Goal: Information Seeking & Learning: Learn about a topic

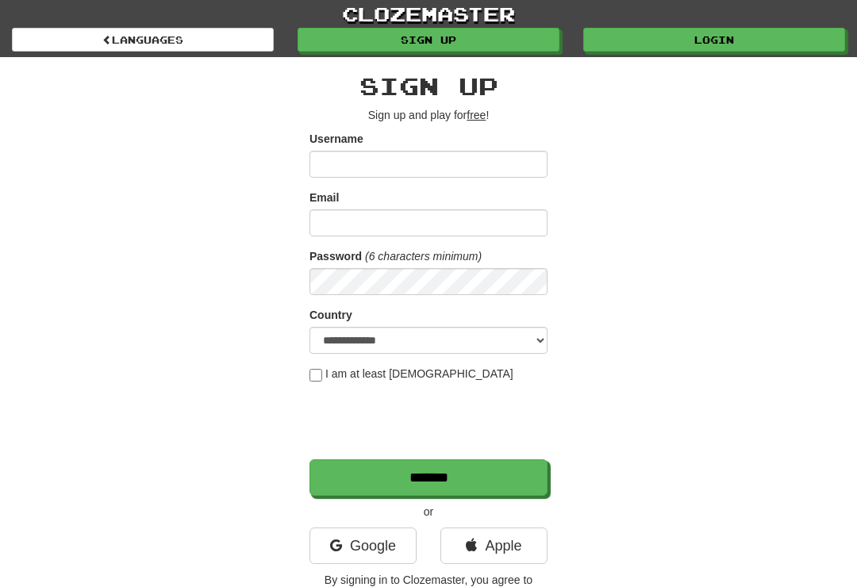
click at [735, 47] on link "Login" at bounding box center [714, 40] width 262 height 24
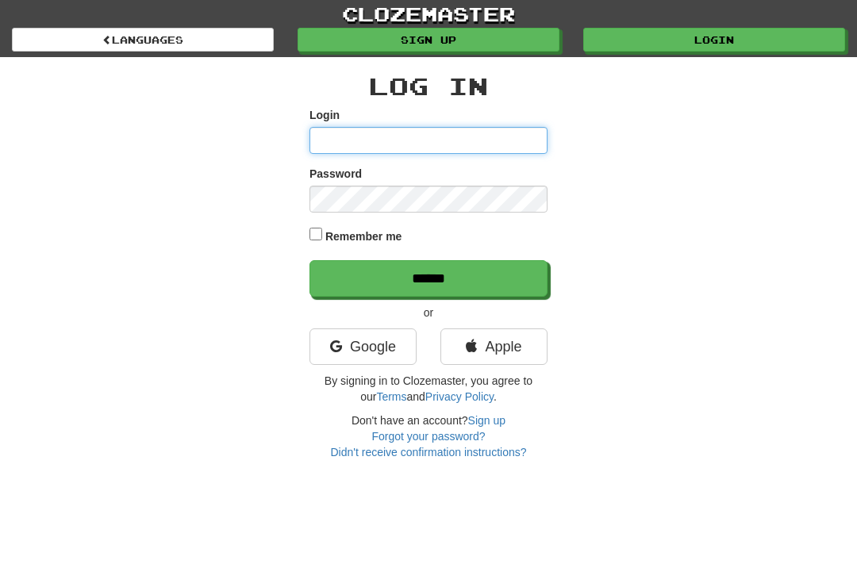
type input "**********"
click at [429, 277] on input "******" at bounding box center [429, 278] width 238 height 37
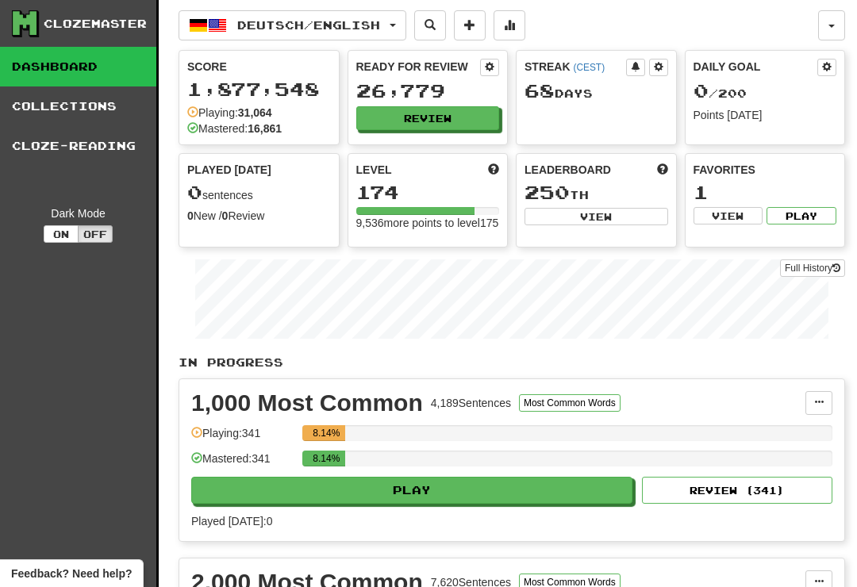
click at [77, 106] on link "Collections" at bounding box center [78, 107] width 156 height 40
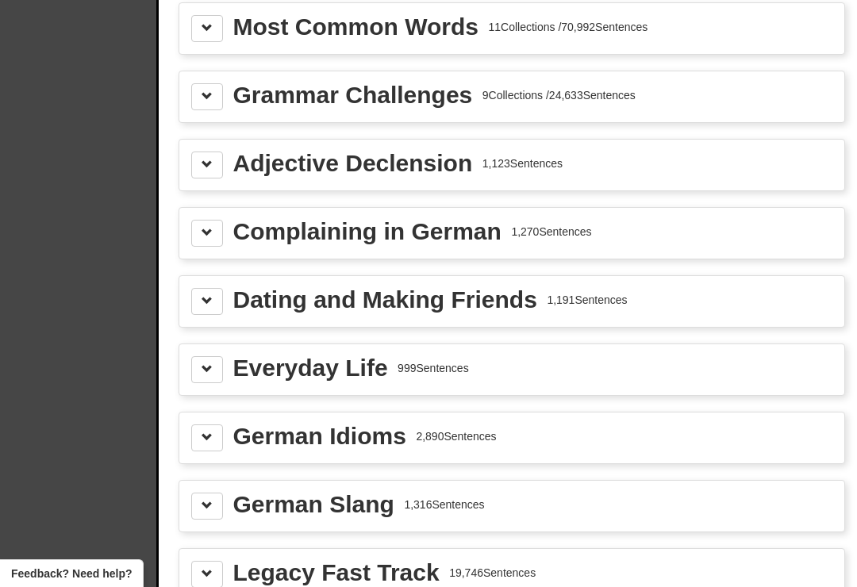
scroll to position [2005, 0]
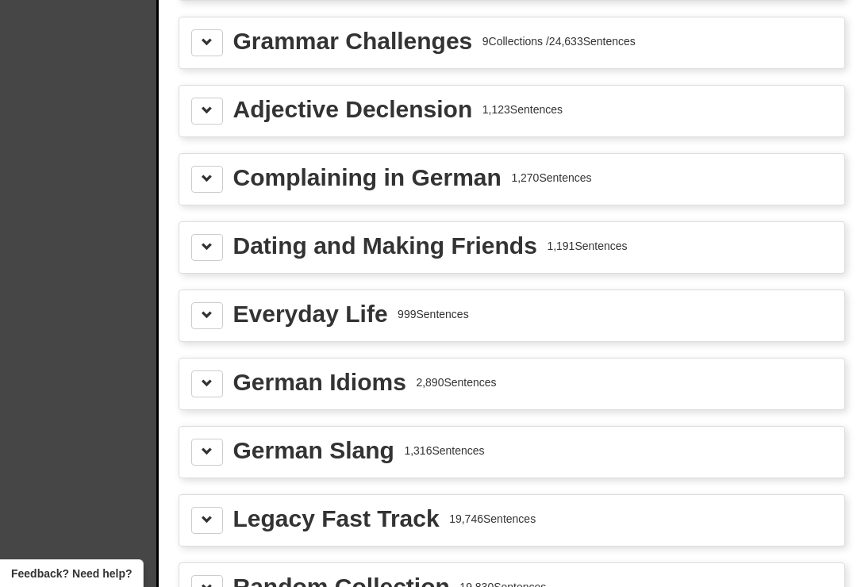
click at [385, 318] on div "Everyday Life" at bounding box center [310, 314] width 155 height 24
click at [213, 318] on button at bounding box center [207, 315] width 32 height 27
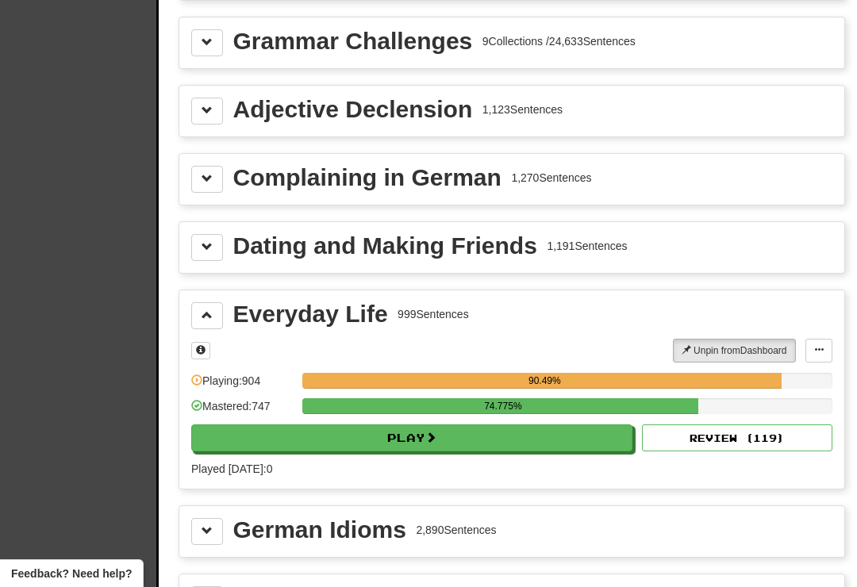
click at [450, 441] on button "Play" at bounding box center [411, 438] width 441 height 27
select select "**"
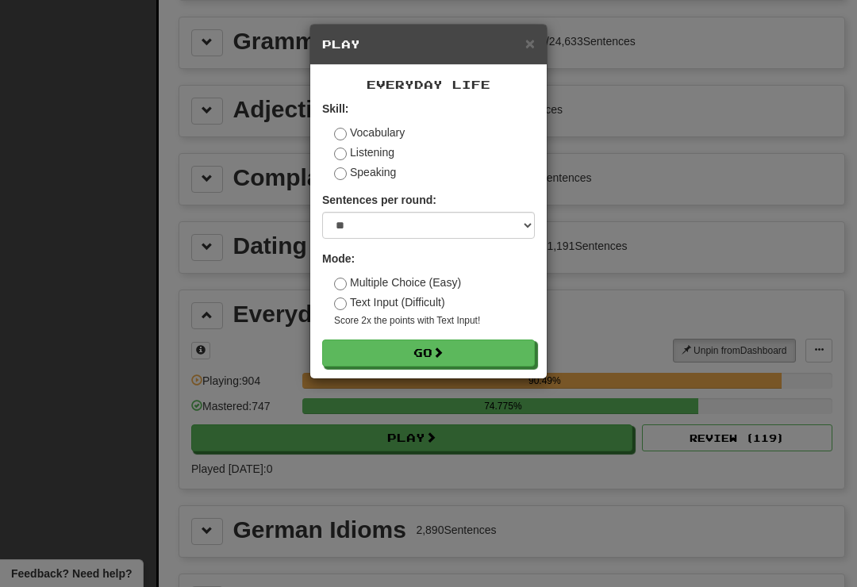
click at [462, 356] on button "Go" at bounding box center [428, 353] width 213 height 27
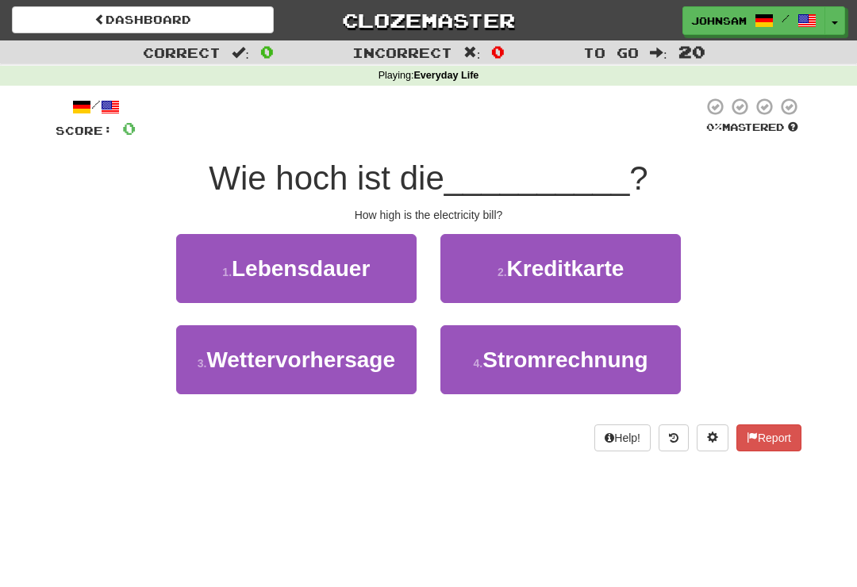
click at [501, 356] on span "Stromrechnung" at bounding box center [565, 360] width 165 height 25
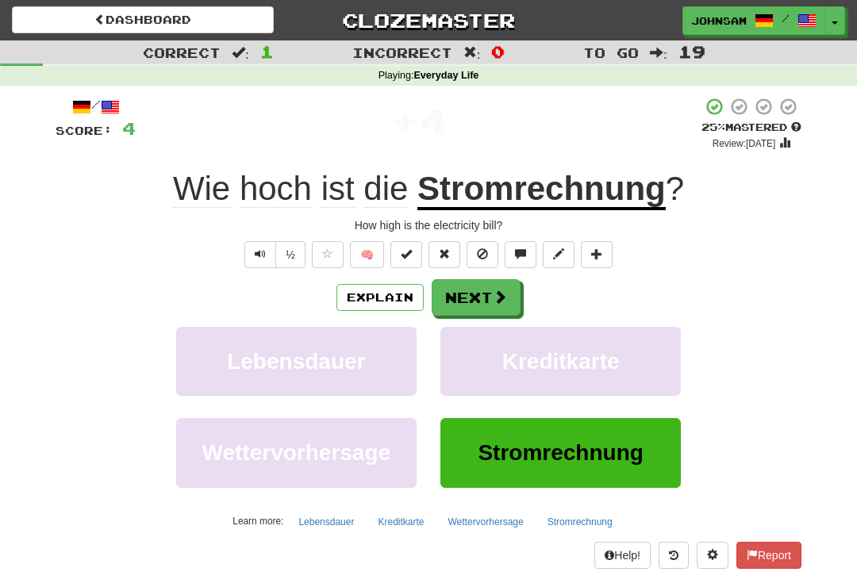
click at [494, 297] on span at bounding box center [500, 297] width 14 height 14
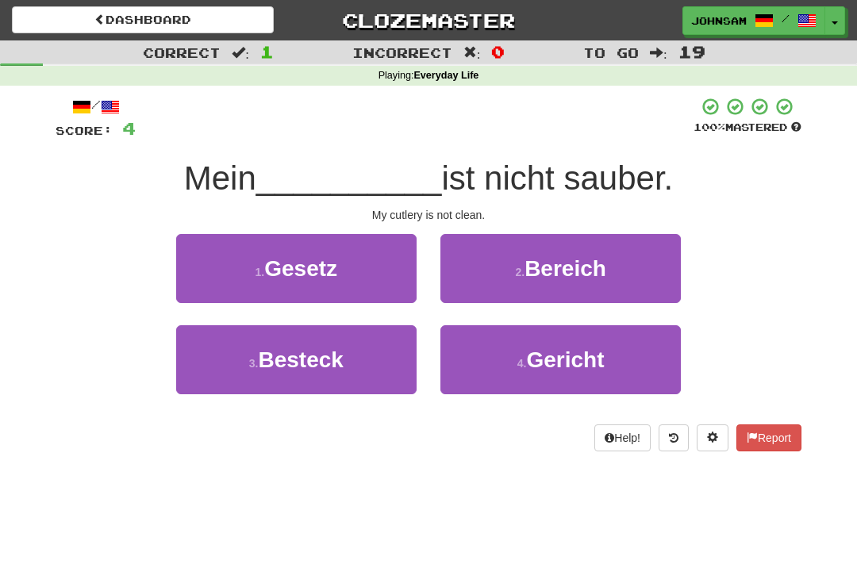
click at [363, 375] on button "3 . Besteck" at bounding box center [296, 359] width 241 height 69
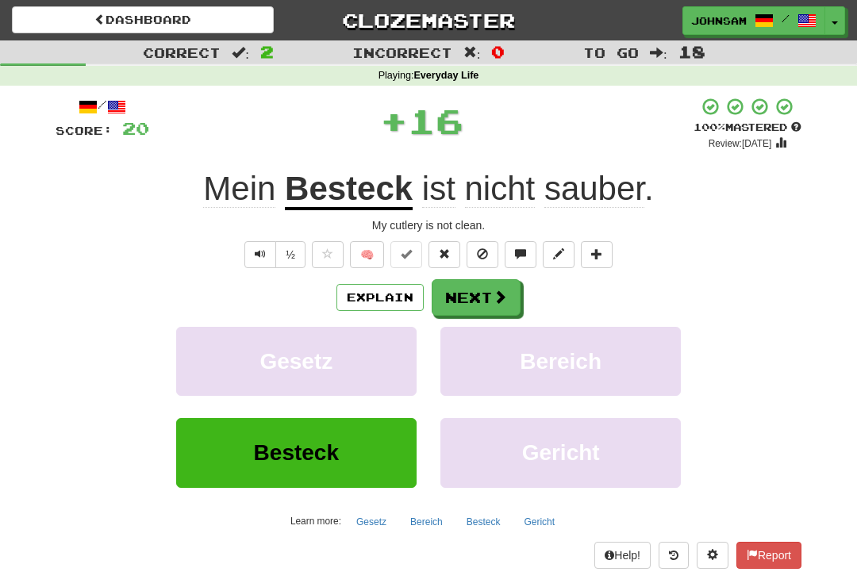
click at [505, 293] on span at bounding box center [500, 297] width 14 height 14
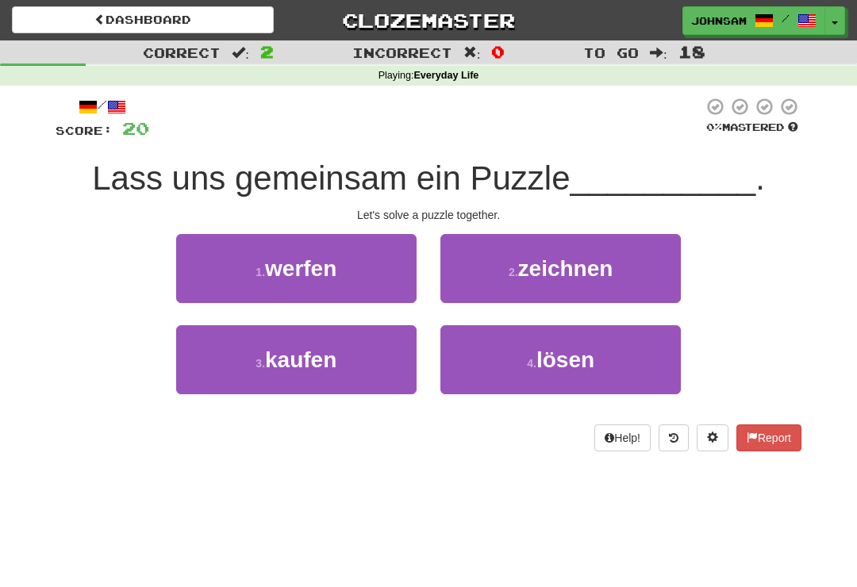
click at [510, 360] on button "4 . lösen" at bounding box center [561, 359] width 241 height 69
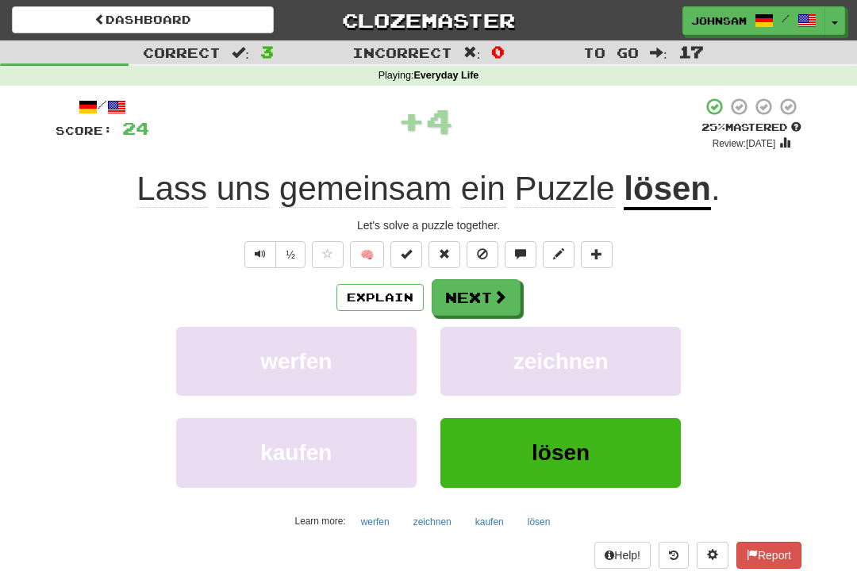
click at [503, 295] on span at bounding box center [500, 297] width 14 height 14
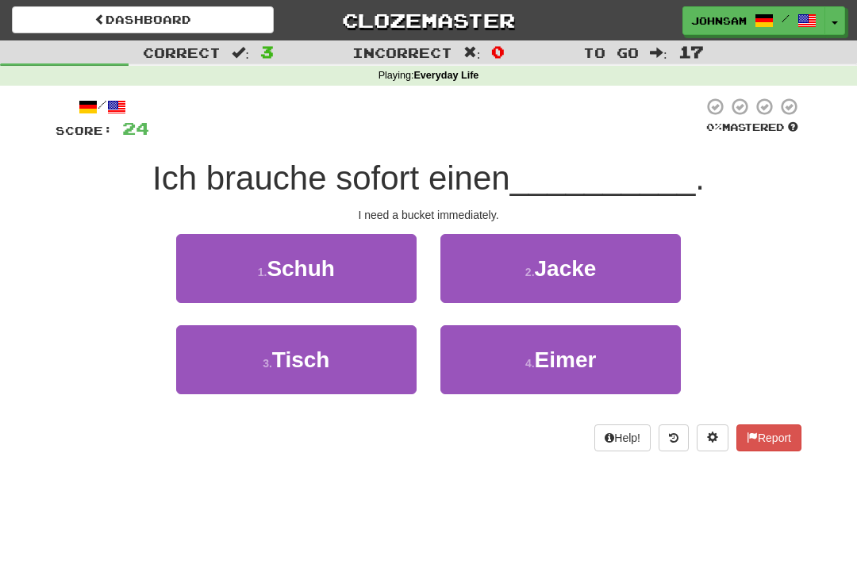
click at [522, 360] on button "4 . Eimer" at bounding box center [561, 359] width 241 height 69
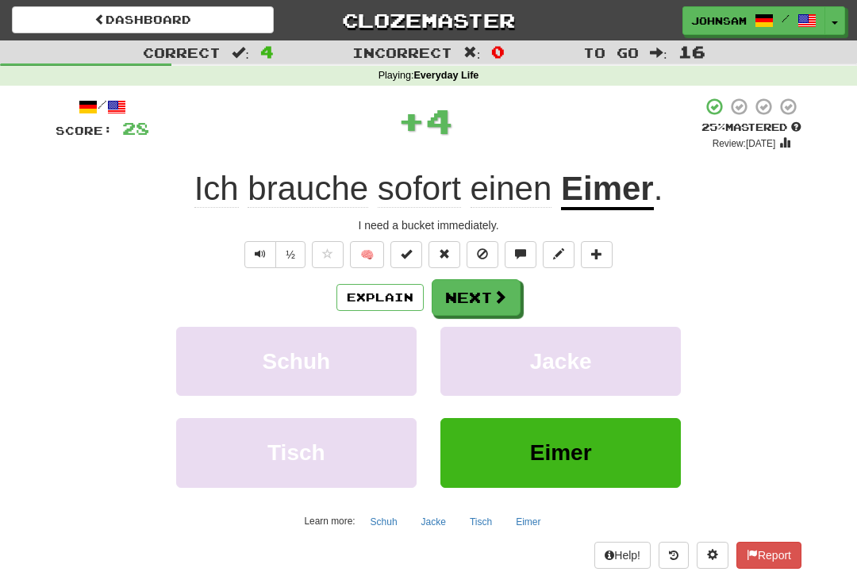
click at [508, 295] on button "Next" at bounding box center [476, 297] width 89 height 37
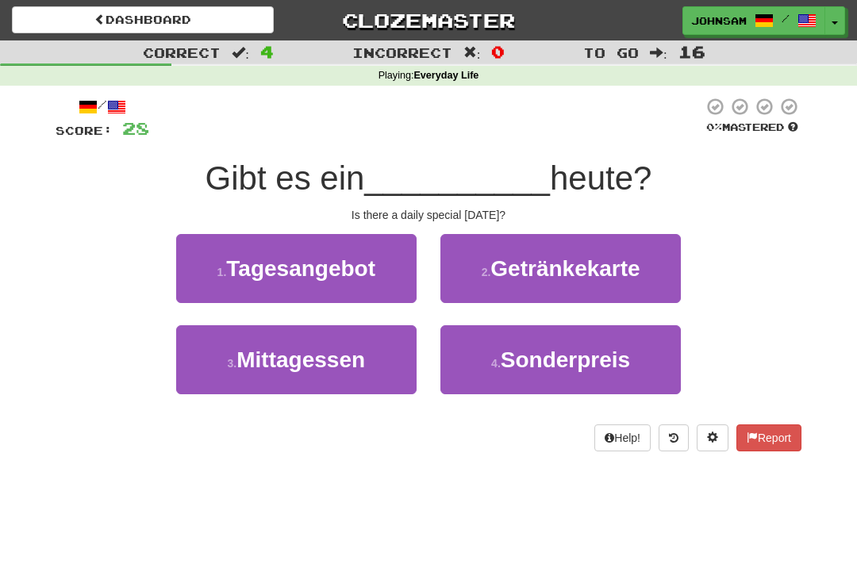
click at [395, 280] on button "1 . Tagesangebot" at bounding box center [296, 268] width 241 height 69
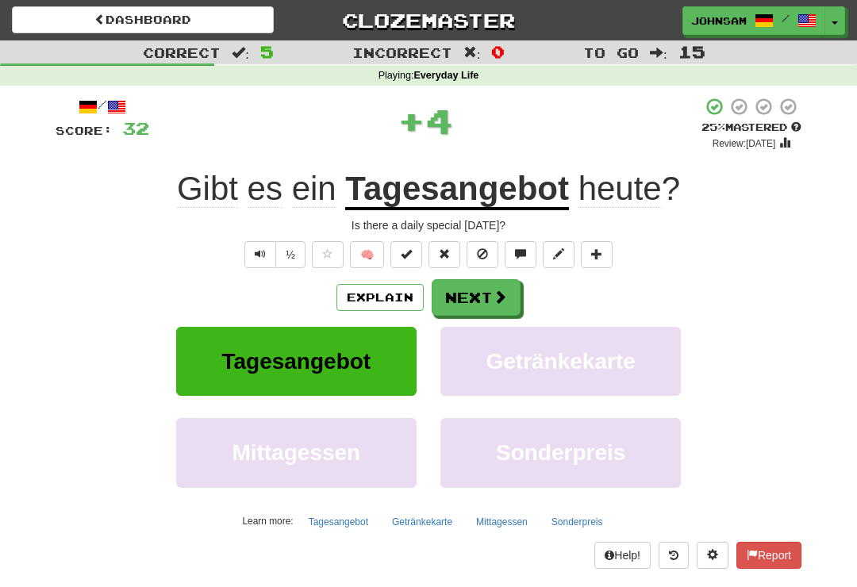
click at [502, 295] on span at bounding box center [500, 297] width 14 height 14
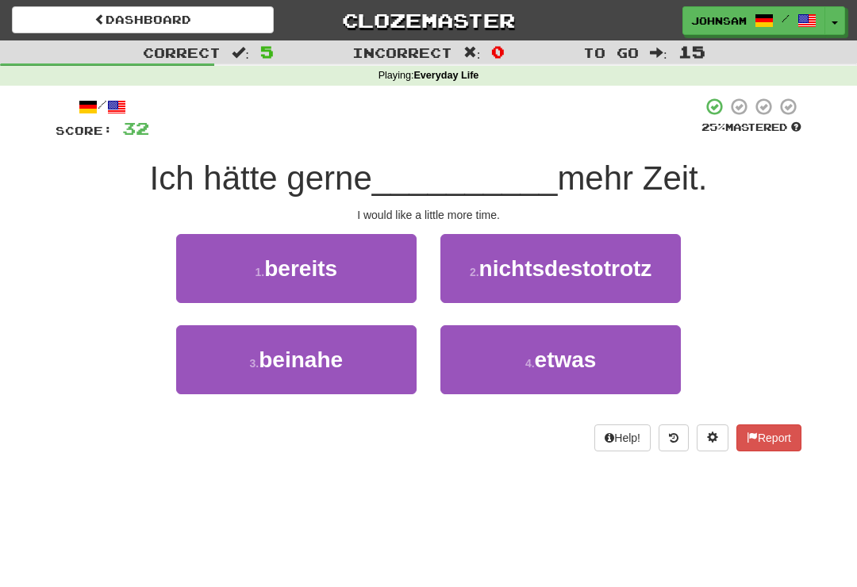
click at [526, 357] on small "4 ." at bounding box center [531, 363] width 10 height 13
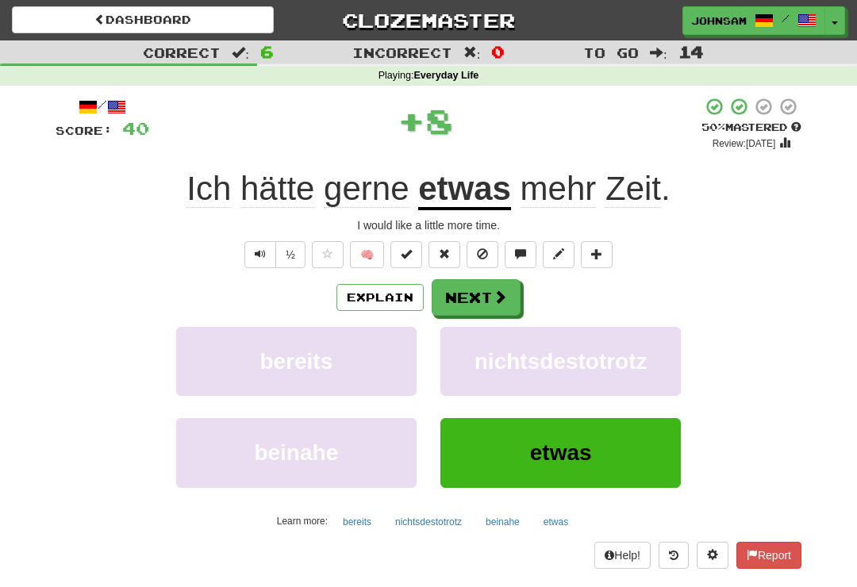
click at [489, 191] on u "etwas" at bounding box center [464, 190] width 93 height 40
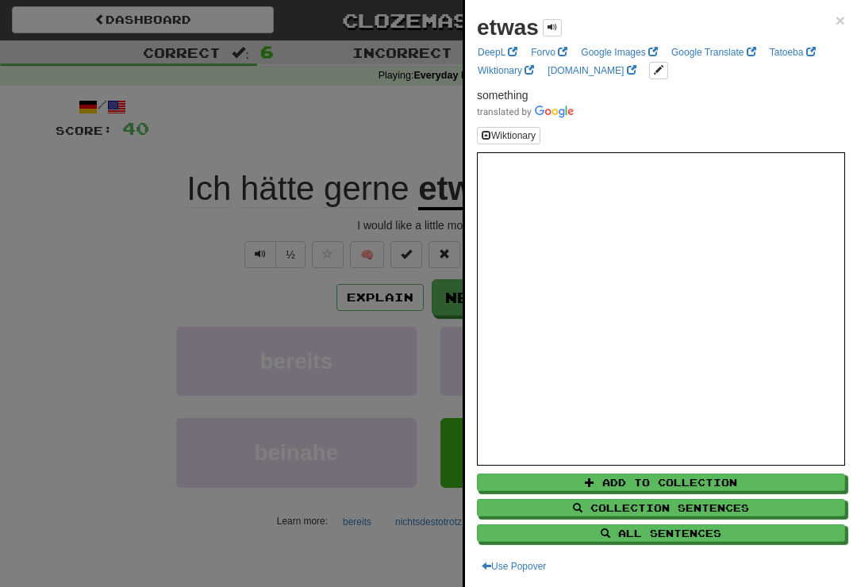
click at [196, 295] on div at bounding box center [428, 293] width 857 height 587
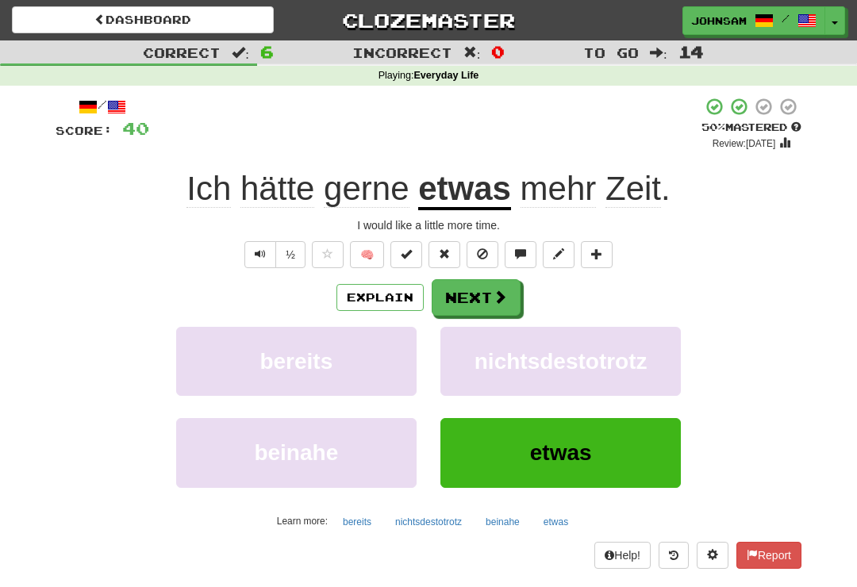
click at [489, 301] on button "Next" at bounding box center [476, 297] width 89 height 37
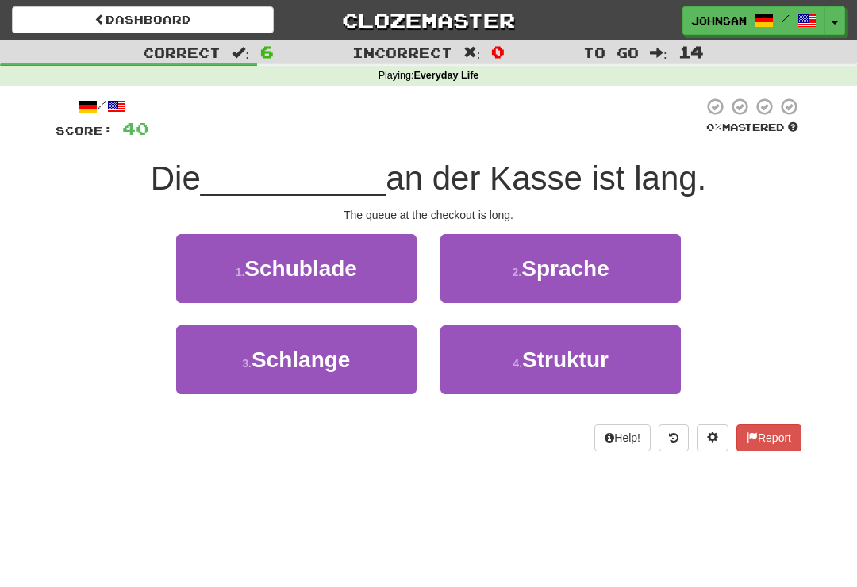
click at [380, 375] on button "3 . Schlange" at bounding box center [296, 359] width 241 height 69
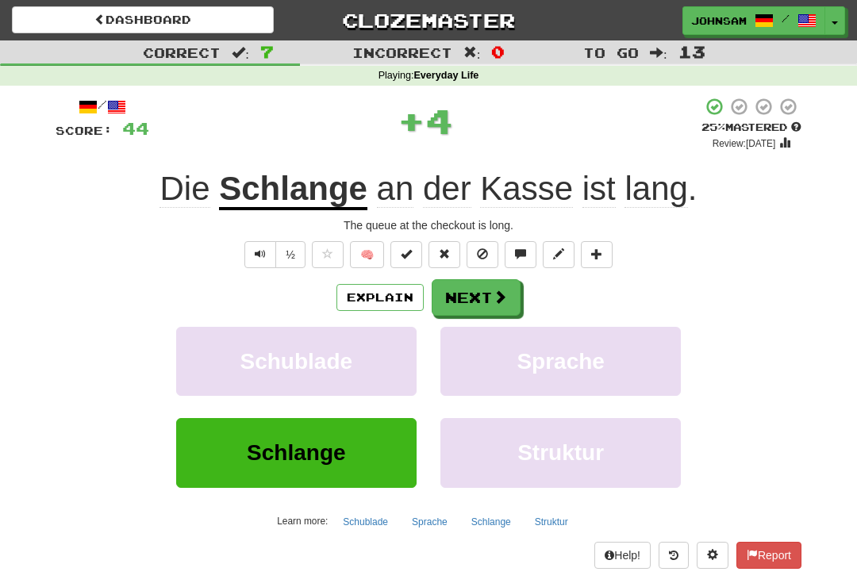
click at [488, 295] on button "Next" at bounding box center [476, 297] width 89 height 37
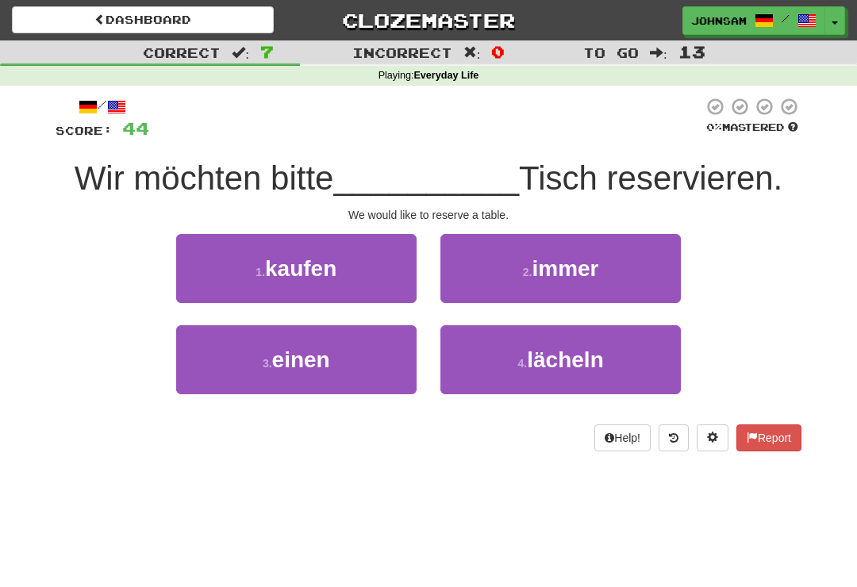
click at [376, 371] on button "3 . einen" at bounding box center [296, 359] width 241 height 69
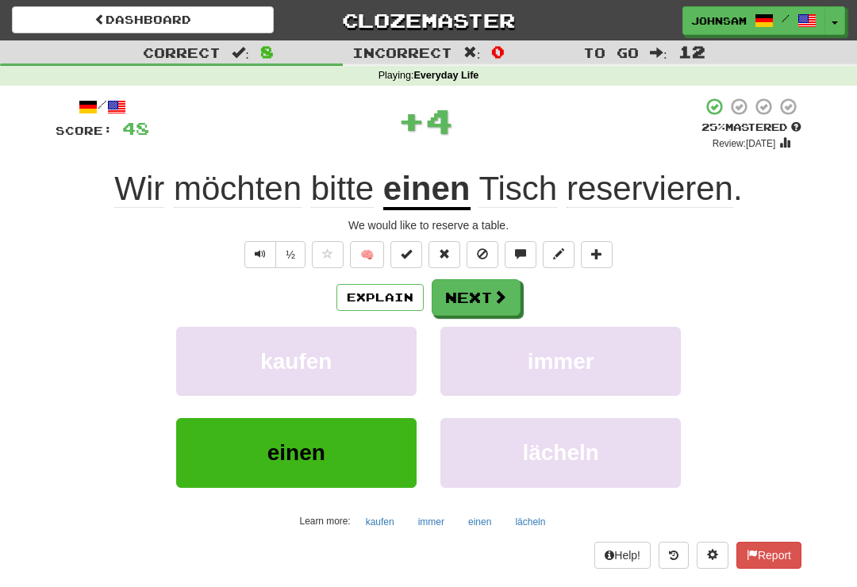
click at [483, 302] on button "Next" at bounding box center [476, 297] width 89 height 37
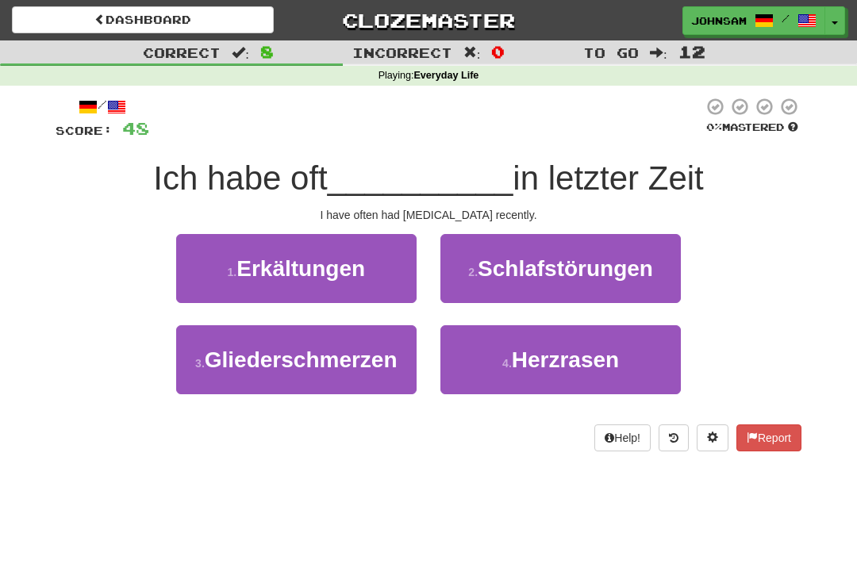
click at [513, 364] on span "Herzrasen" at bounding box center [565, 360] width 107 height 25
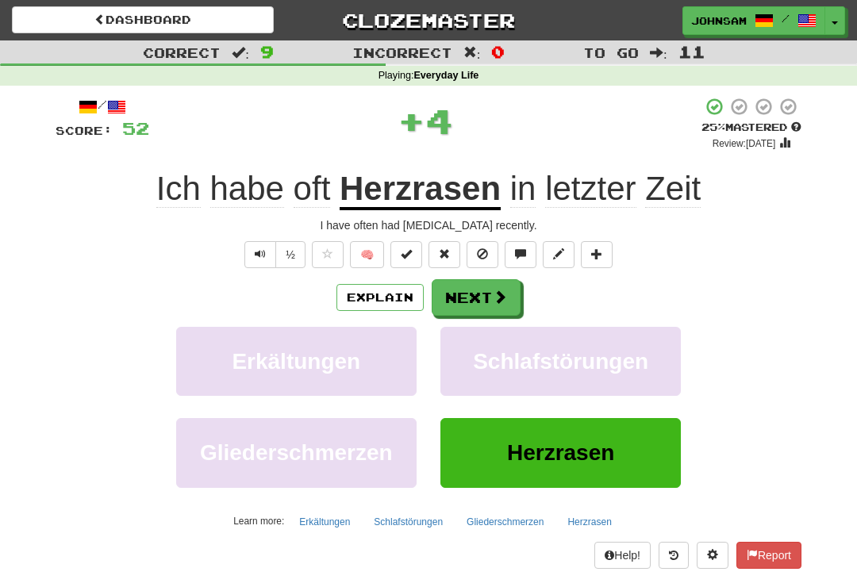
click at [495, 294] on span at bounding box center [500, 297] width 14 height 14
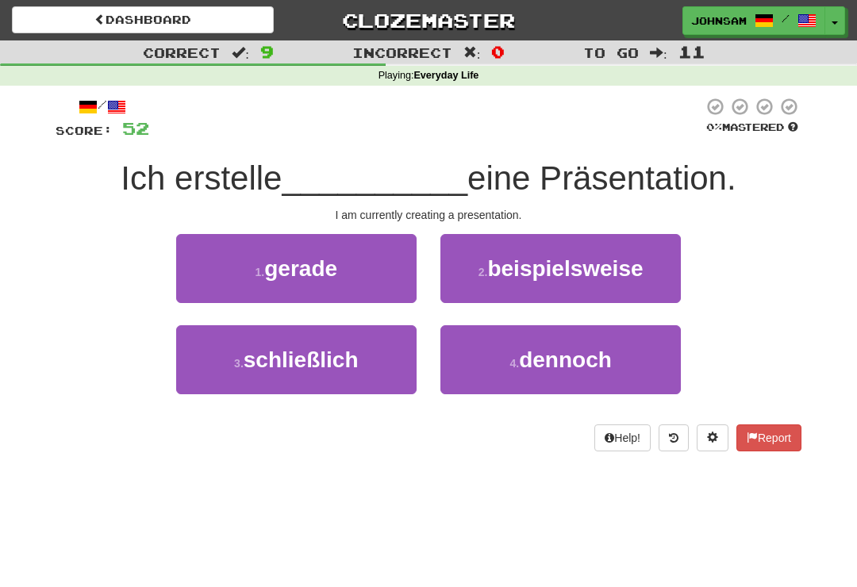
click at [387, 284] on button "1 . gerade" at bounding box center [296, 268] width 241 height 69
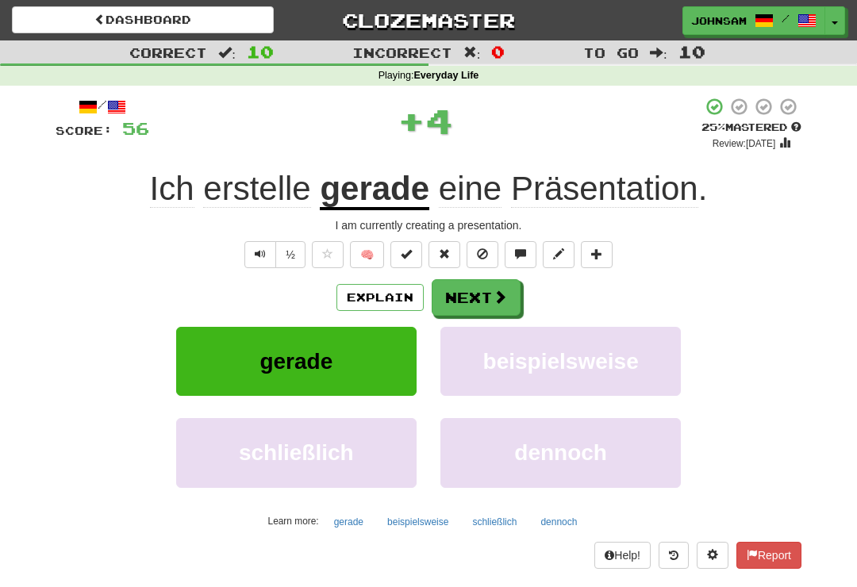
click at [491, 299] on button "Next" at bounding box center [476, 297] width 89 height 37
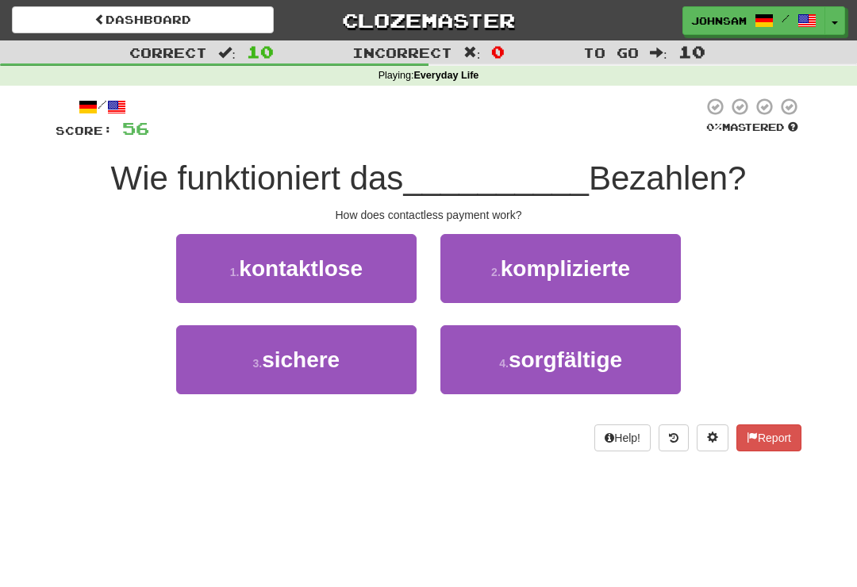
click at [396, 277] on button "1 . kontaktlose" at bounding box center [296, 268] width 241 height 69
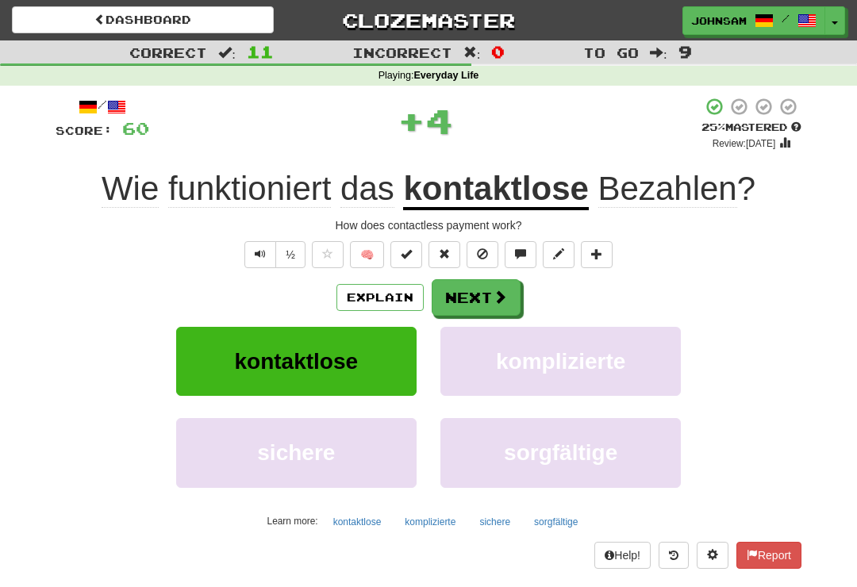
click at [482, 294] on button "Next" at bounding box center [476, 297] width 89 height 37
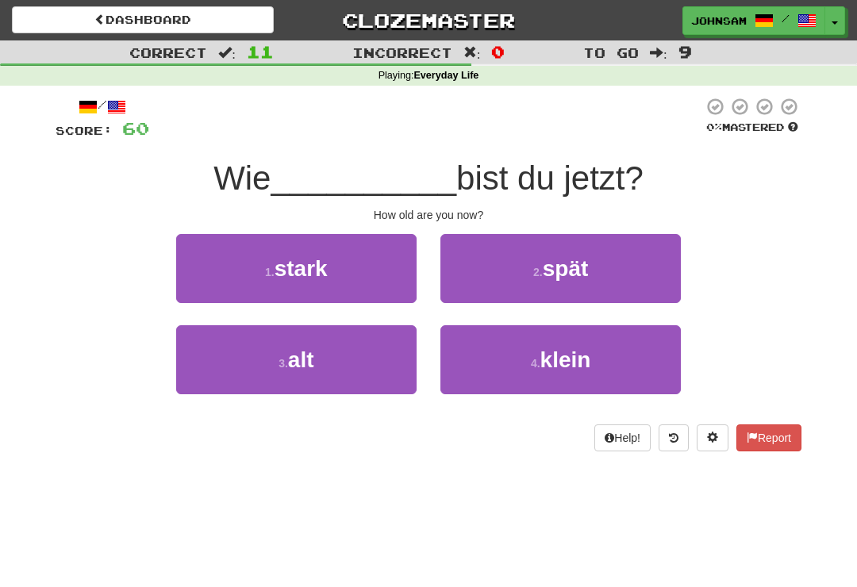
click at [384, 363] on button "3 . alt" at bounding box center [296, 359] width 241 height 69
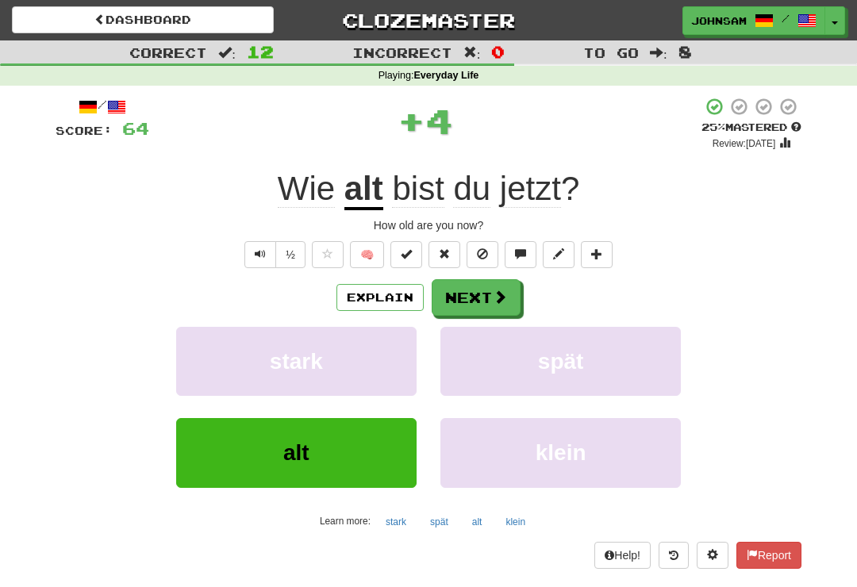
click at [486, 298] on button "Next" at bounding box center [476, 297] width 89 height 37
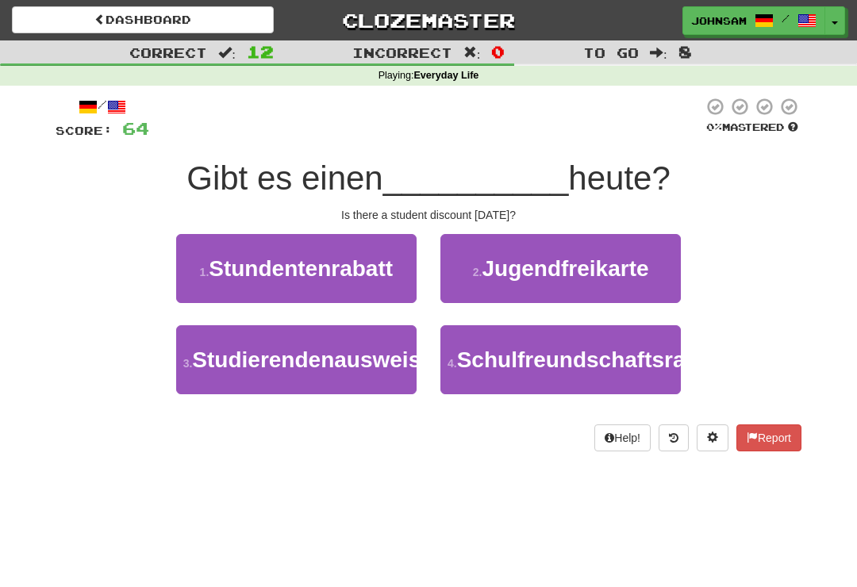
click at [387, 272] on span "Stundentenrabatt" at bounding box center [301, 268] width 184 height 25
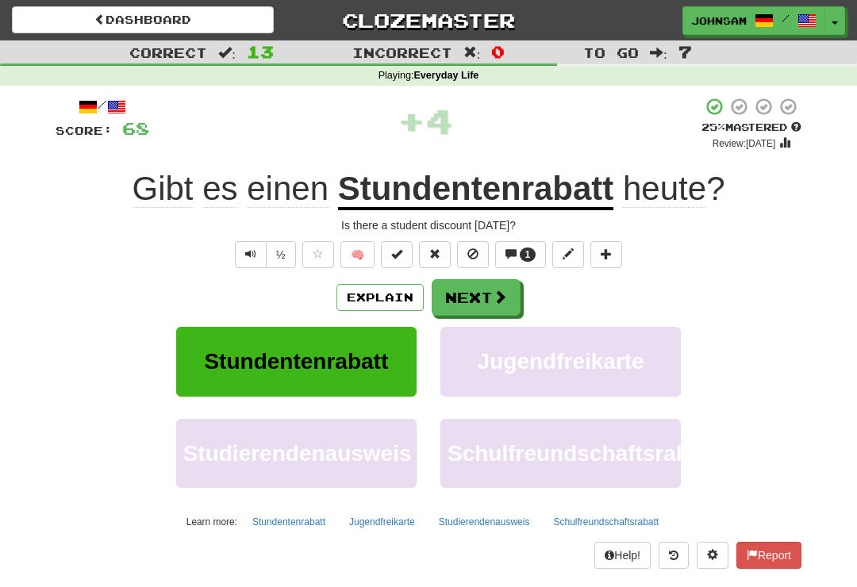
click at [487, 298] on button "Next" at bounding box center [476, 297] width 89 height 37
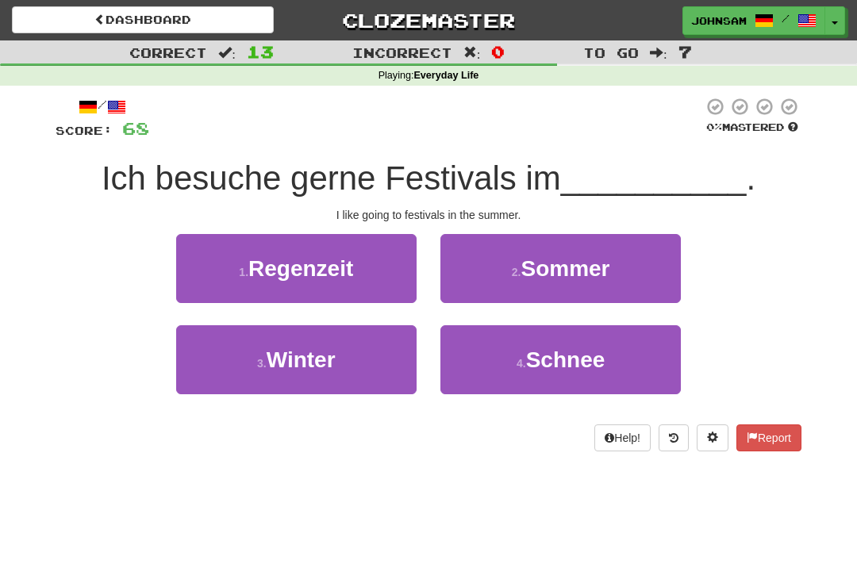
click at [580, 264] on span "Sommer" at bounding box center [565, 268] width 89 height 25
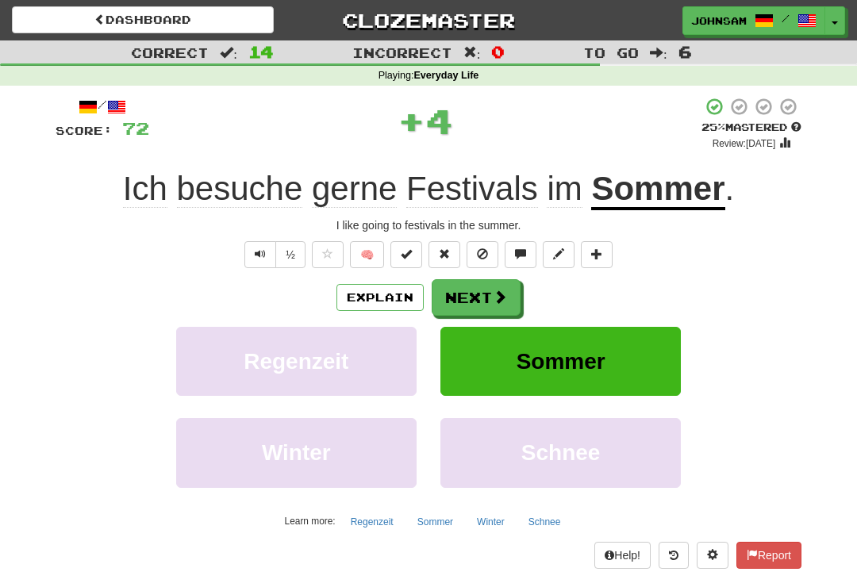
click at [496, 290] on span at bounding box center [500, 297] width 14 height 14
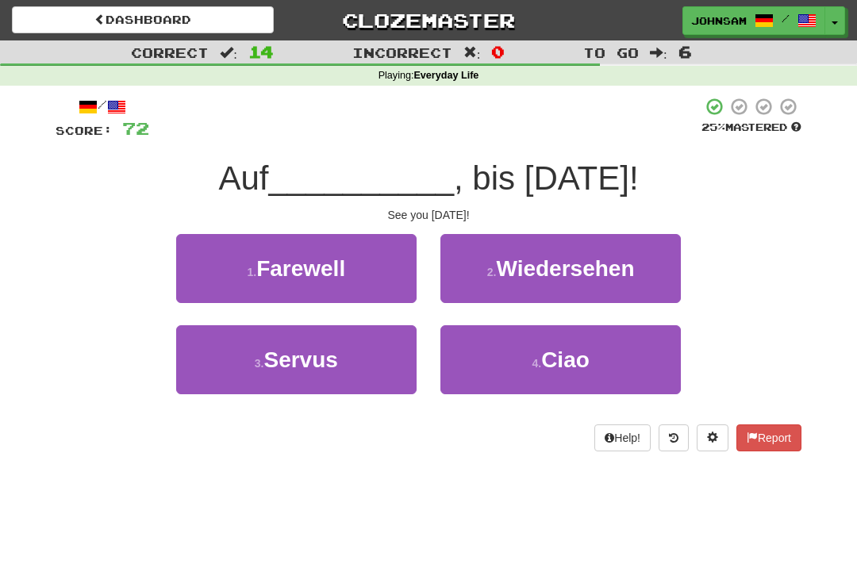
click at [550, 271] on span "Wiedersehen" at bounding box center [565, 268] width 138 height 25
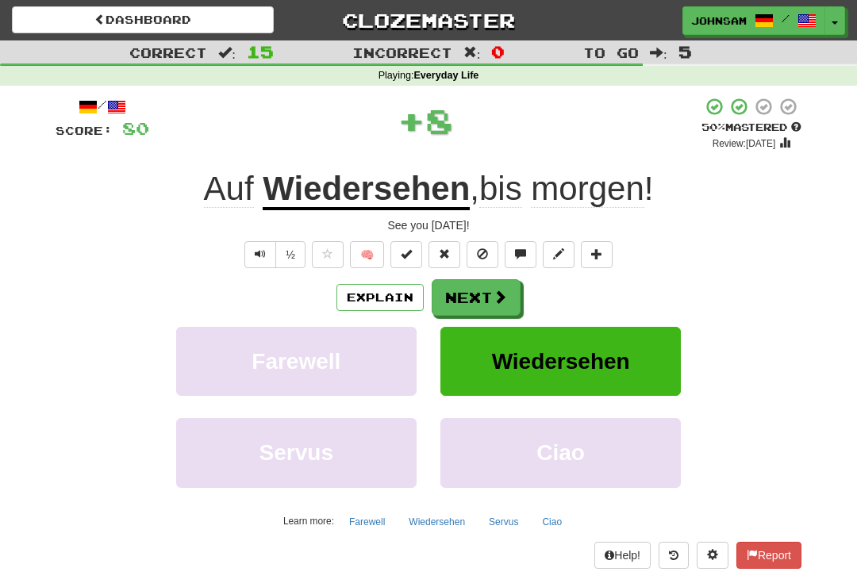
click at [499, 293] on span at bounding box center [500, 297] width 14 height 14
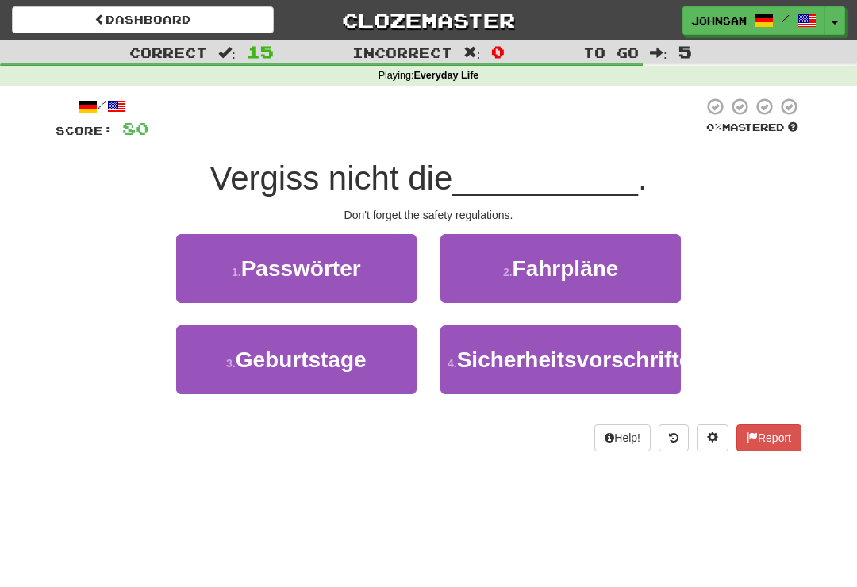
click at [487, 372] on span "Sicherheitsvorschriften" at bounding box center [581, 360] width 248 height 25
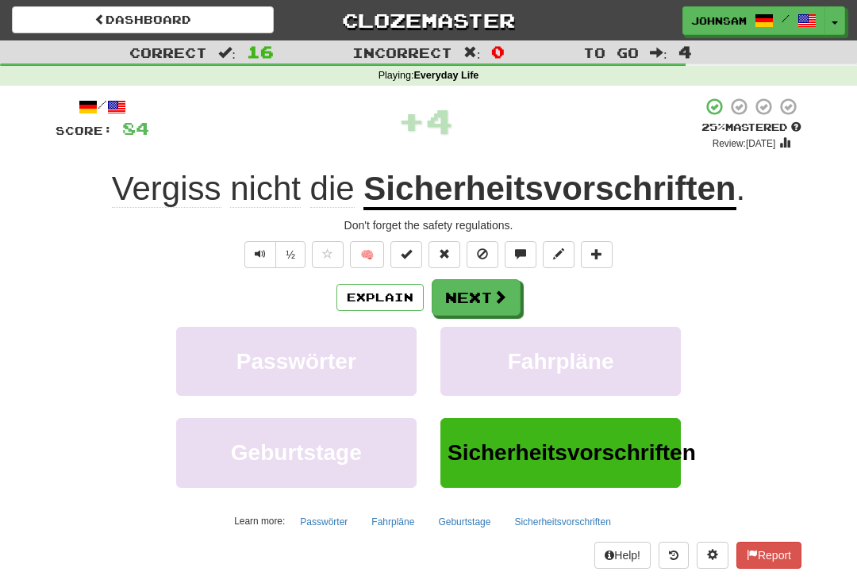
click at [493, 298] on span at bounding box center [500, 297] width 14 height 14
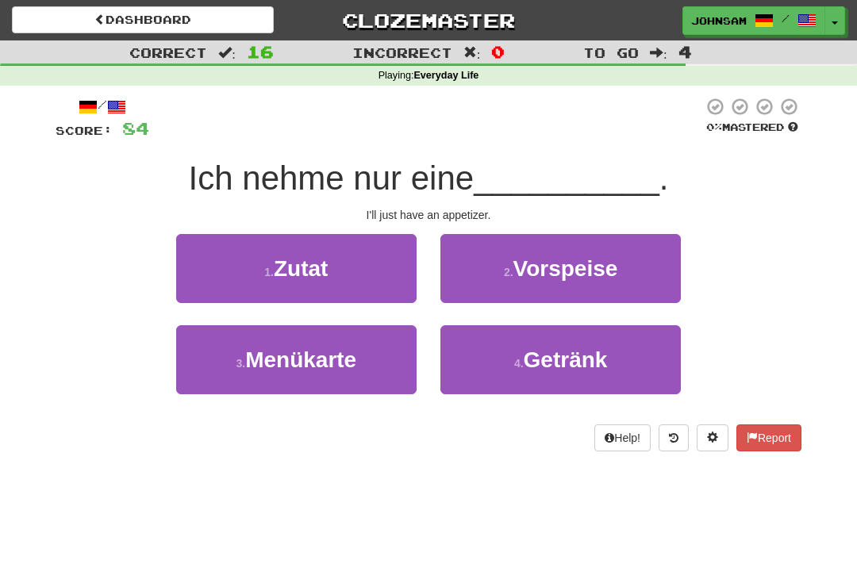
click at [545, 272] on span "Vorspeise" at bounding box center [566, 268] width 105 height 25
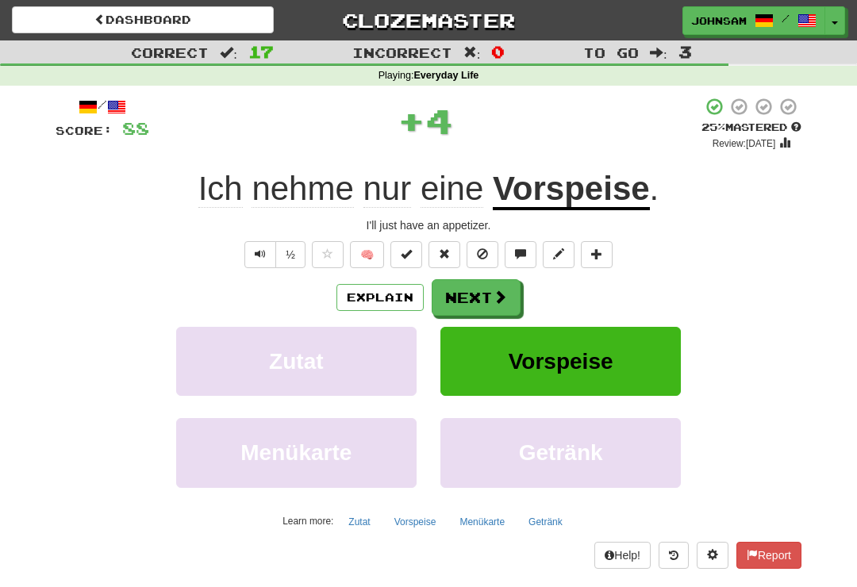
click at [497, 294] on span at bounding box center [500, 297] width 14 height 14
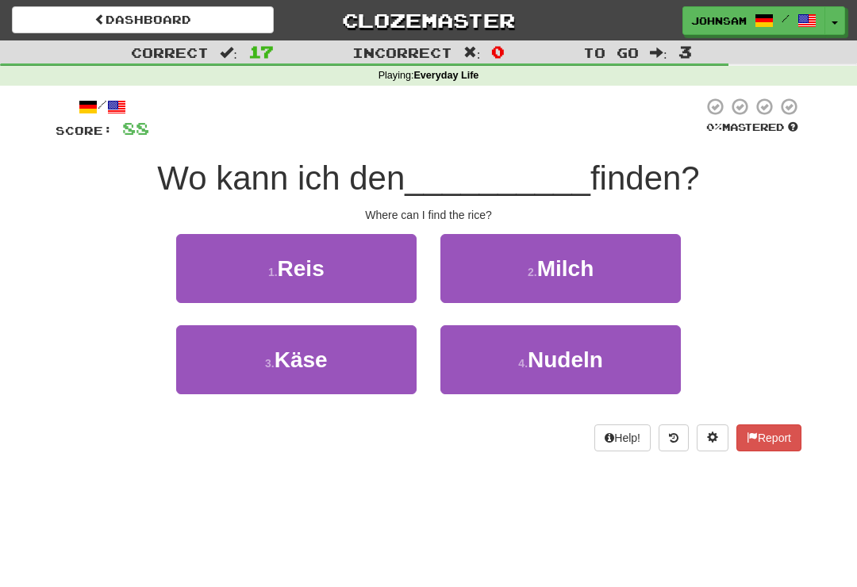
click at [372, 290] on button "1 . Reis" at bounding box center [296, 268] width 241 height 69
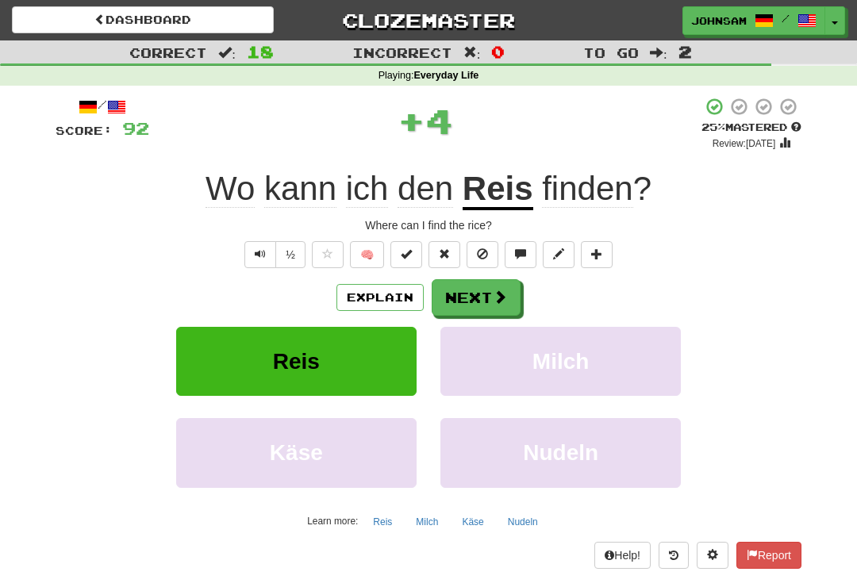
click at [487, 300] on button "Next" at bounding box center [476, 297] width 89 height 37
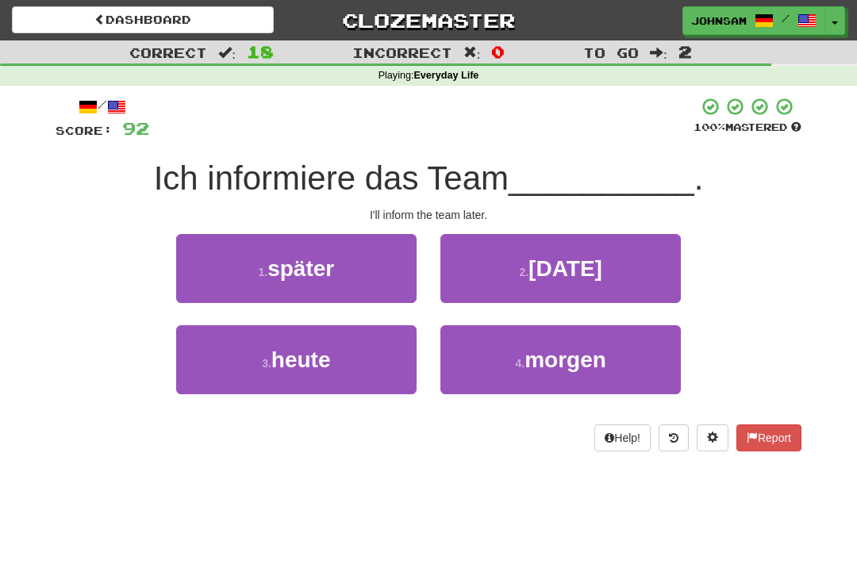
click at [365, 284] on button "1 . später" at bounding box center [296, 268] width 241 height 69
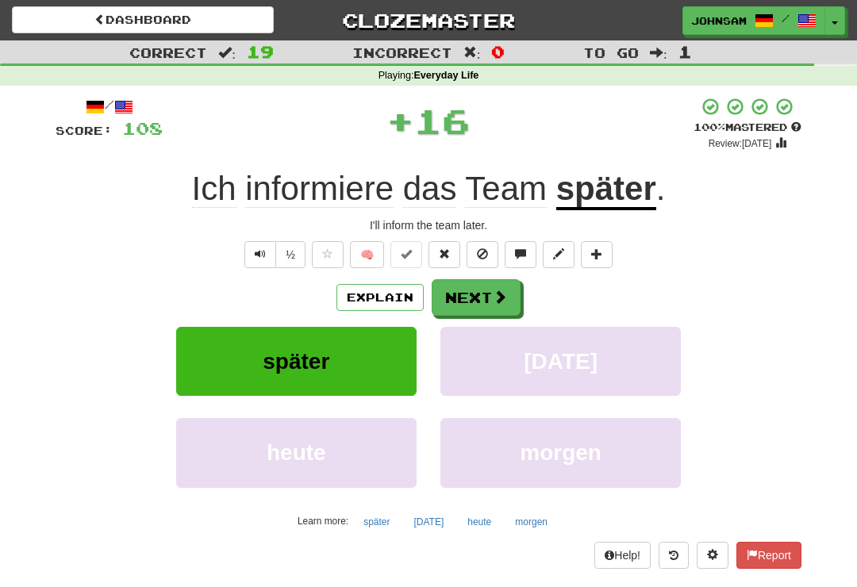
click at [476, 302] on button "Next" at bounding box center [476, 297] width 89 height 37
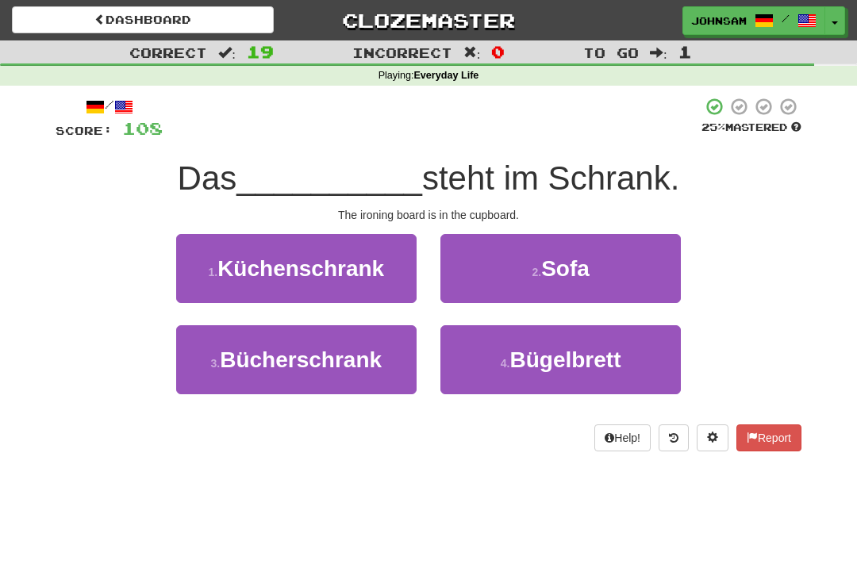
click at [482, 377] on button "4 . Bügelbrett" at bounding box center [561, 359] width 241 height 69
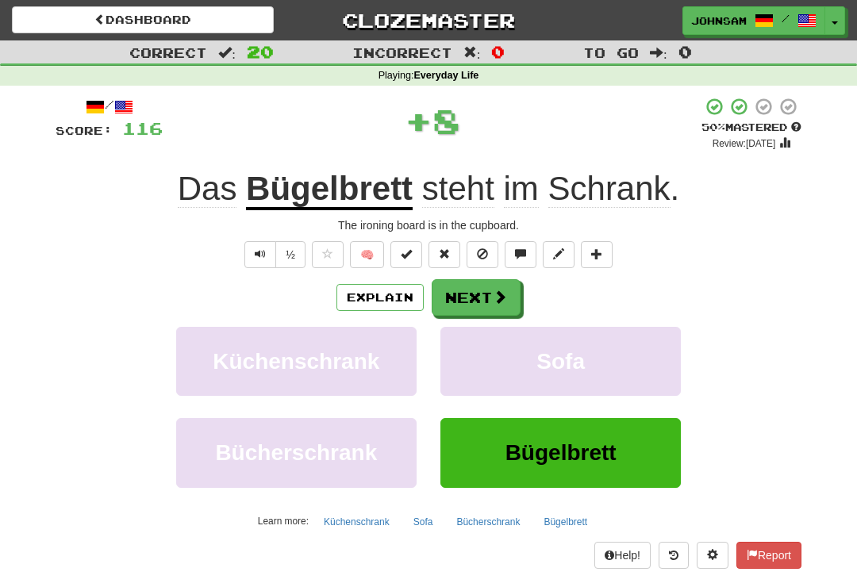
click at [494, 299] on span at bounding box center [500, 297] width 14 height 14
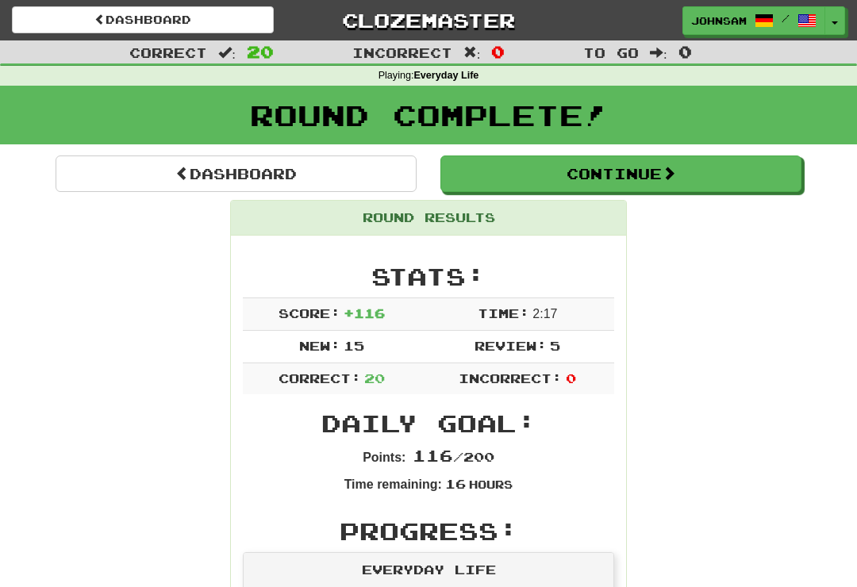
click at [668, 171] on span at bounding box center [669, 173] width 14 height 14
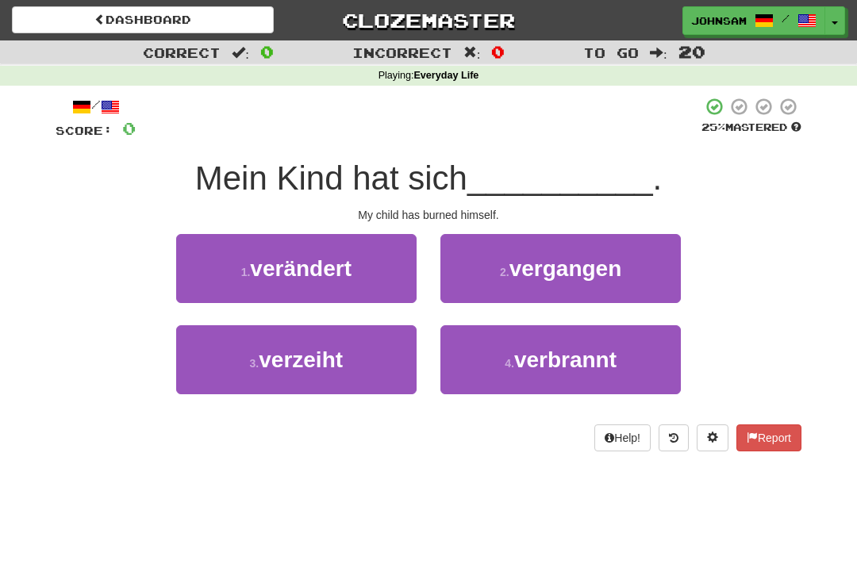
click at [499, 358] on button "4 . verbrannt" at bounding box center [561, 359] width 241 height 69
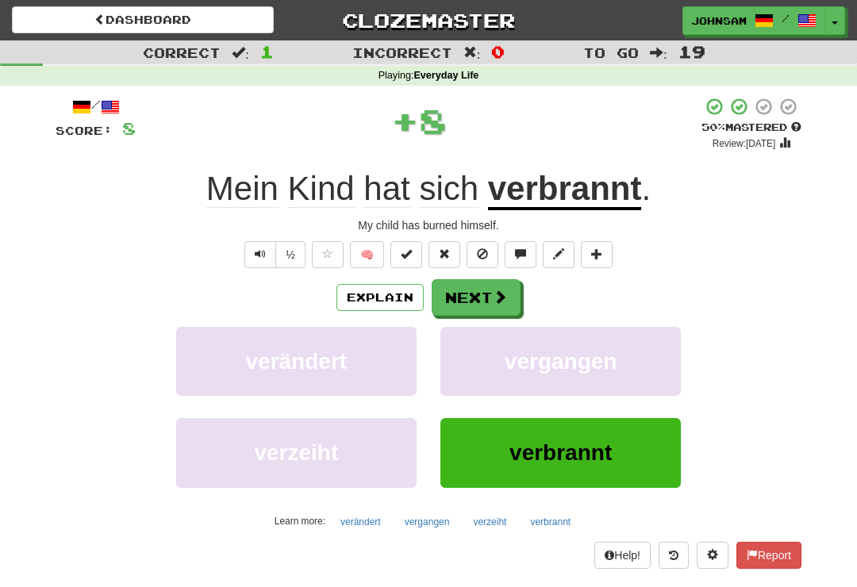
click at [489, 294] on button "Next" at bounding box center [476, 297] width 89 height 37
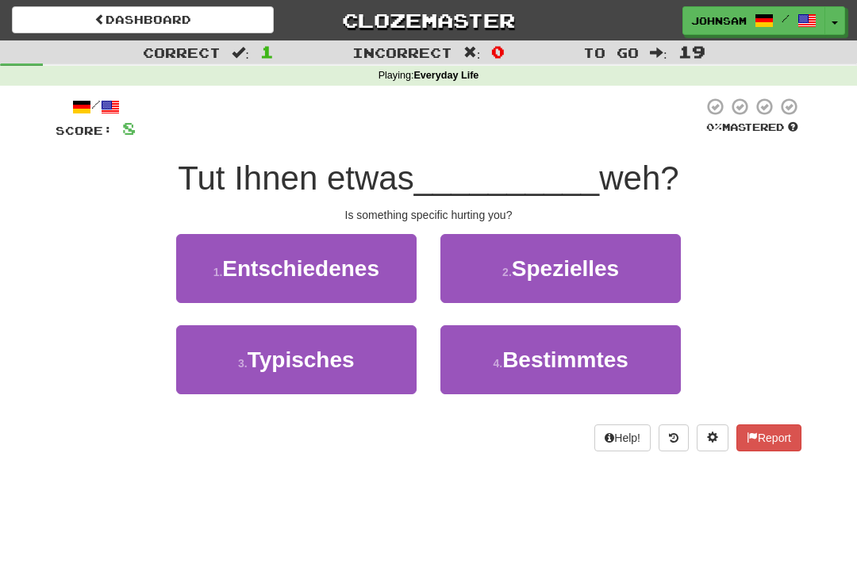
click at [516, 361] on span "Bestimmtes" at bounding box center [566, 360] width 126 height 25
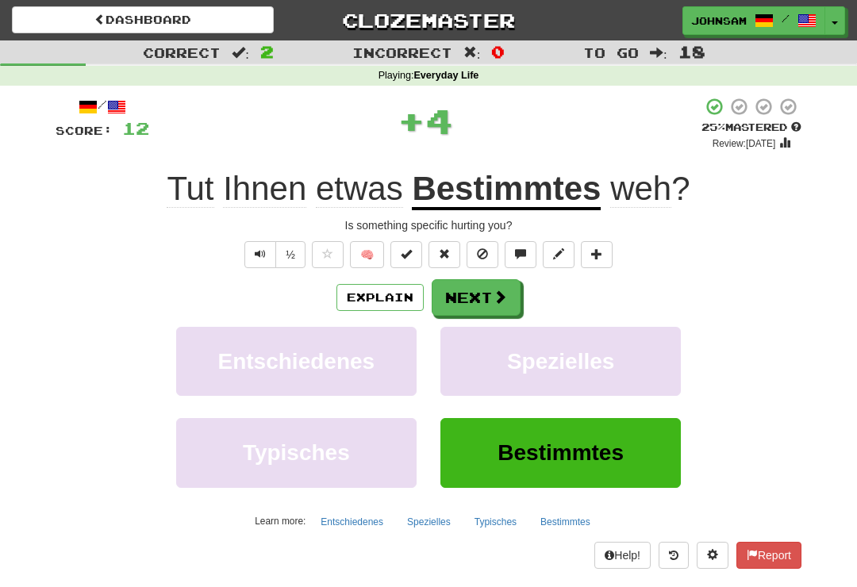
click at [490, 295] on button "Next" at bounding box center [476, 297] width 89 height 37
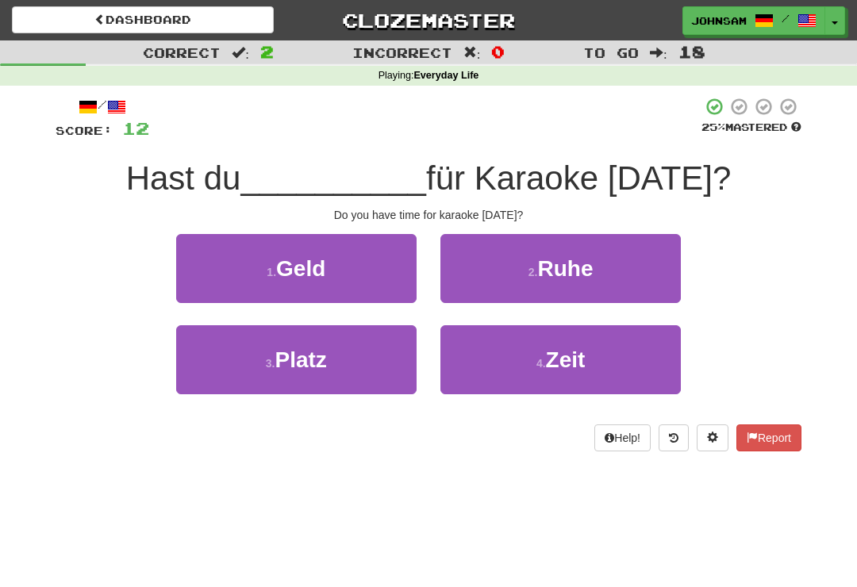
click at [507, 379] on button "4 . Zeit" at bounding box center [561, 359] width 241 height 69
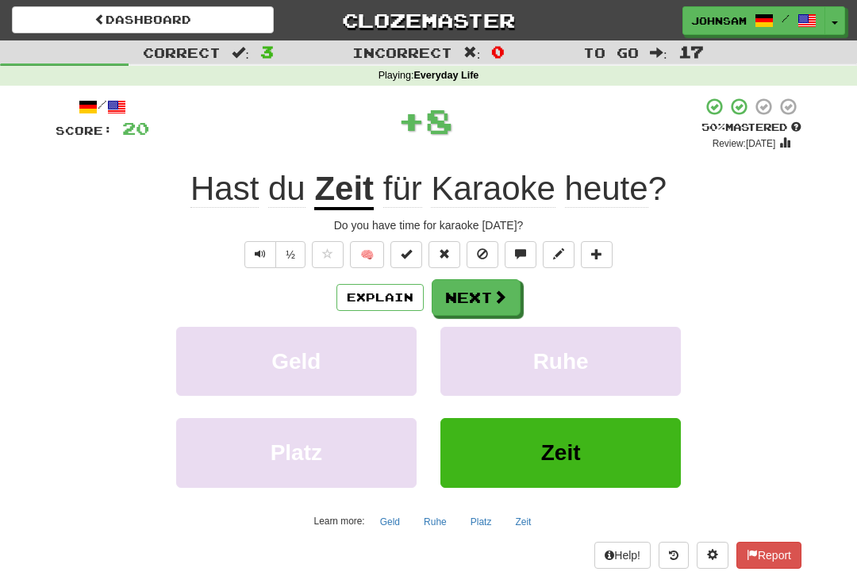
click at [493, 292] on span at bounding box center [500, 297] width 14 height 14
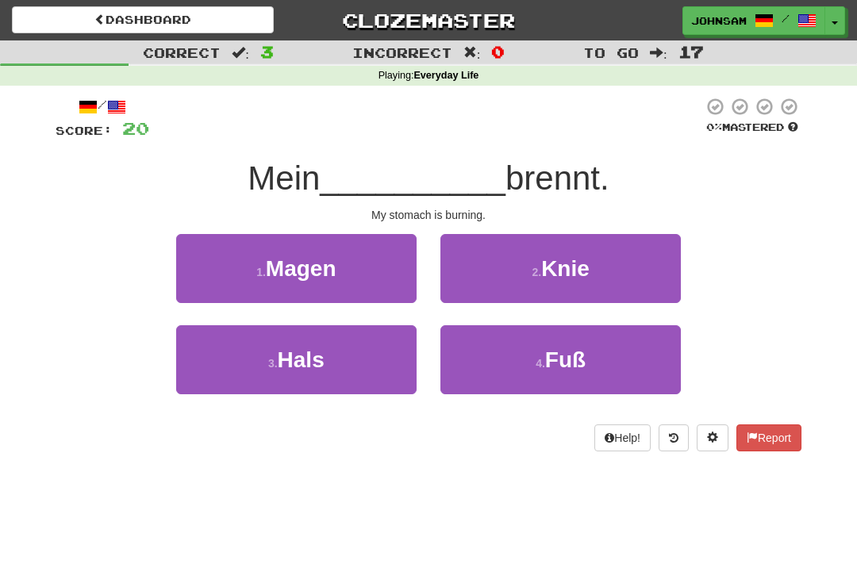
click at [391, 285] on button "1 . Magen" at bounding box center [296, 268] width 241 height 69
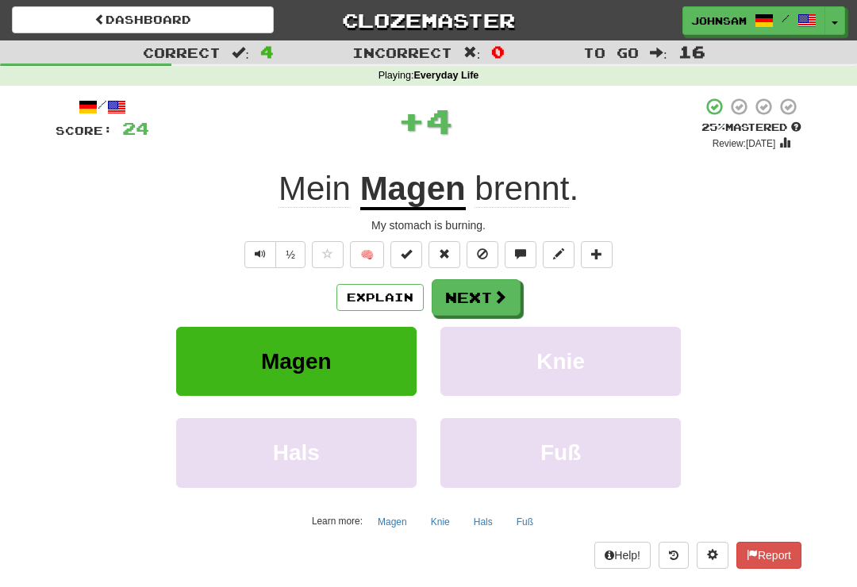
click at [487, 303] on button "Next" at bounding box center [476, 297] width 89 height 37
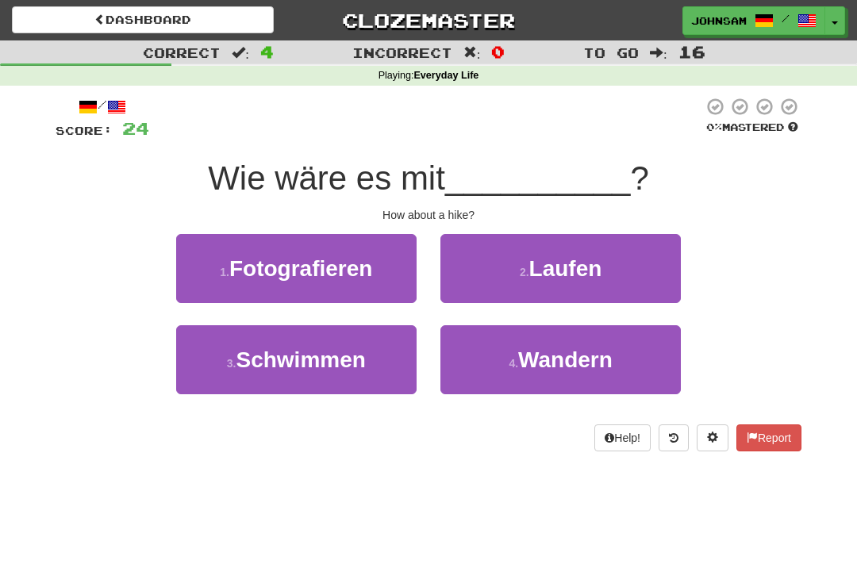
click at [510, 366] on small "4 ." at bounding box center [514, 363] width 10 height 13
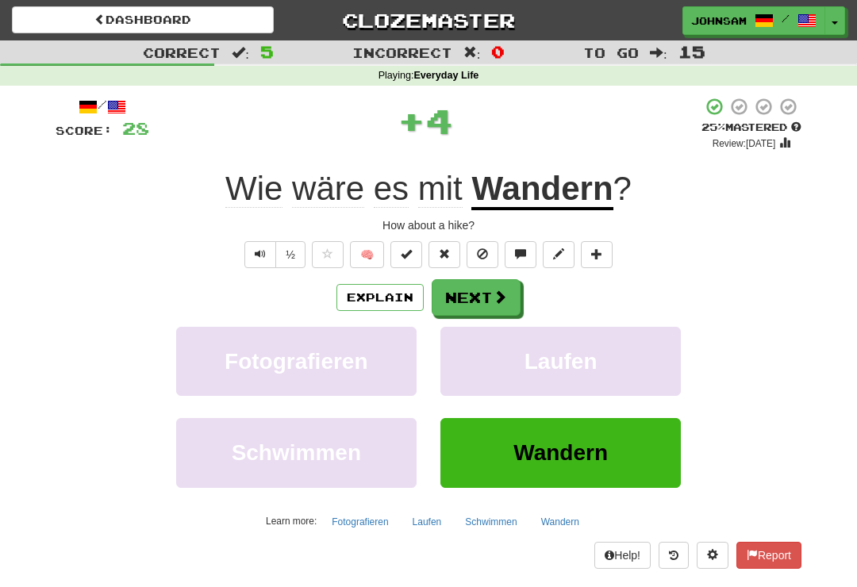
click at [478, 301] on button "Next" at bounding box center [476, 297] width 89 height 37
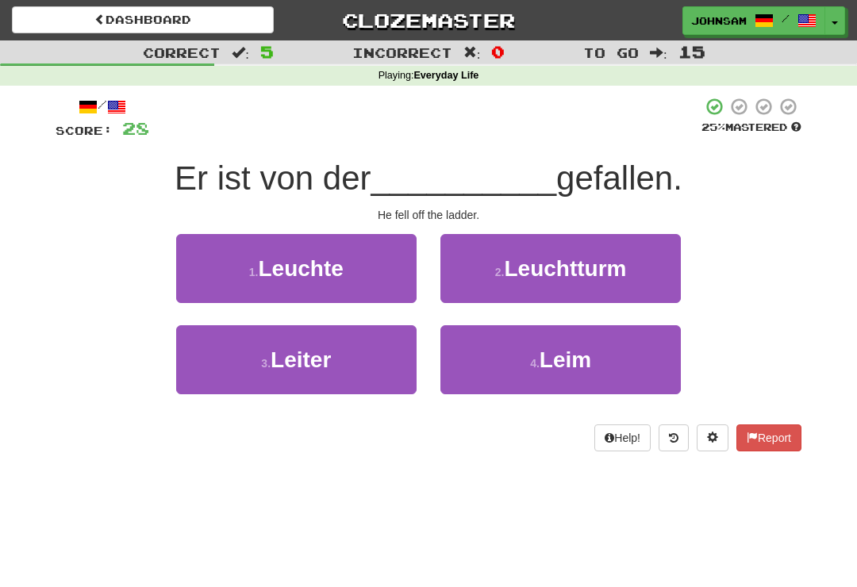
click at [379, 372] on button "3 . Leiter" at bounding box center [296, 359] width 241 height 69
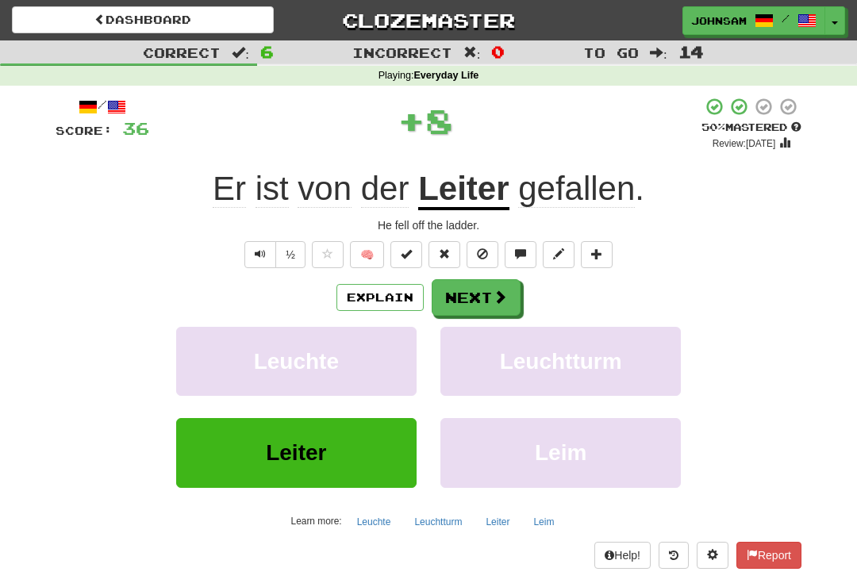
click at [478, 298] on button "Next" at bounding box center [476, 297] width 89 height 37
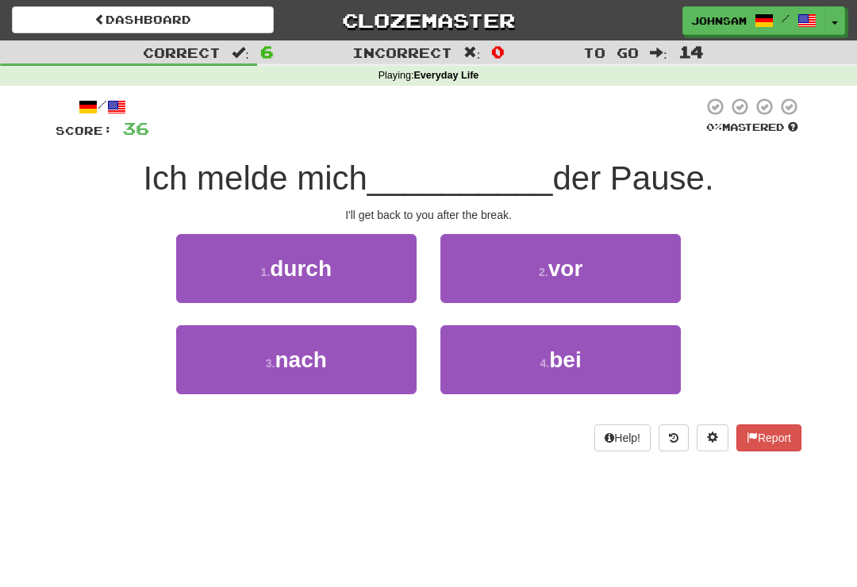
click at [378, 363] on button "3 . nach" at bounding box center [296, 359] width 241 height 69
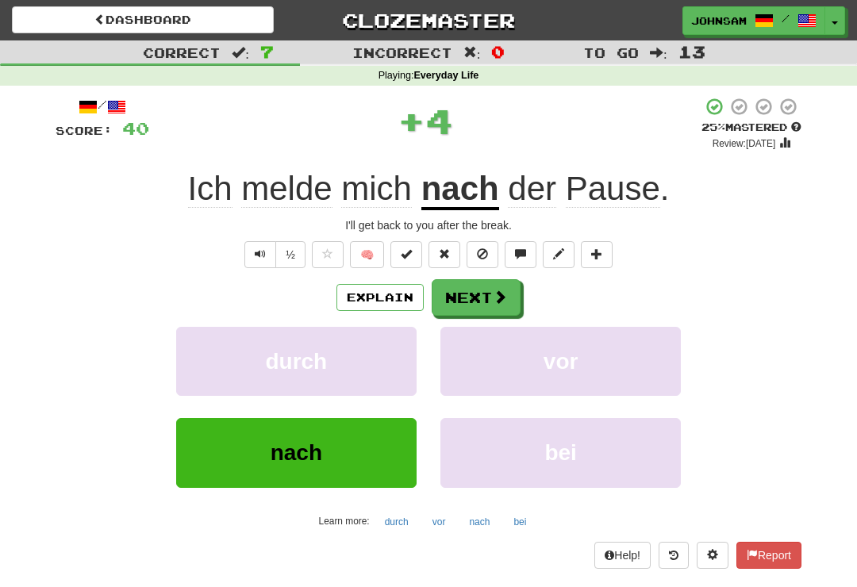
click at [484, 302] on button "Next" at bounding box center [476, 297] width 89 height 37
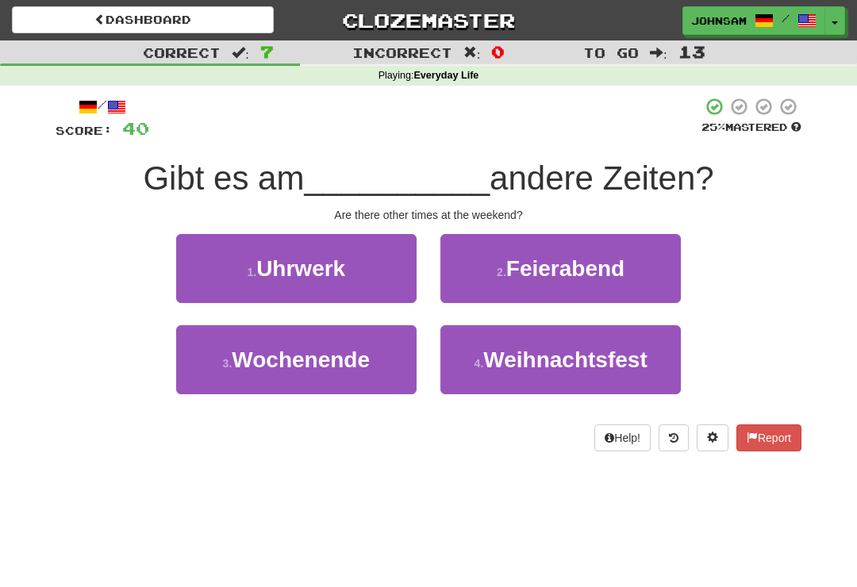
click at [378, 365] on button "3 . Wochenende" at bounding box center [296, 359] width 241 height 69
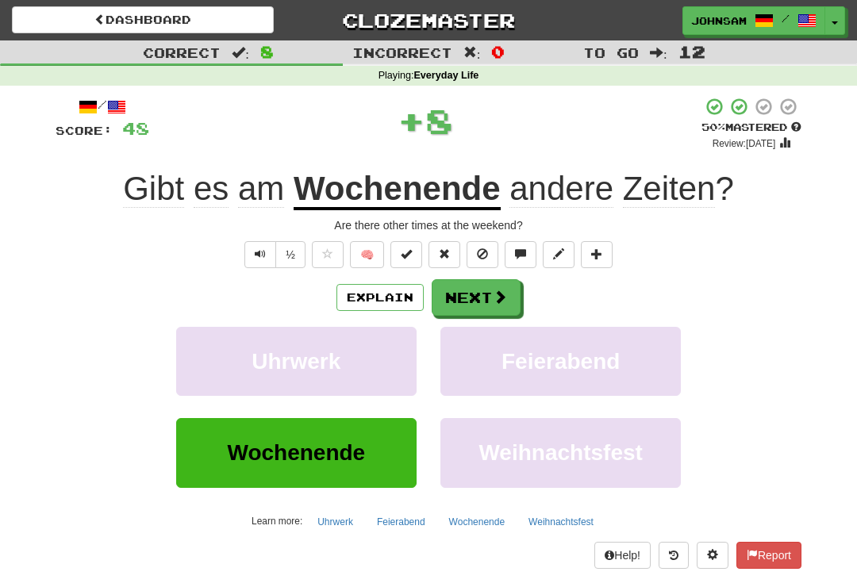
click at [481, 291] on button "Next" at bounding box center [476, 297] width 89 height 37
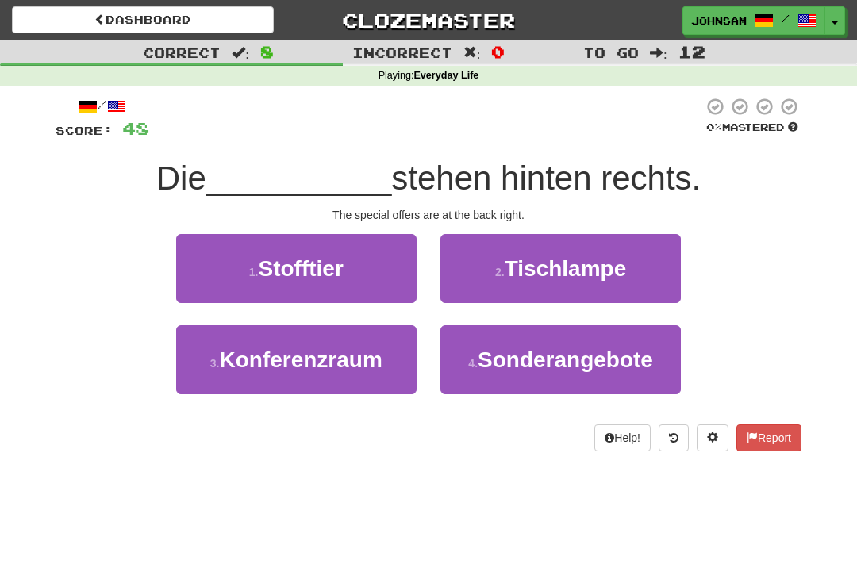
click at [484, 361] on span "Sonderangebote" at bounding box center [565, 360] width 175 height 25
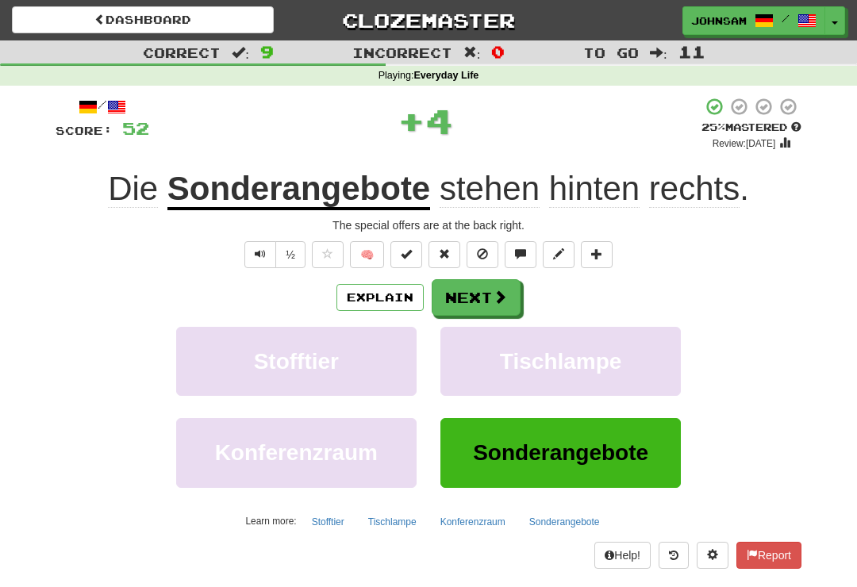
click at [487, 295] on button "Next" at bounding box center [476, 297] width 89 height 37
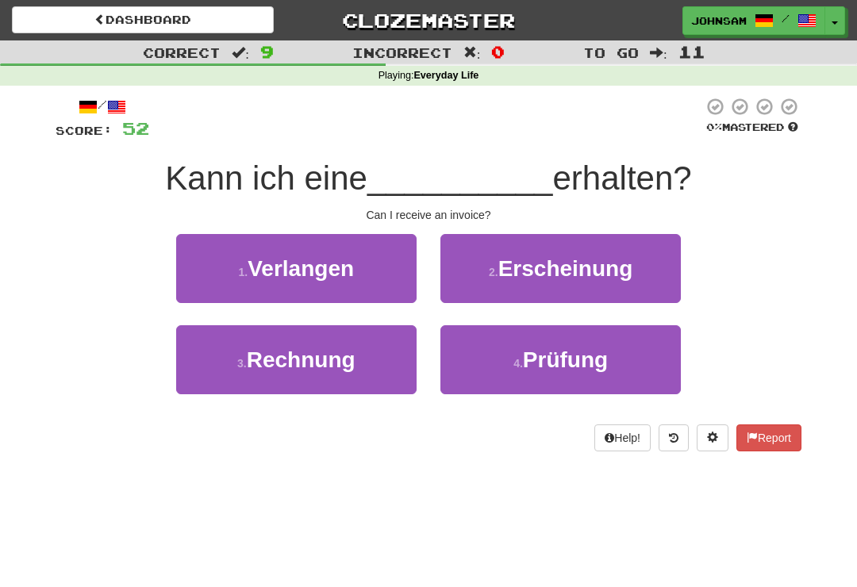
click at [367, 368] on button "3 . Rechnung" at bounding box center [296, 359] width 241 height 69
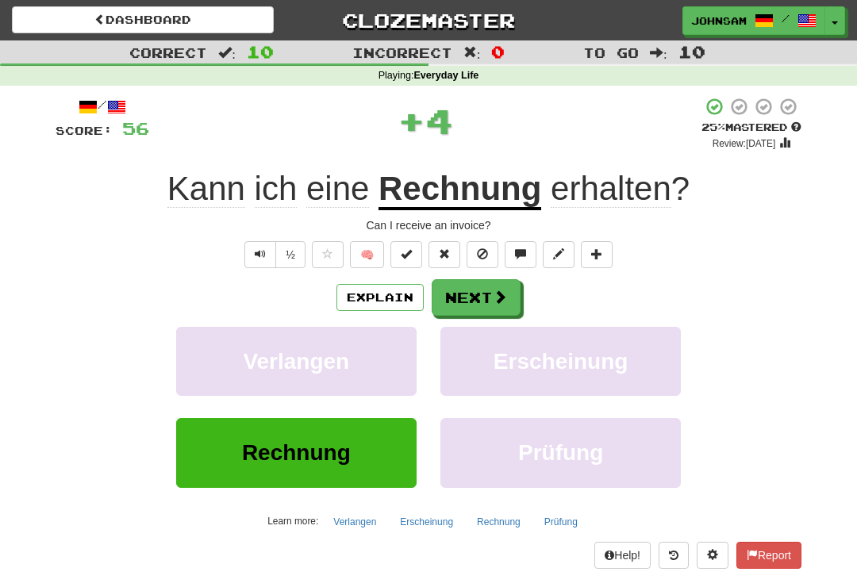
click at [480, 301] on button "Next" at bounding box center [476, 297] width 89 height 37
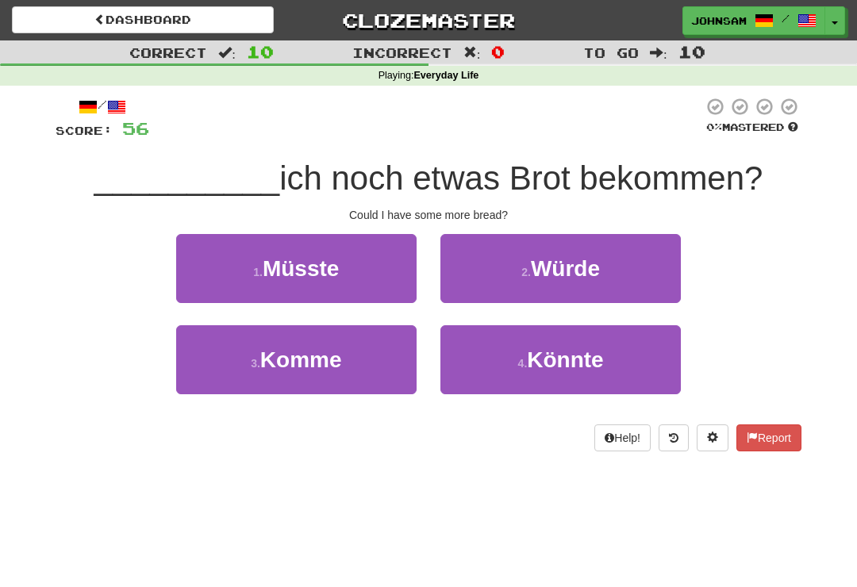
click at [518, 357] on small "4 ." at bounding box center [523, 363] width 10 height 13
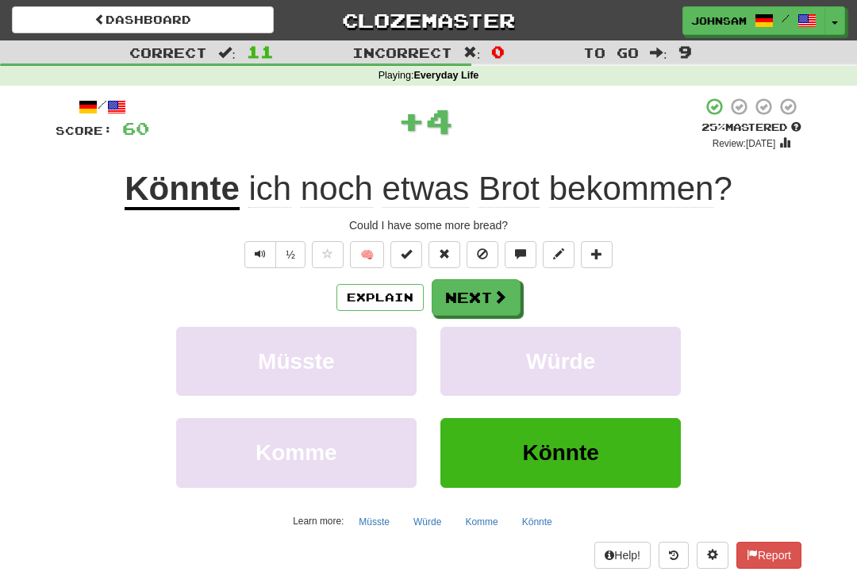
click at [502, 295] on span at bounding box center [500, 297] width 14 height 14
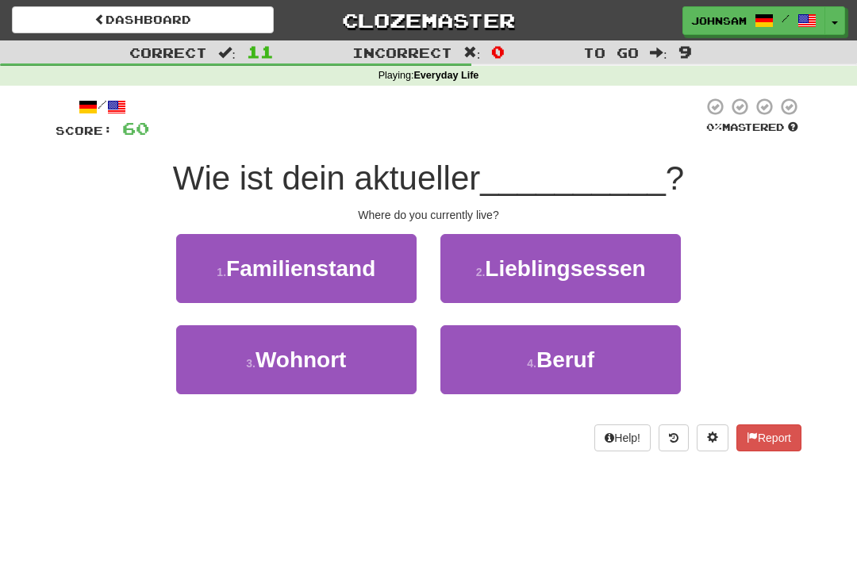
click at [375, 364] on button "3 . Wohnort" at bounding box center [296, 359] width 241 height 69
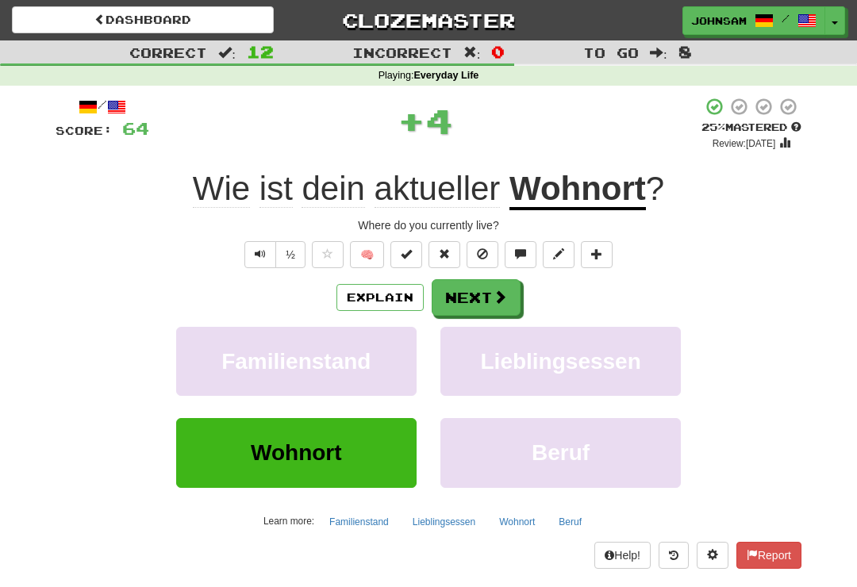
click at [483, 302] on button "Next" at bounding box center [476, 297] width 89 height 37
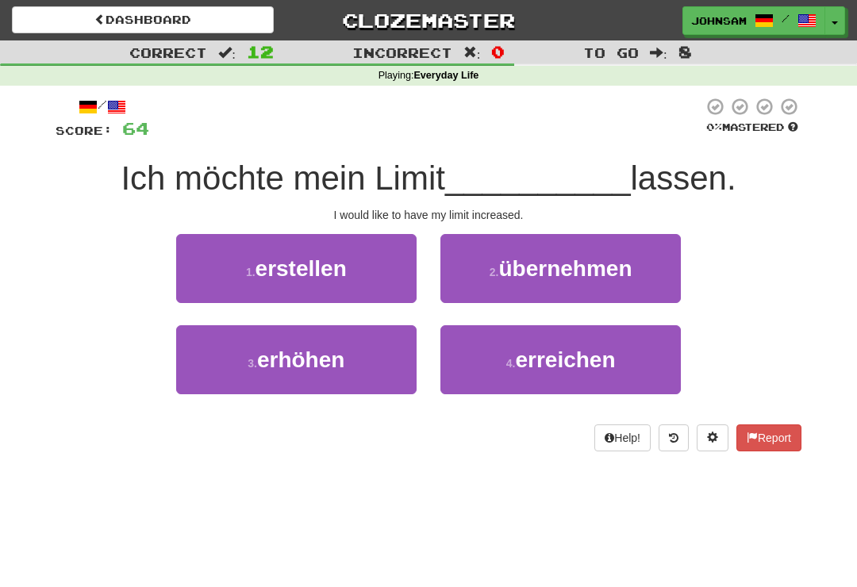
click at [374, 364] on button "3 . erhöhen" at bounding box center [296, 359] width 241 height 69
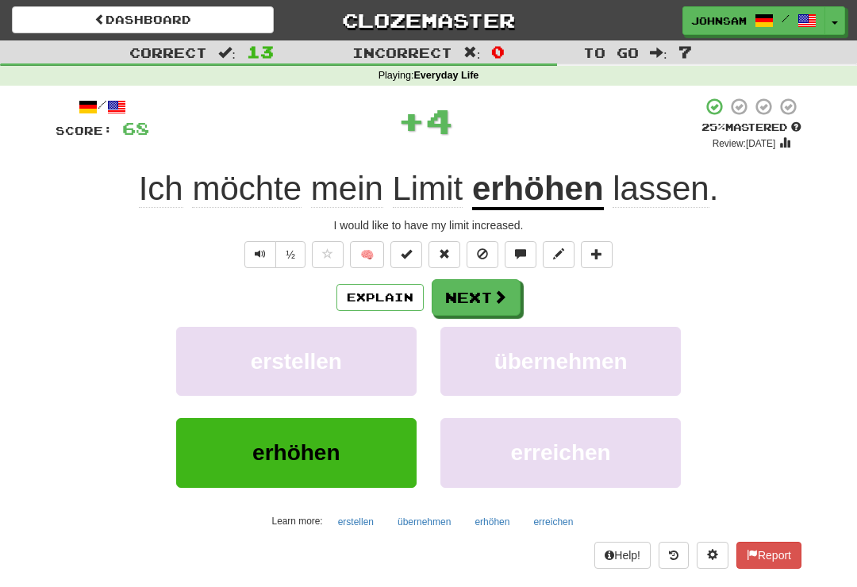
click at [490, 301] on button "Next" at bounding box center [476, 297] width 89 height 37
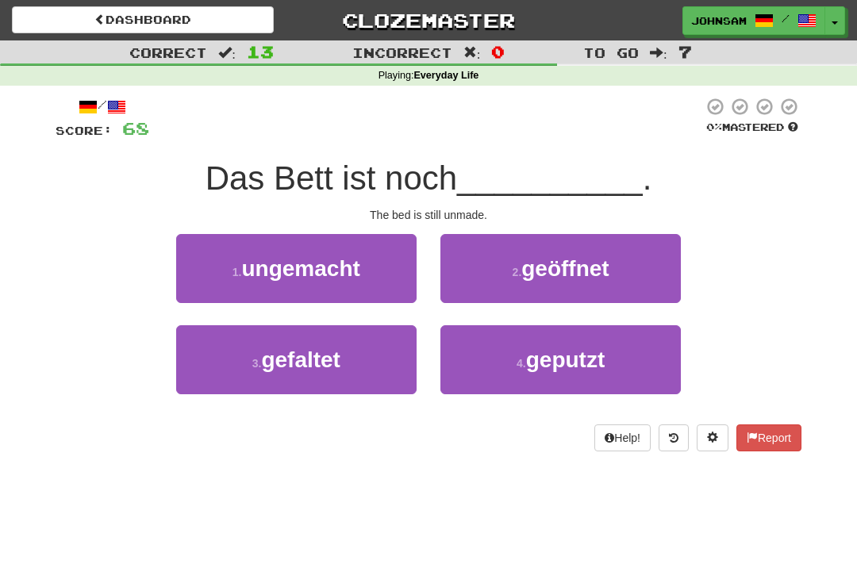
click at [385, 279] on button "1 . ungemacht" at bounding box center [296, 268] width 241 height 69
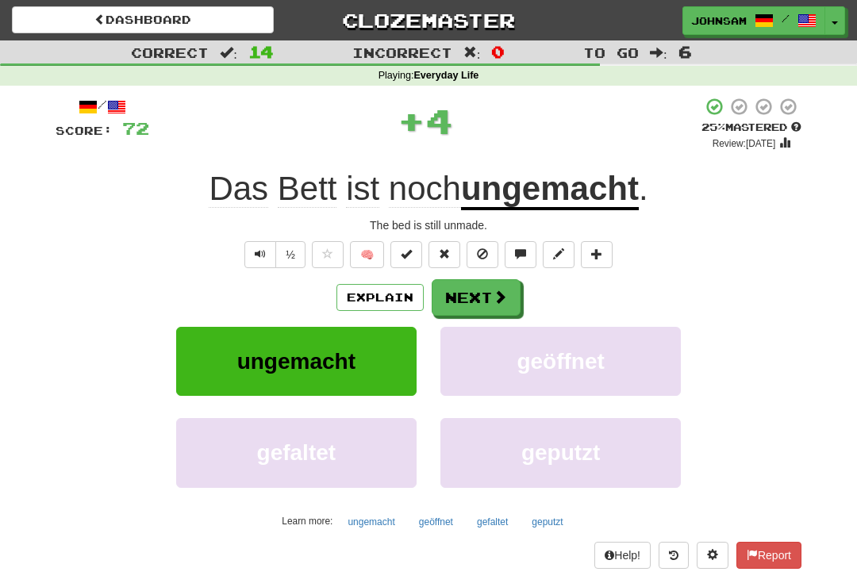
click at [474, 299] on button "Next" at bounding box center [476, 297] width 89 height 37
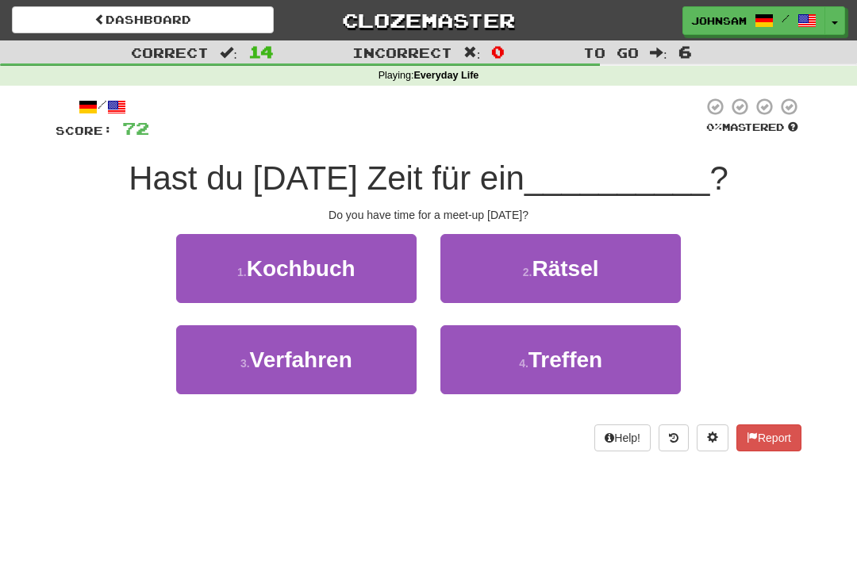
click at [499, 352] on button "4 . Treffen" at bounding box center [561, 359] width 241 height 69
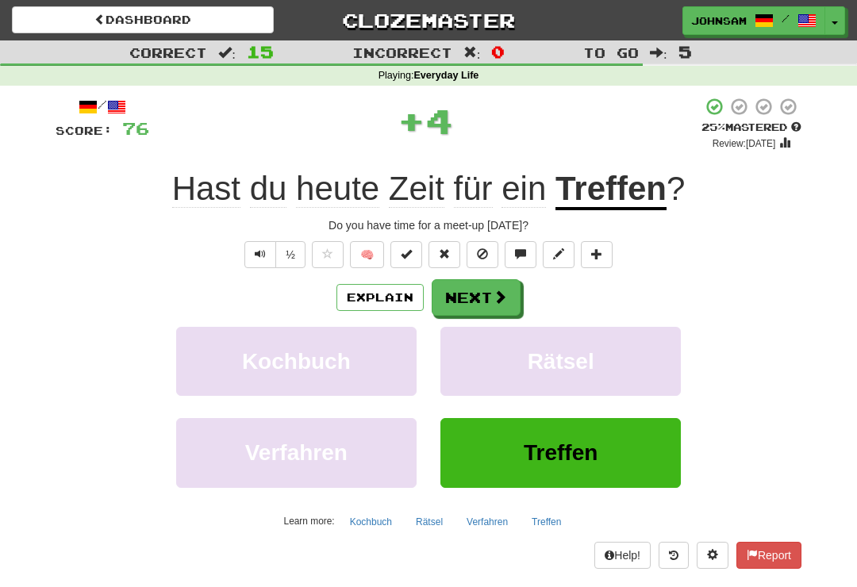
click at [471, 297] on button "Next" at bounding box center [476, 297] width 89 height 37
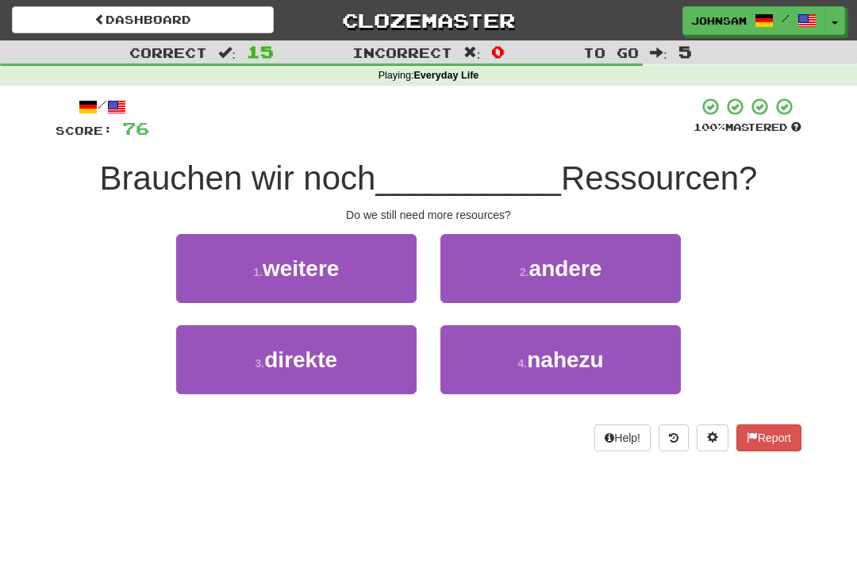
click at [378, 289] on button "1 . weitere" at bounding box center [296, 268] width 241 height 69
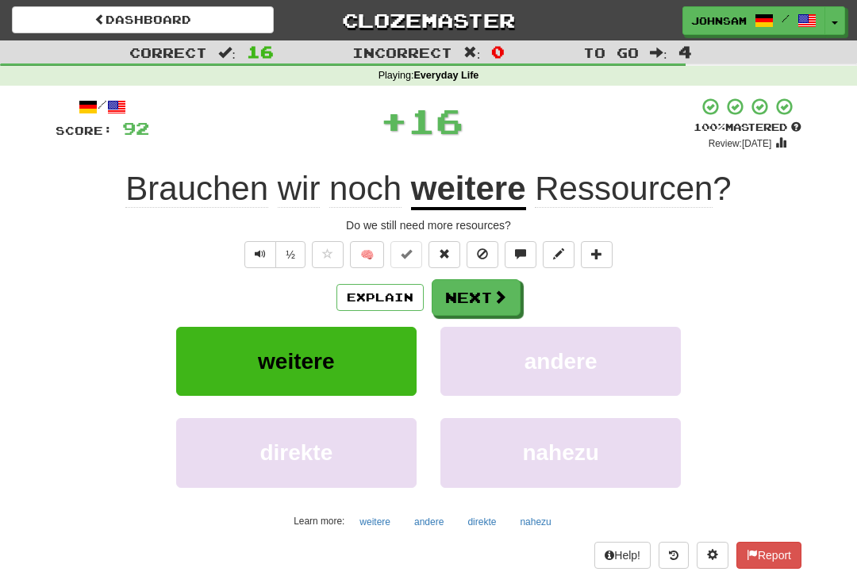
click at [490, 291] on button "Next" at bounding box center [476, 297] width 89 height 37
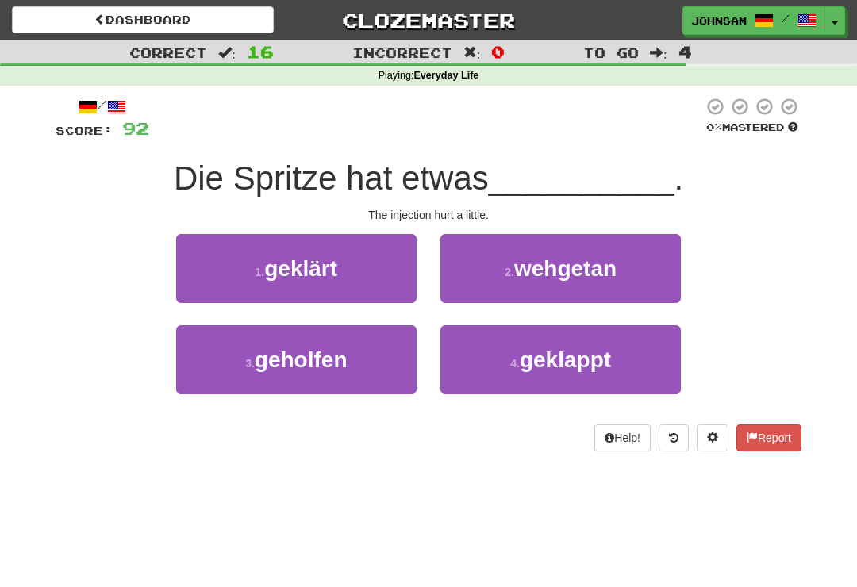
click at [512, 274] on small "2 ." at bounding box center [510, 272] width 10 height 13
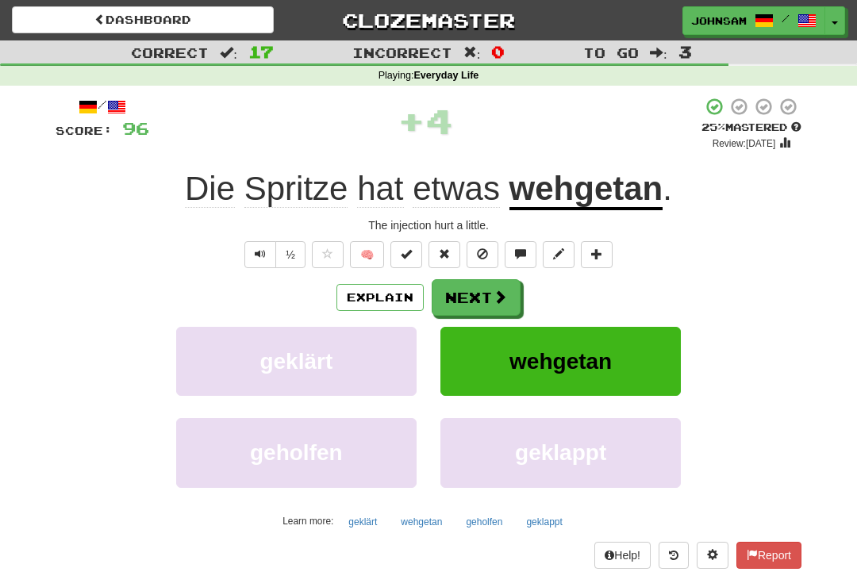
click at [472, 294] on button "Next" at bounding box center [476, 297] width 89 height 37
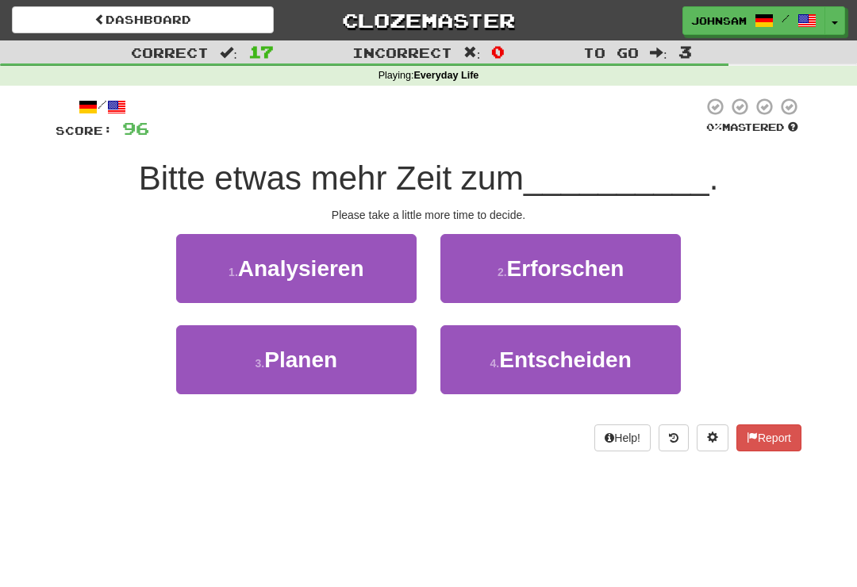
click at [483, 365] on button "4 . Entscheiden" at bounding box center [561, 359] width 241 height 69
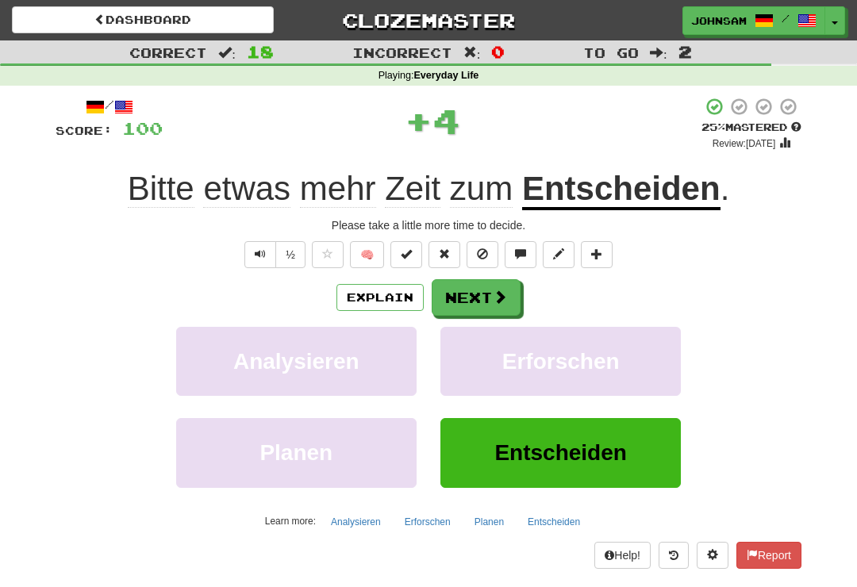
click at [487, 296] on button "Next" at bounding box center [476, 297] width 89 height 37
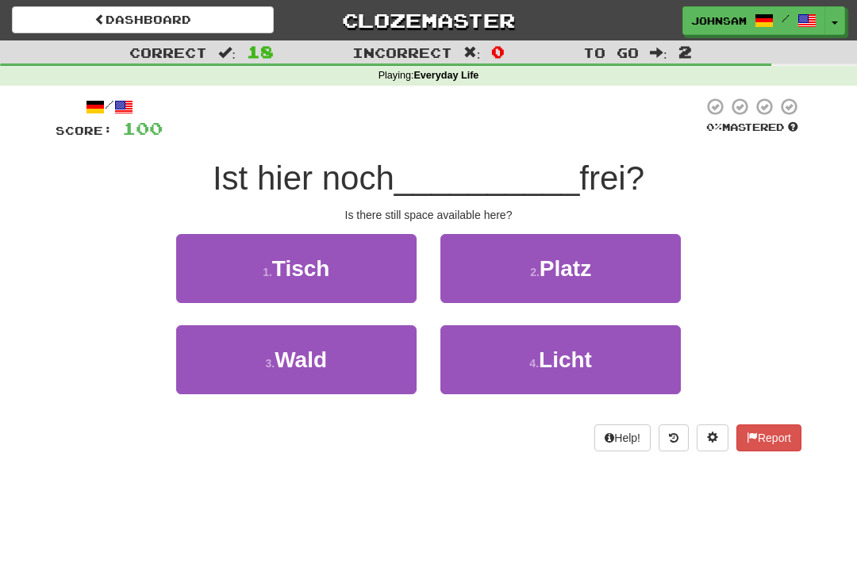
click at [518, 275] on button "2 . Platz" at bounding box center [561, 268] width 241 height 69
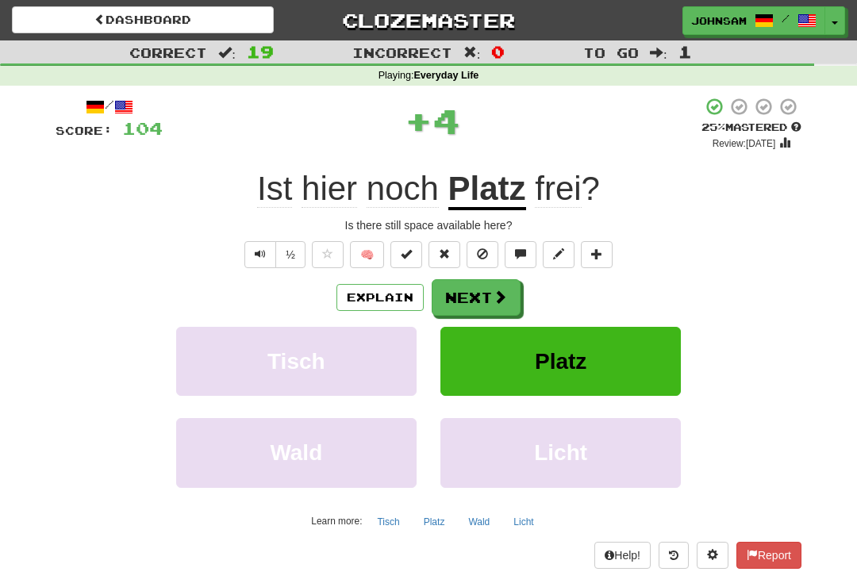
click at [482, 298] on button "Next" at bounding box center [476, 297] width 89 height 37
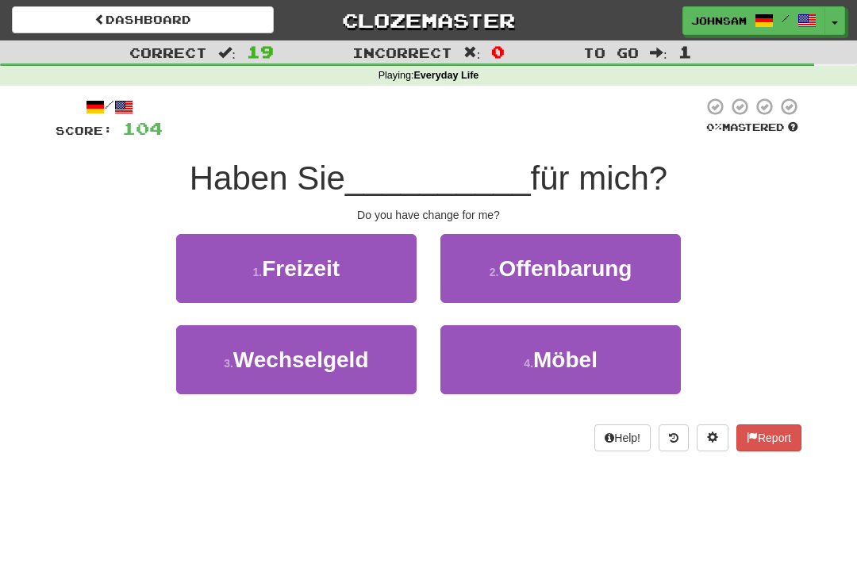
click at [372, 368] on button "3 . Wechselgeld" at bounding box center [296, 359] width 241 height 69
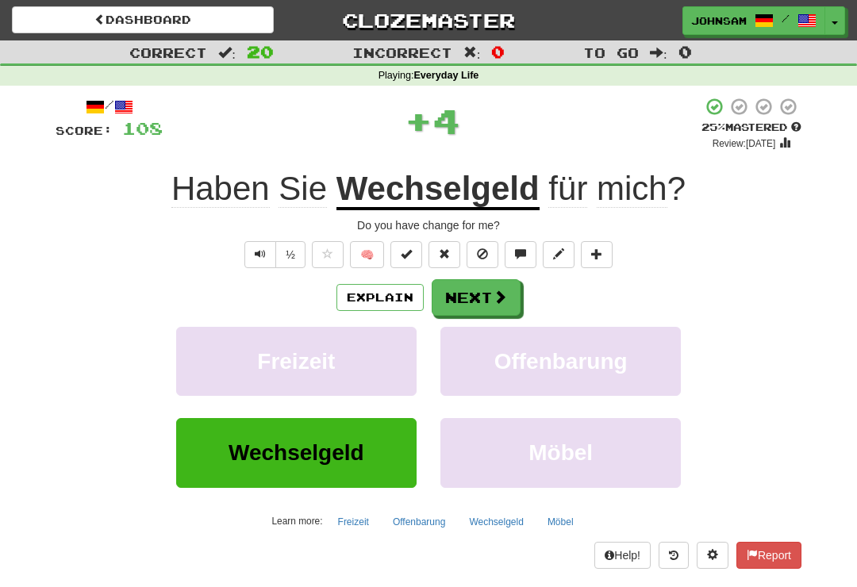
click at [479, 300] on button "Next" at bounding box center [476, 297] width 89 height 37
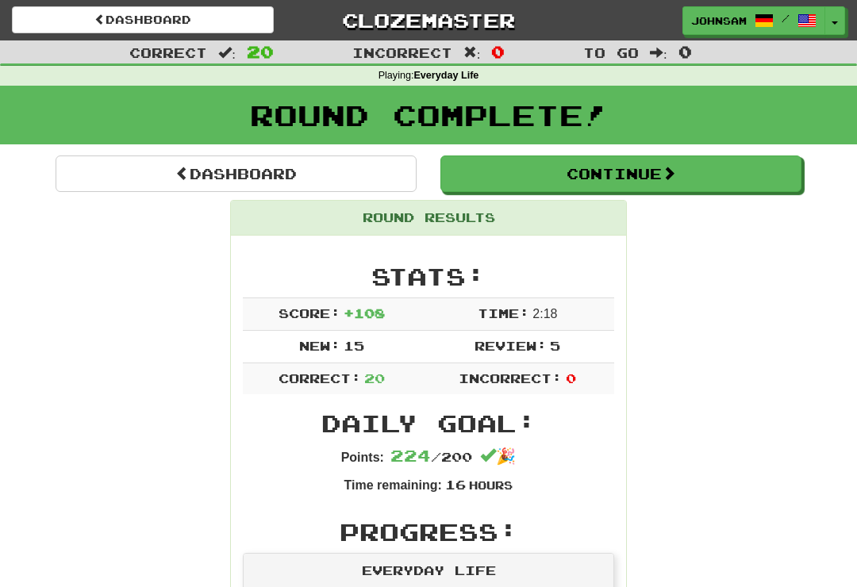
click at [640, 181] on button "Continue" at bounding box center [621, 174] width 361 height 37
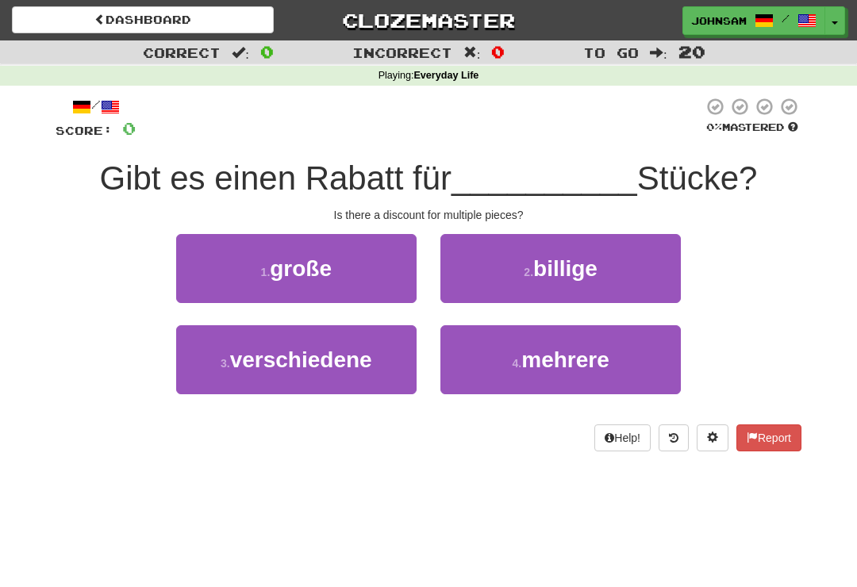
click at [507, 356] on button "4 . mehrere" at bounding box center [561, 359] width 241 height 69
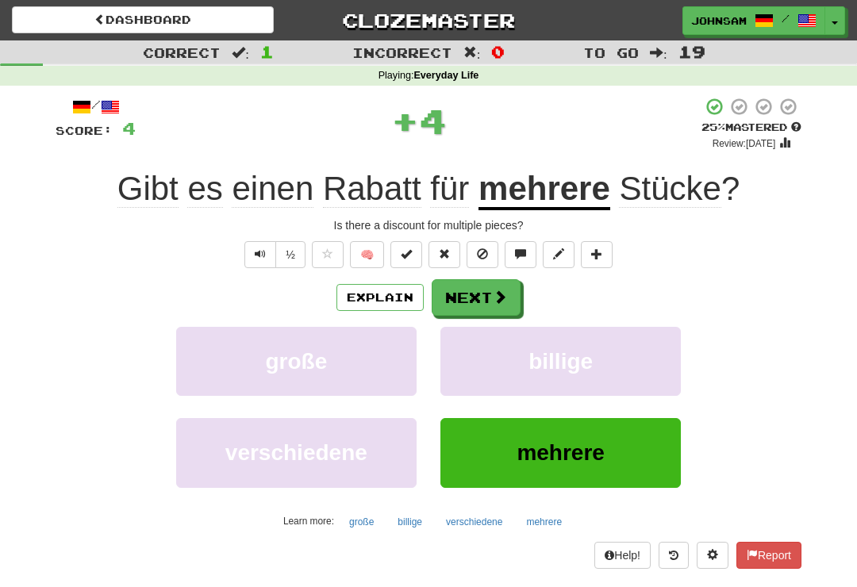
click at [489, 290] on button "Next" at bounding box center [476, 297] width 89 height 37
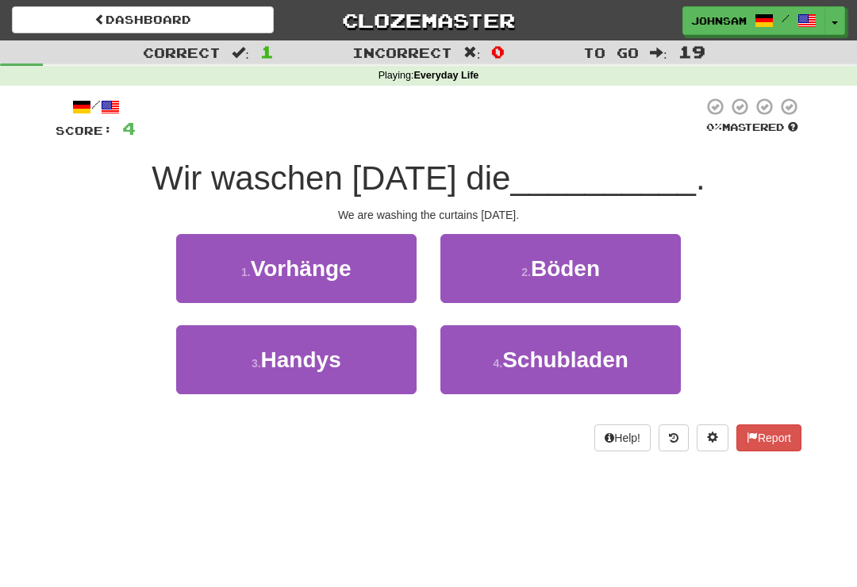
click at [388, 275] on button "1 . Vorhänge" at bounding box center [296, 268] width 241 height 69
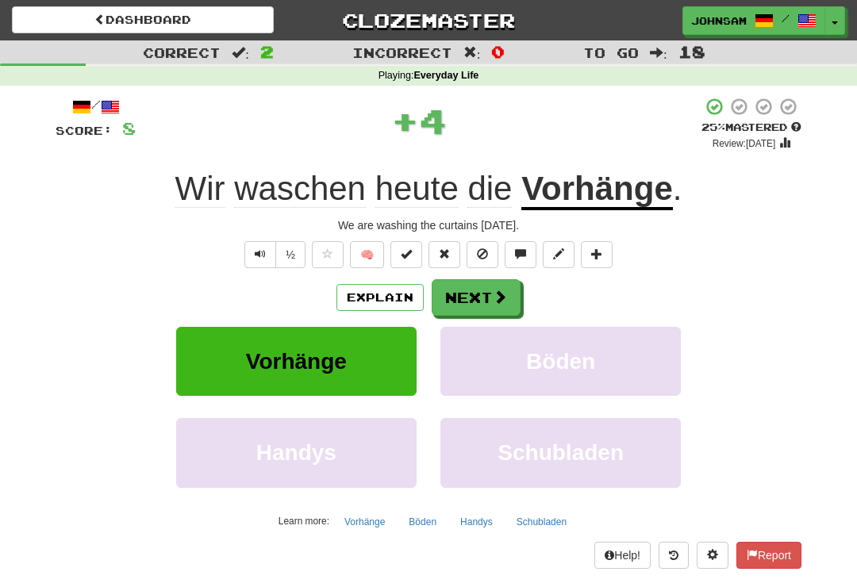
click at [485, 304] on button "Next" at bounding box center [476, 297] width 89 height 37
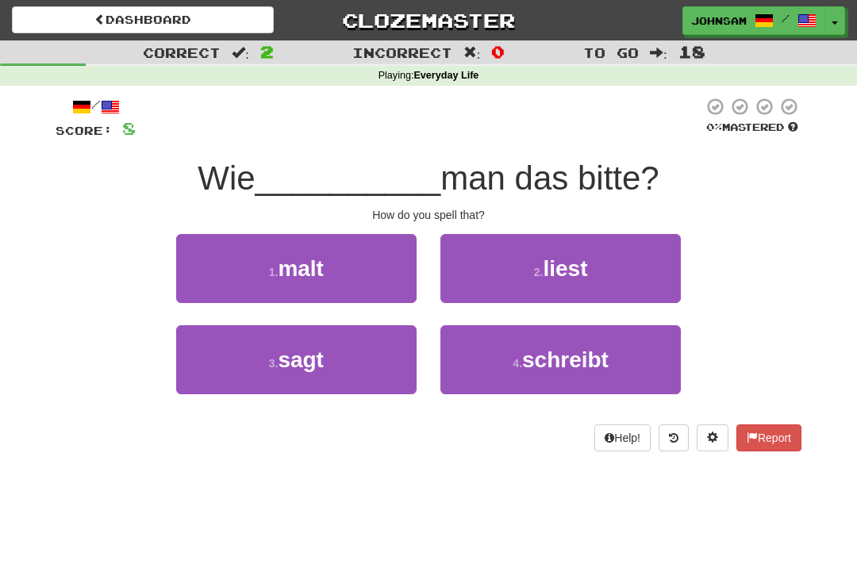
click at [493, 364] on button "4 . schreibt" at bounding box center [561, 359] width 241 height 69
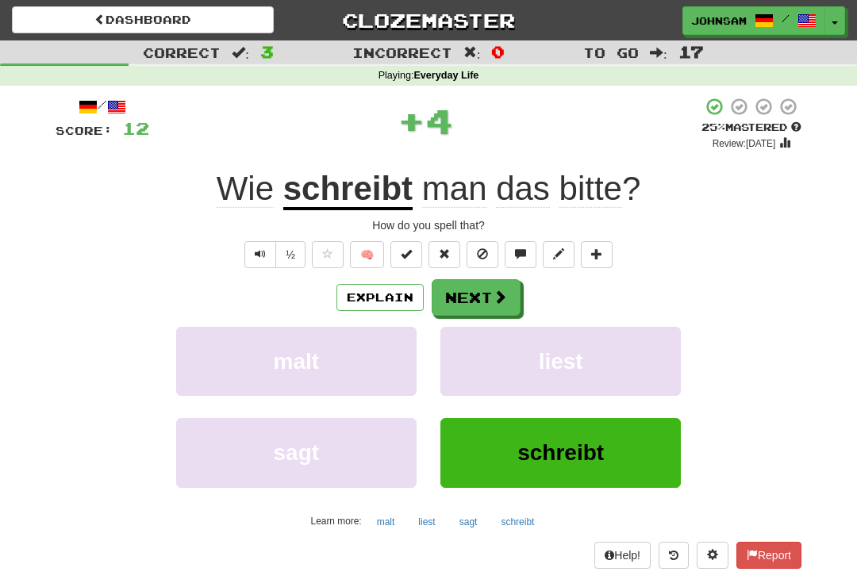
click at [481, 293] on button "Next" at bounding box center [476, 297] width 89 height 37
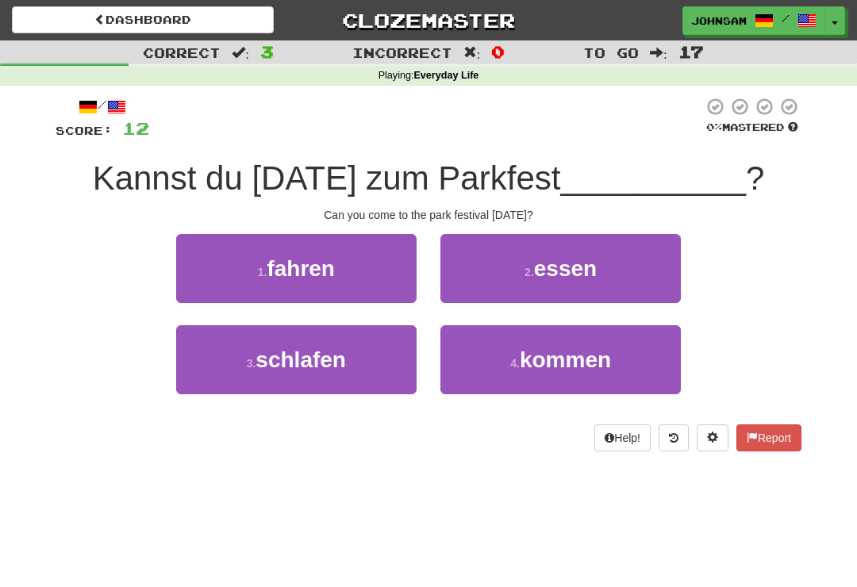
click at [496, 356] on button "4 . kommen" at bounding box center [561, 359] width 241 height 69
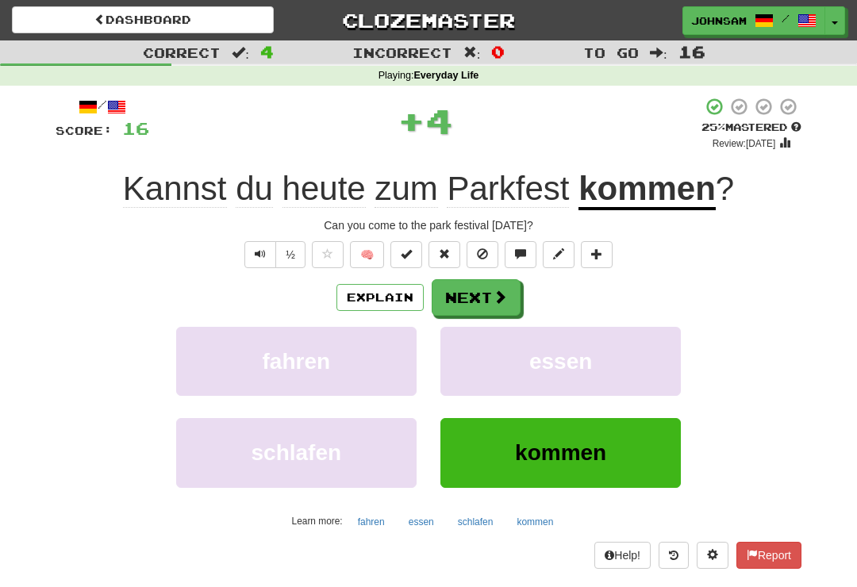
click at [486, 300] on button "Next" at bounding box center [476, 297] width 89 height 37
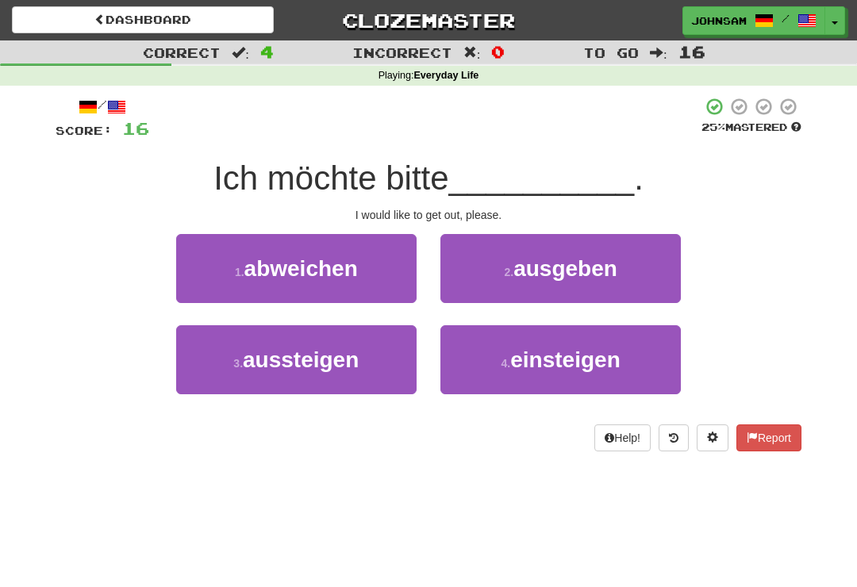
click at [362, 371] on button "3 . aussteigen" at bounding box center [296, 359] width 241 height 69
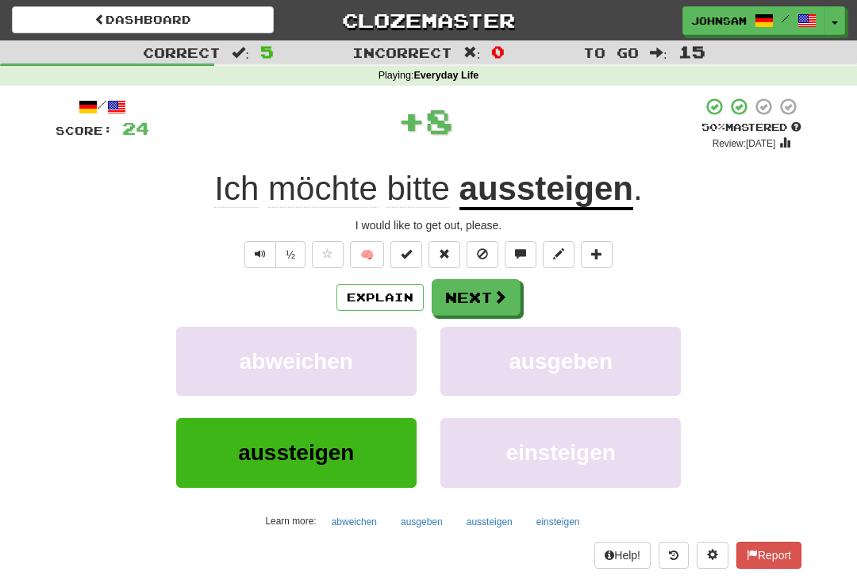
click at [474, 301] on button "Next" at bounding box center [476, 297] width 89 height 37
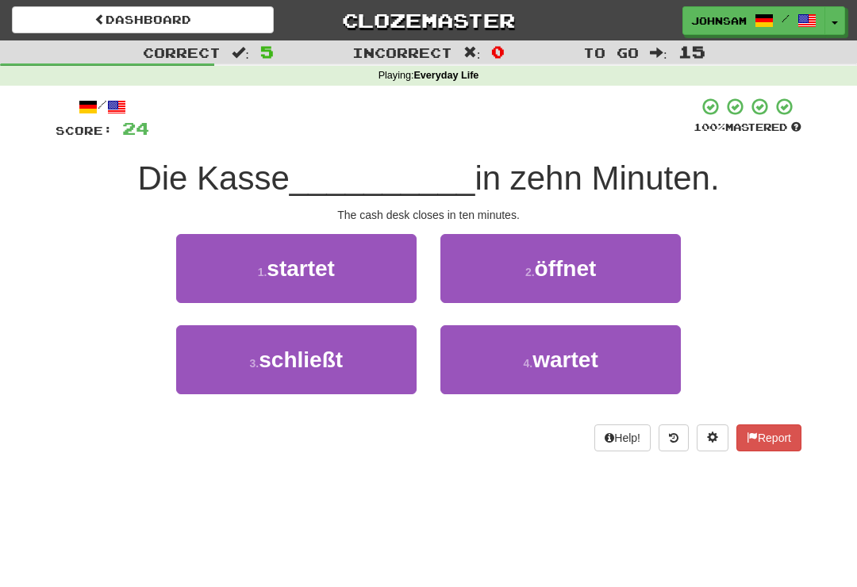
click at [363, 360] on button "3 . schließt" at bounding box center [296, 359] width 241 height 69
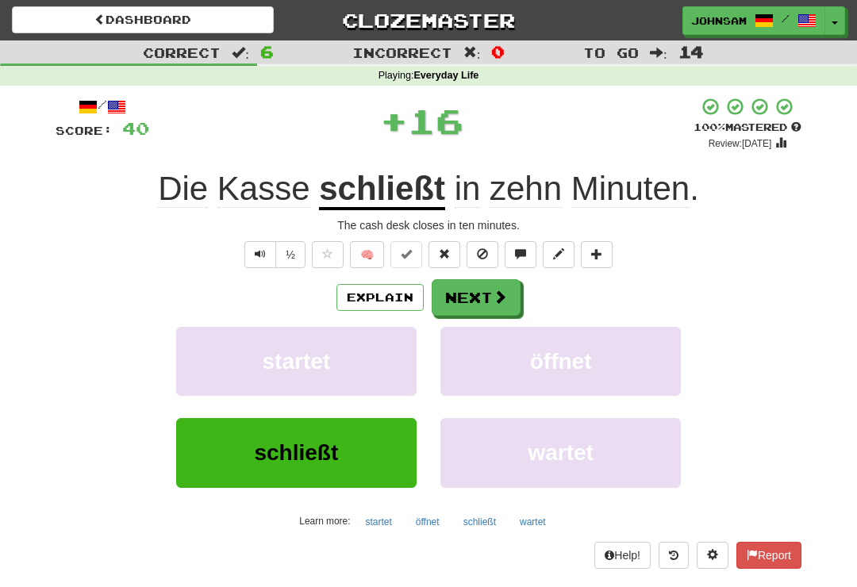
click at [485, 298] on button "Next" at bounding box center [476, 297] width 89 height 37
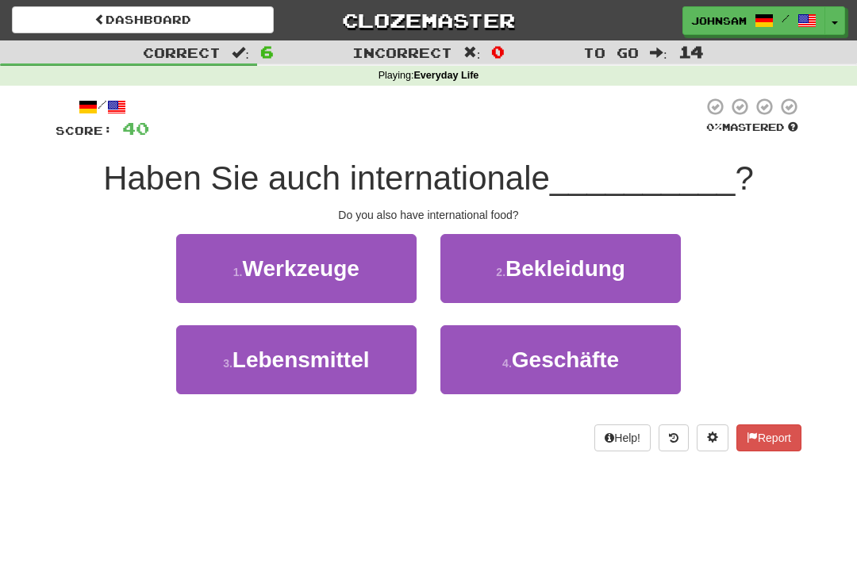
click at [366, 369] on span "Lebensmittel" at bounding box center [301, 360] width 137 height 25
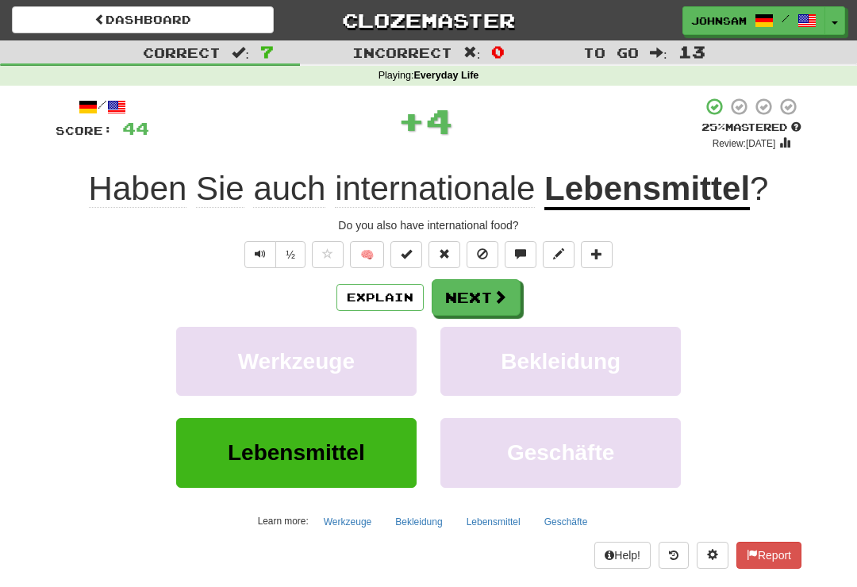
click at [477, 294] on button "Next" at bounding box center [476, 297] width 89 height 37
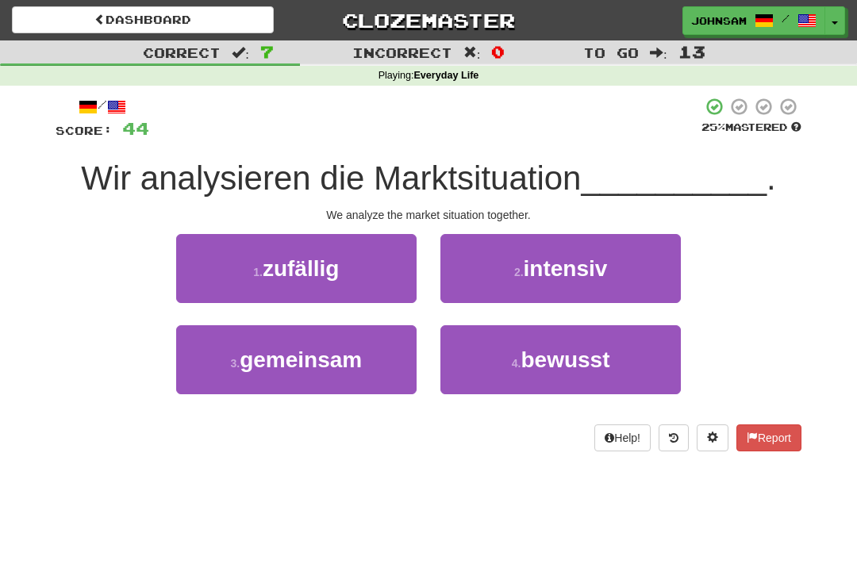
click at [371, 364] on button "3 . gemeinsam" at bounding box center [296, 359] width 241 height 69
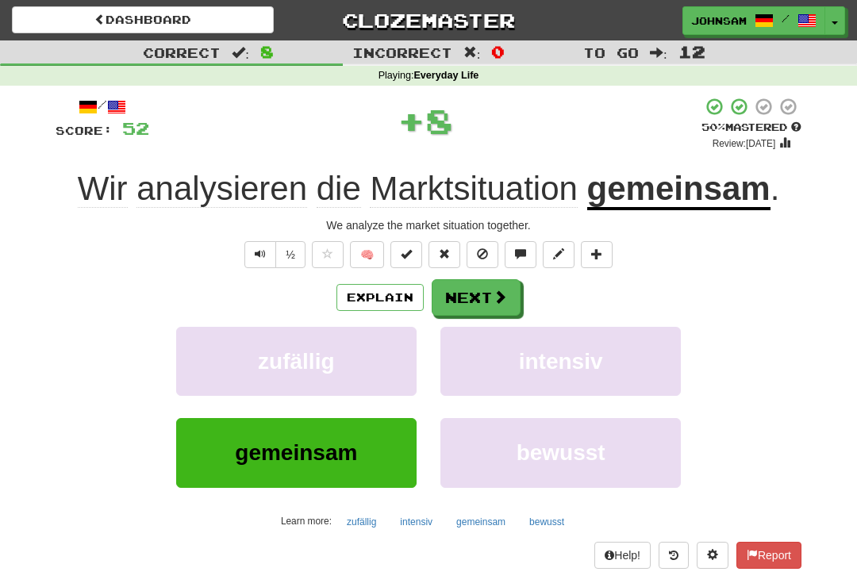
click at [485, 302] on button "Next" at bounding box center [476, 297] width 89 height 37
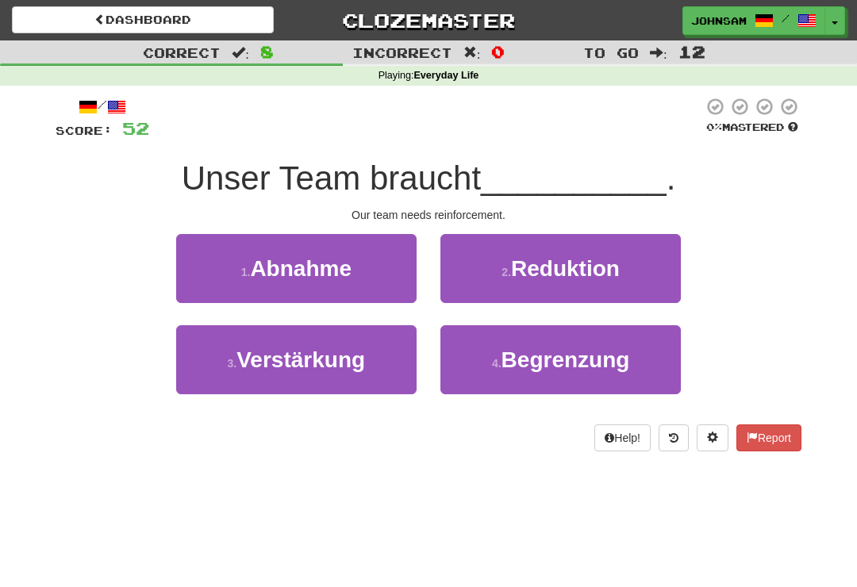
click at [381, 365] on button "3 . Verstärkung" at bounding box center [296, 359] width 241 height 69
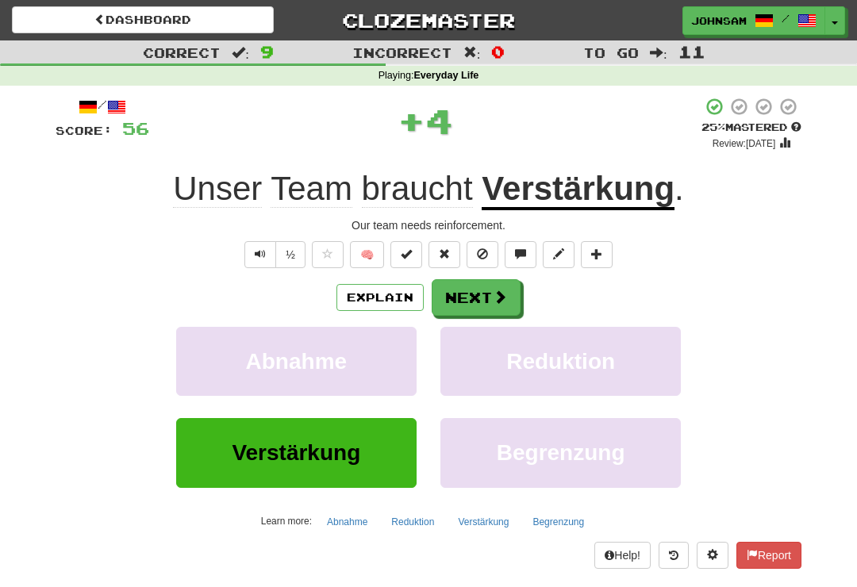
click at [495, 296] on span at bounding box center [500, 297] width 14 height 14
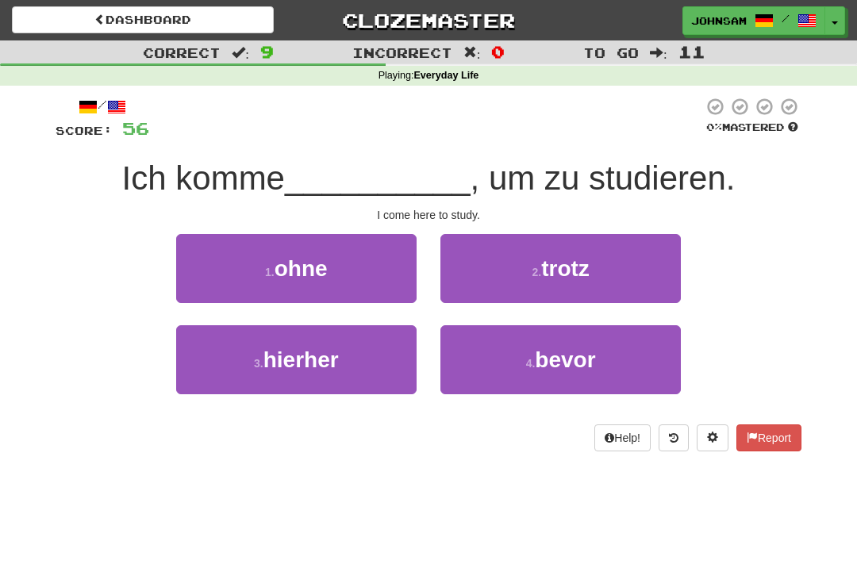
click at [386, 366] on button "3 . hierher" at bounding box center [296, 359] width 241 height 69
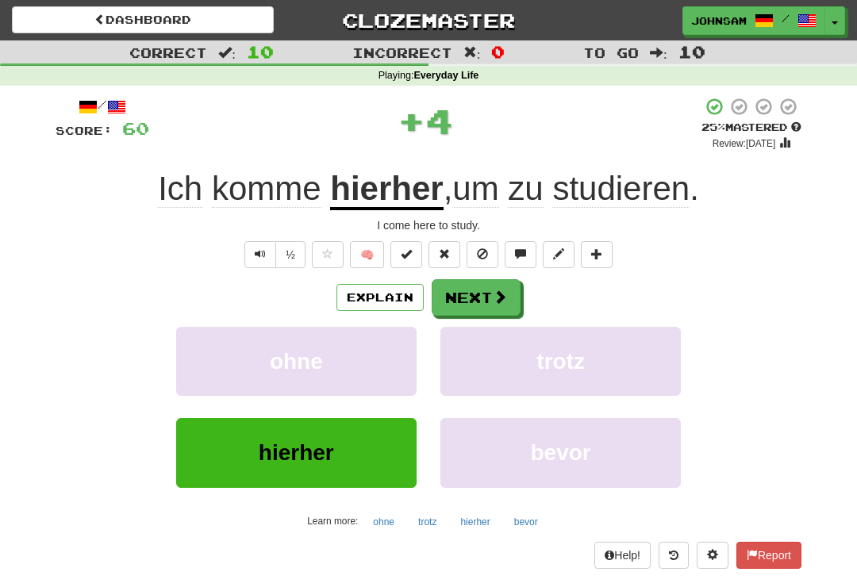
click at [493, 298] on span at bounding box center [500, 297] width 14 height 14
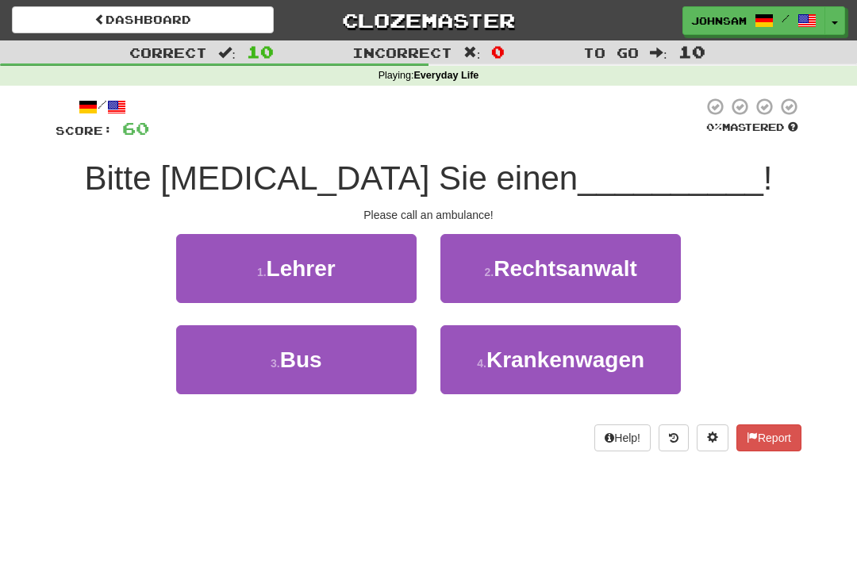
click at [474, 358] on button "4 . Krankenwagen" at bounding box center [561, 359] width 241 height 69
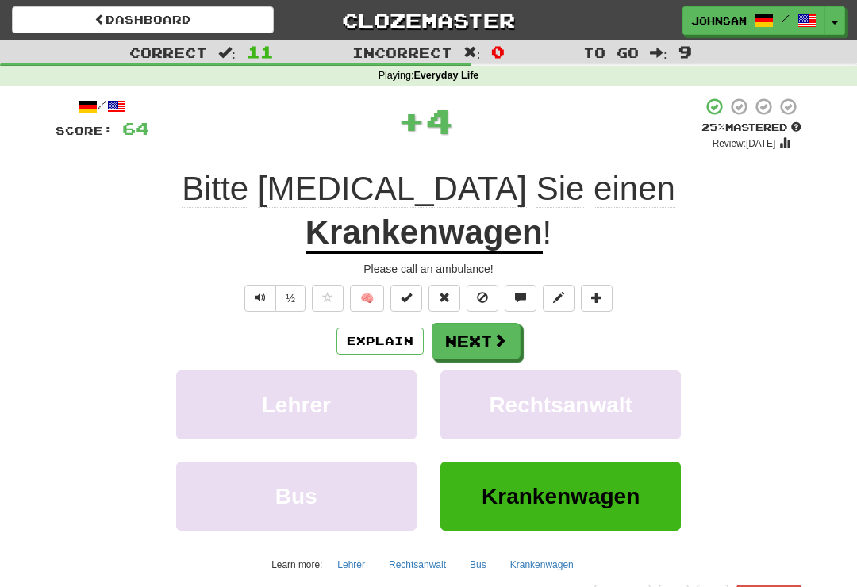
click at [484, 323] on button "Next" at bounding box center [476, 341] width 89 height 37
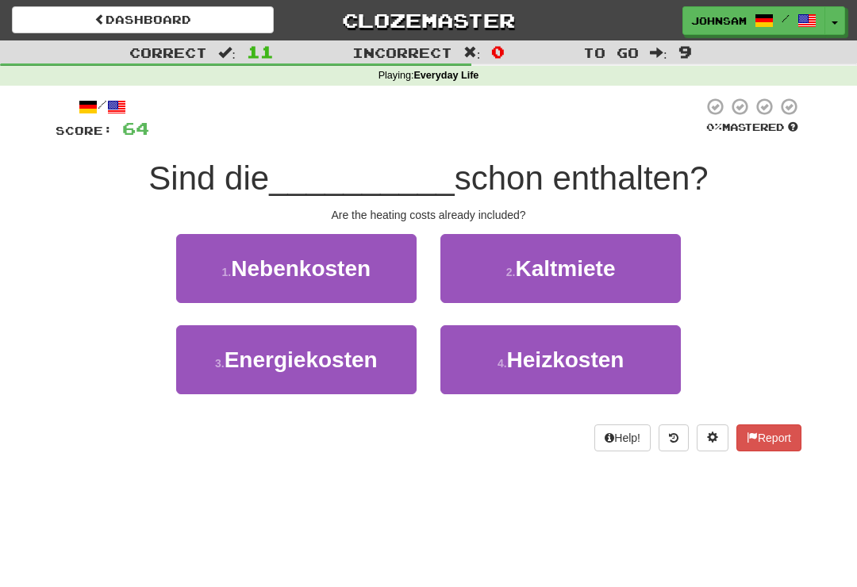
click at [494, 366] on button "4 . Heizkosten" at bounding box center [561, 359] width 241 height 69
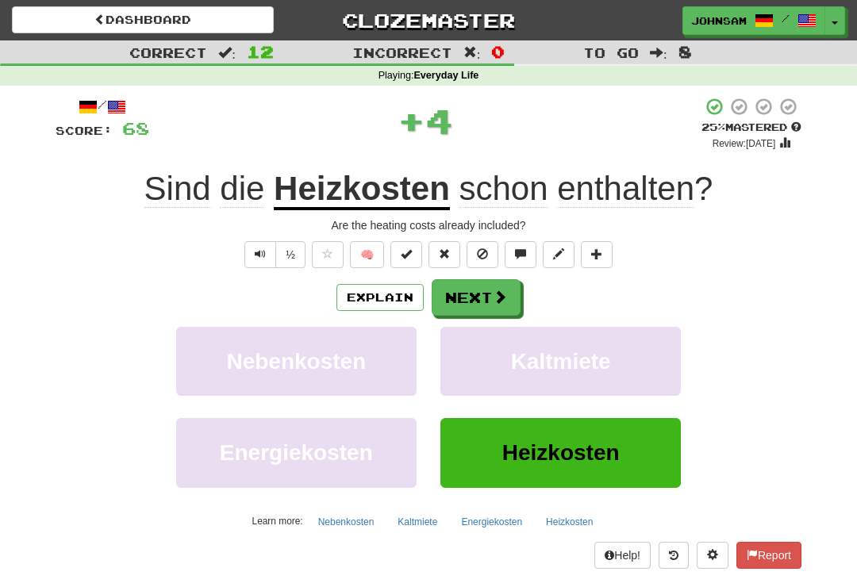
click at [487, 295] on button "Next" at bounding box center [476, 297] width 89 height 37
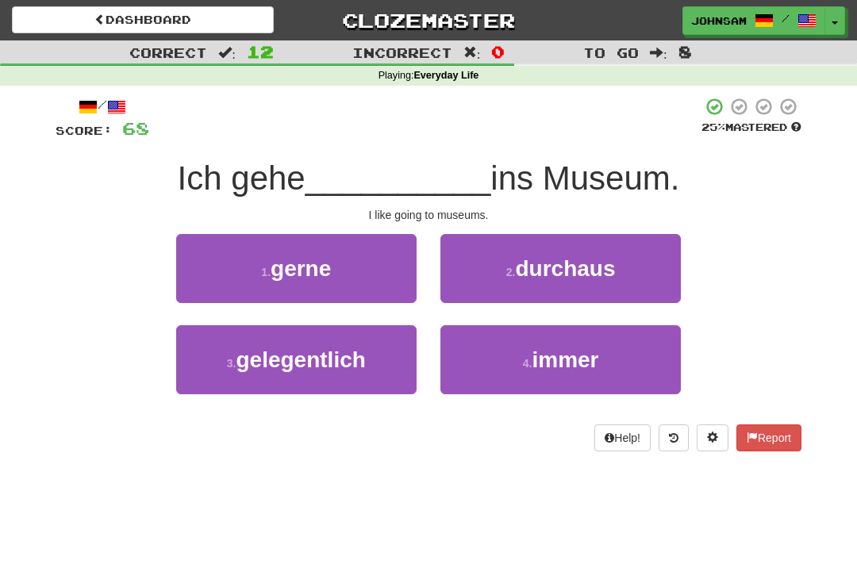
click at [390, 281] on button "1 . gerne" at bounding box center [296, 268] width 241 height 69
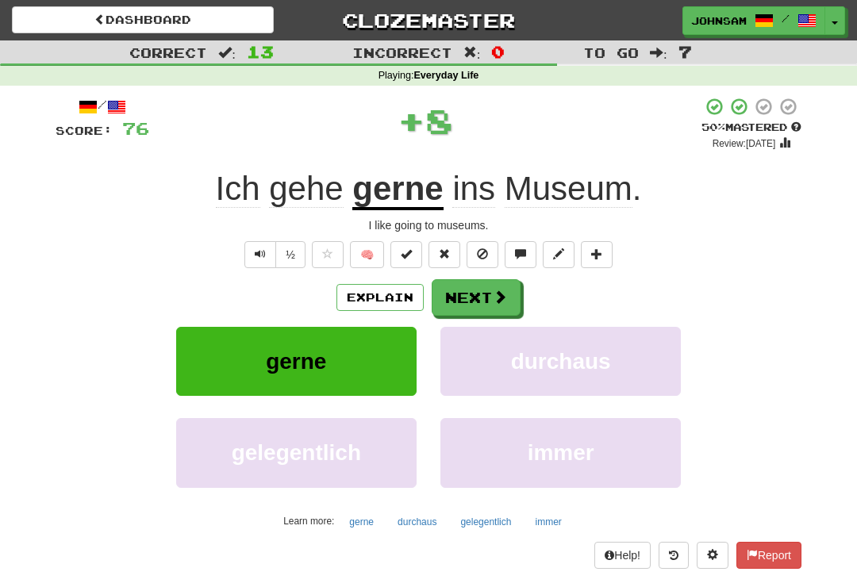
click at [493, 299] on span at bounding box center [500, 297] width 14 height 14
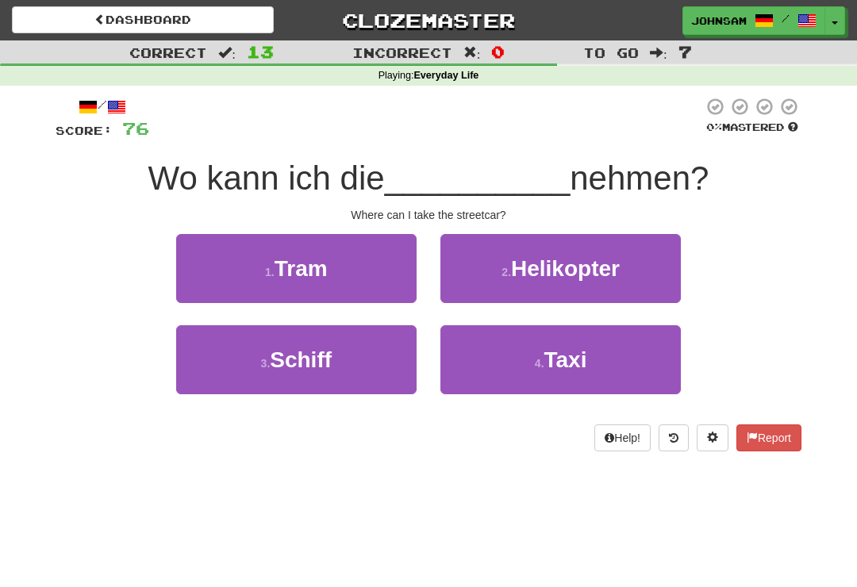
click at [381, 285] on button "1 . Tram" at bounding box center [296, 268] width 241 height 69
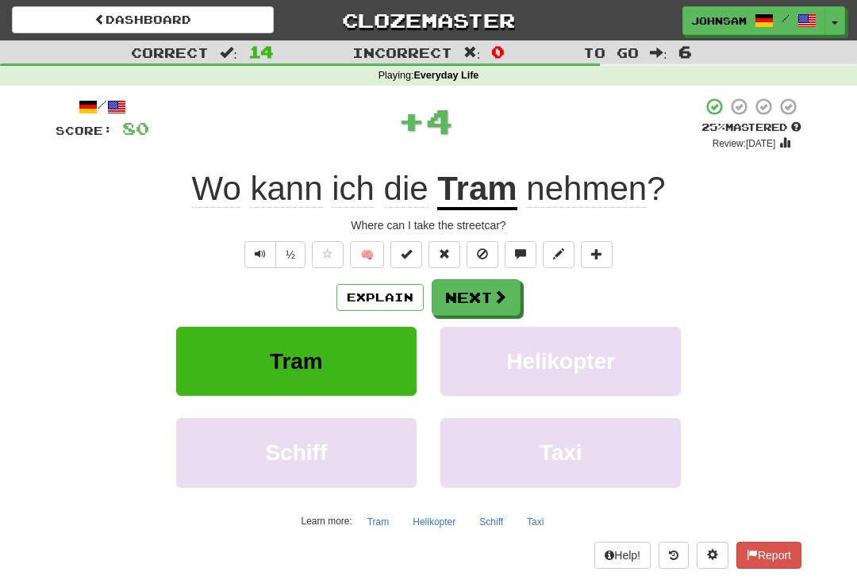
click at [476, 298] on button "Next" at bounding box center [476, 297] width 89 height 37
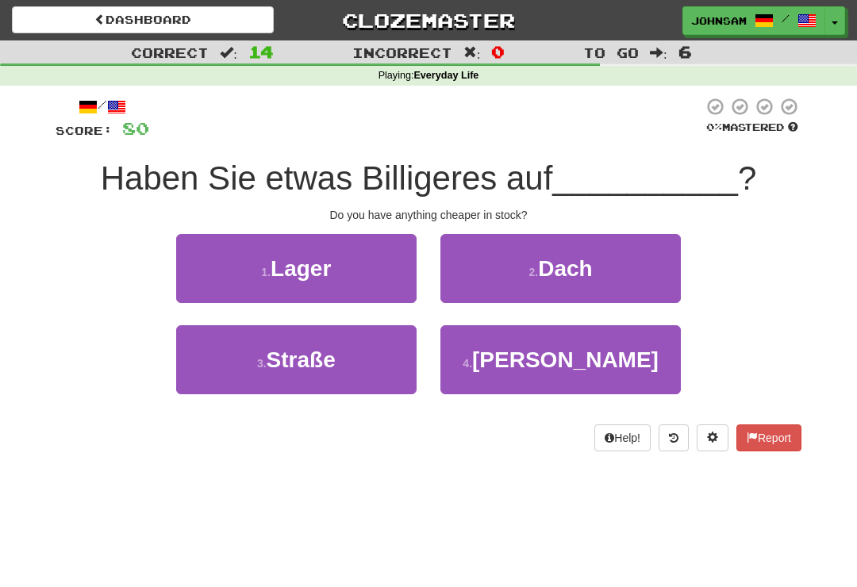
click at [393, 288] on button "1 . Lager" at bounding box center [296, 268] width 241 height 69
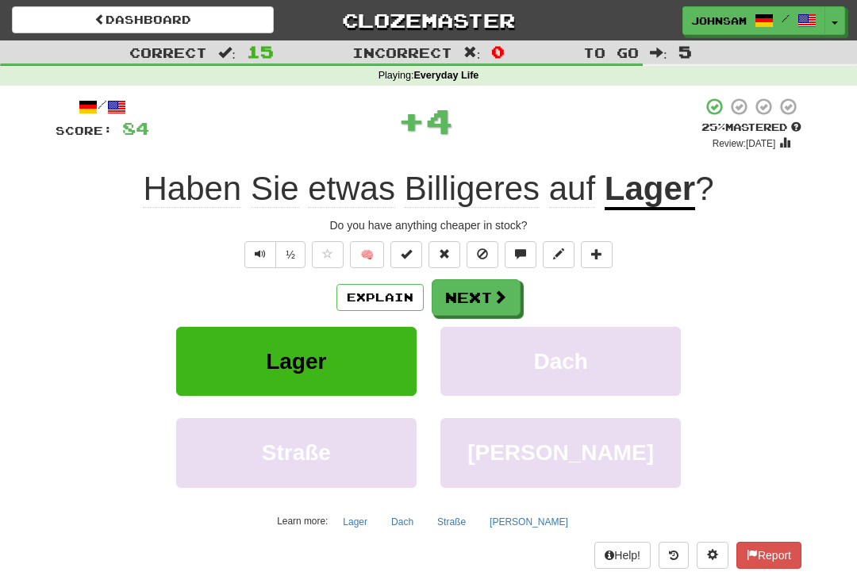
click at [490, 302] on button "Next" at bounding box center [476, 297] width 89 height 37
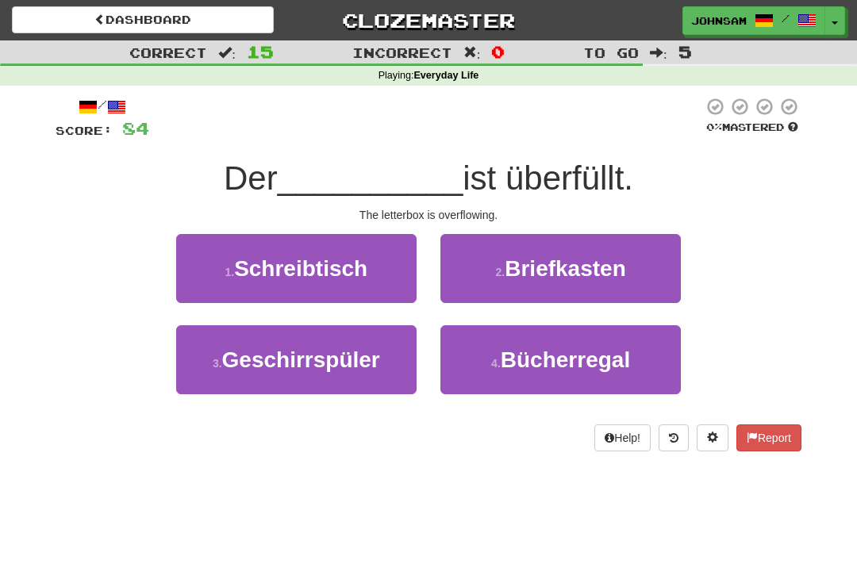
click at [404, 284] on button "1 . Schreibtisch" at bounding box center [296, 268] width 241 height 69
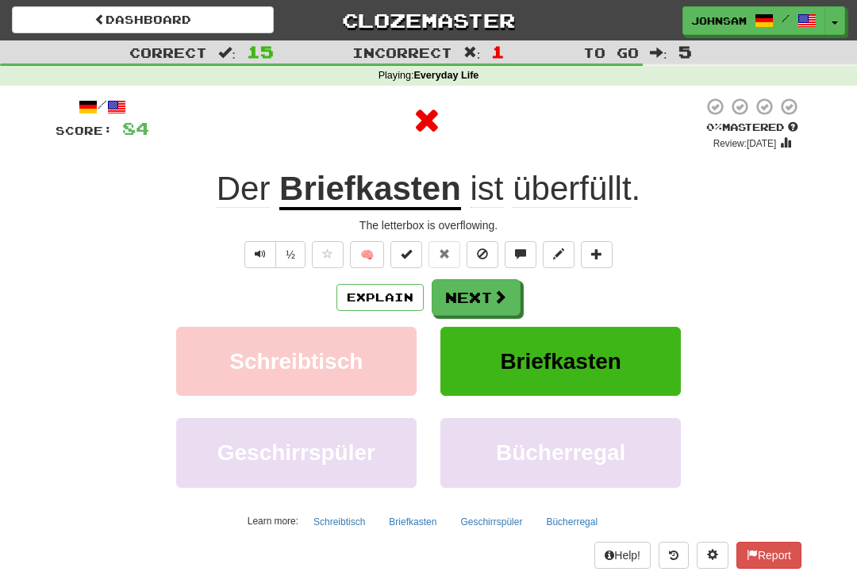
click at [491, 291] on button "Next" at bounding box center [476, 297] width 89 height 37
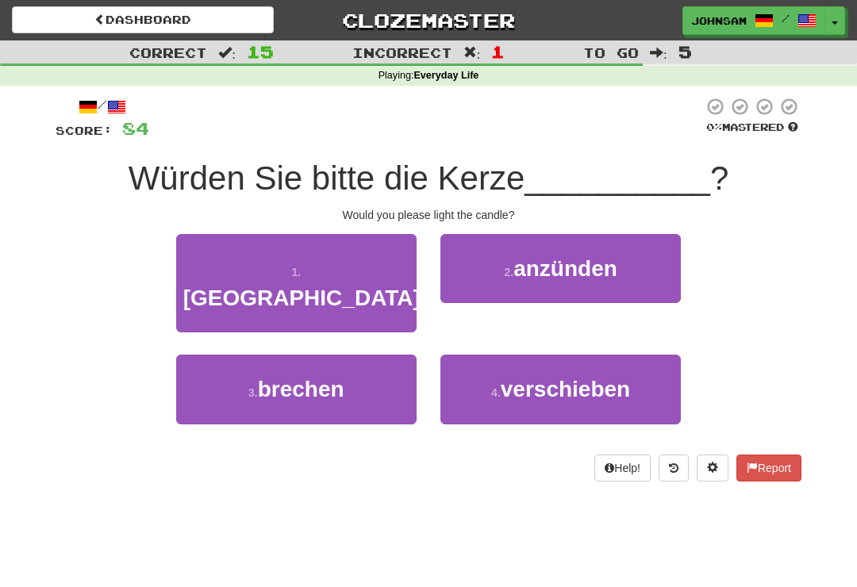
click at [540, 268] on span "anzünden" at bounding box center [566, 268] width 104 height 25
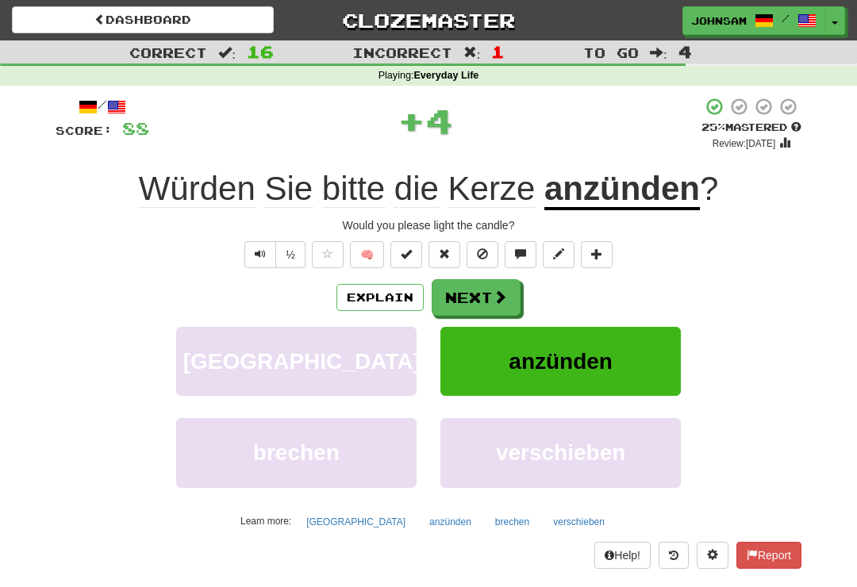
click at [486, 297] on button "Next" at bounding box center [476, 297] width 89 height 37
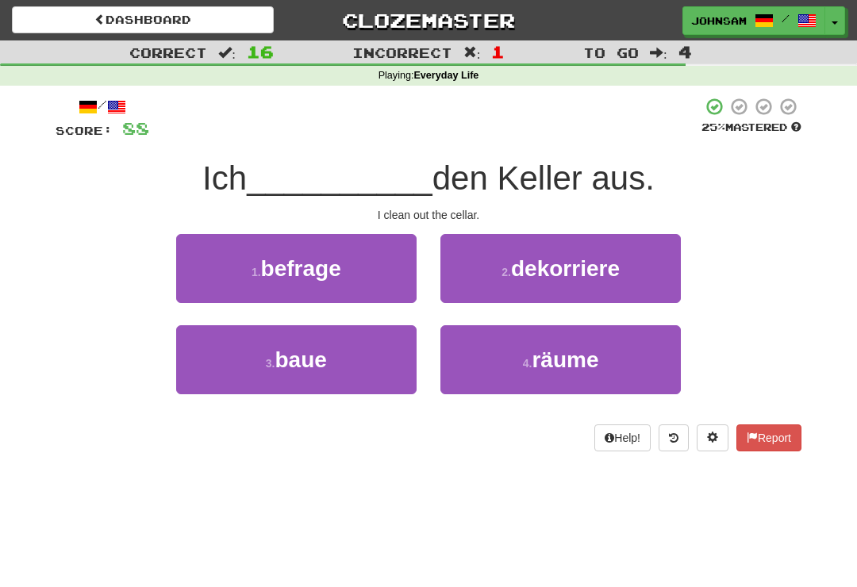
click at [490, 368] on button "4 . räume" at bounding box center [561, 359] width 241 height 69
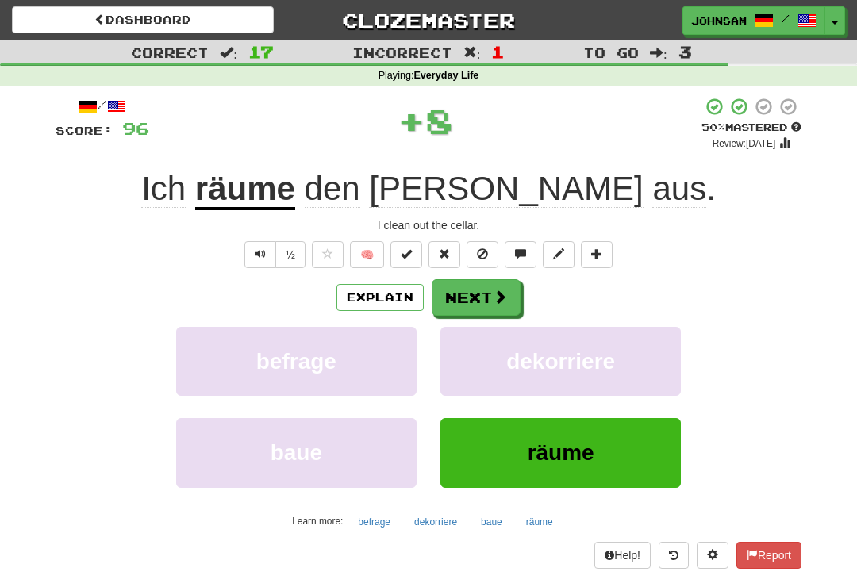
click at [489, 304] on button "Next" at bounding box center [476, 297] width 89 height 37
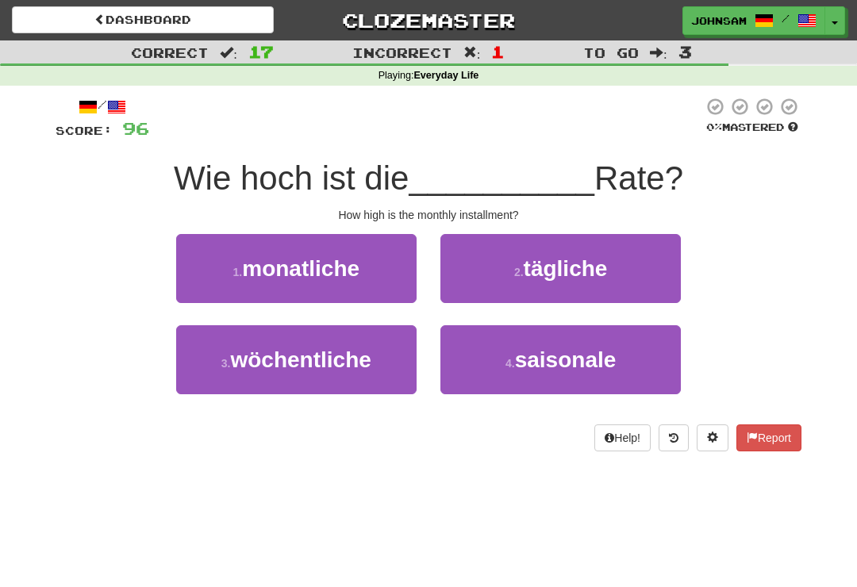
click at [377, 283] on button "1 . monatliche" at bounding box center [296, 268] width 241 height 69
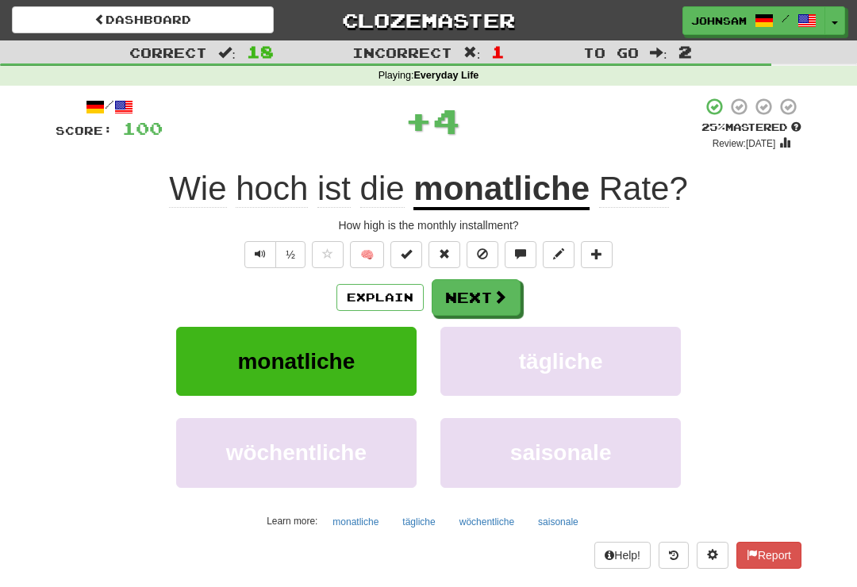
click at [491, 301] on button "Next" at bounding box center [476, 297] width 89 height 37
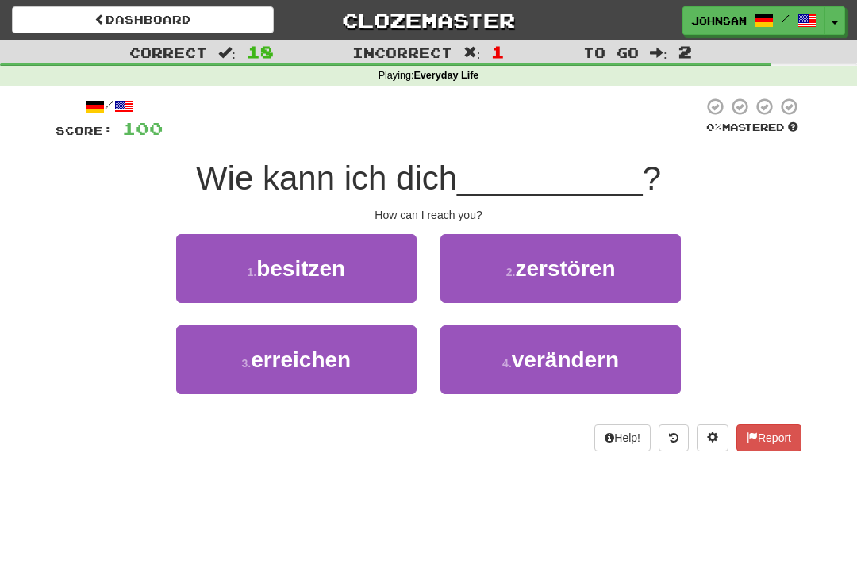
click at [373, 364] on button "3 . erreichen" at bounding box center [296, 359] width 241 height 69
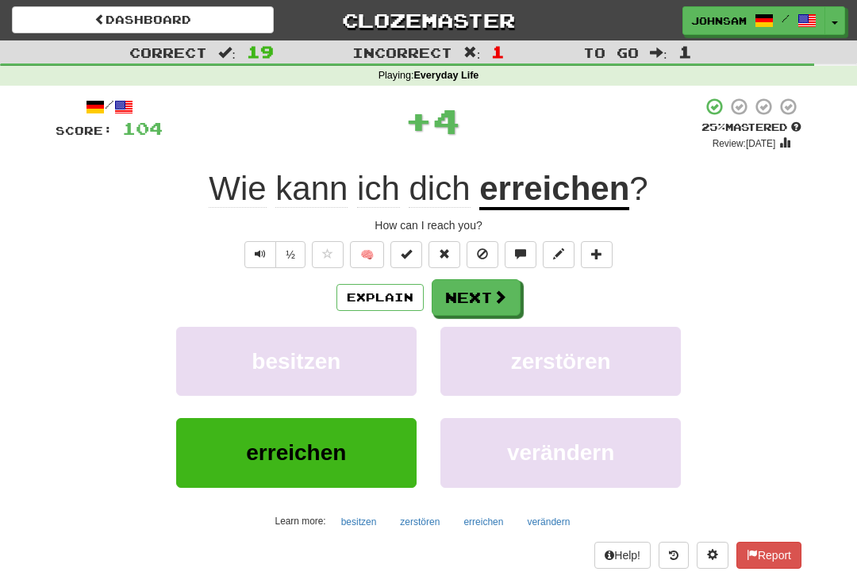
click at [482, 293] on button "Next" at bounding box center [476, 297] width 89 height 37
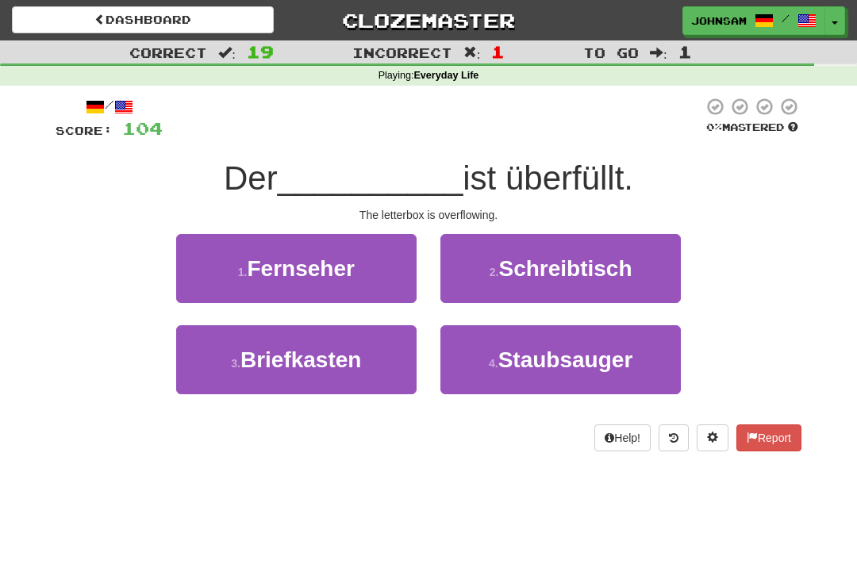
click at [372, 365] on button "3 . Briefkasten" at bounding box center [296, 359] width 241 height 69
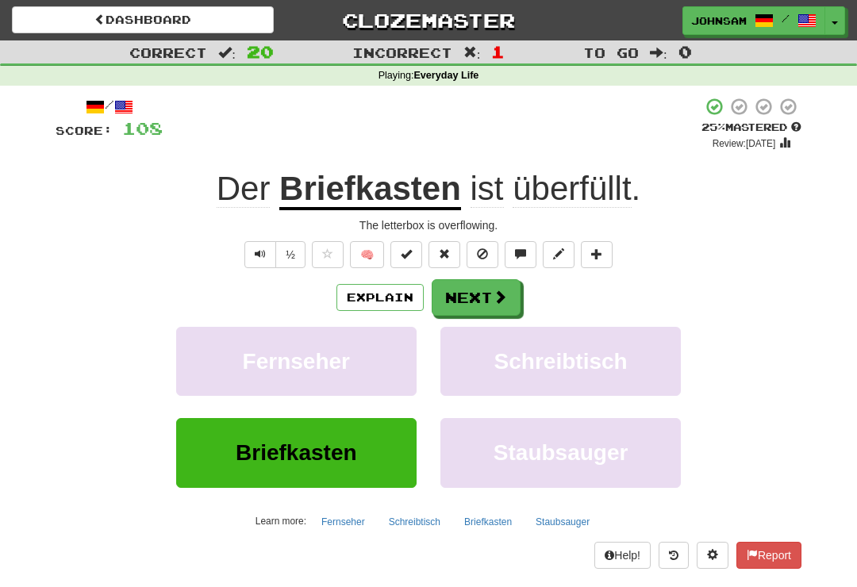
click at [493, 292] on span at bounding box center [500, 297] width 14 height 14
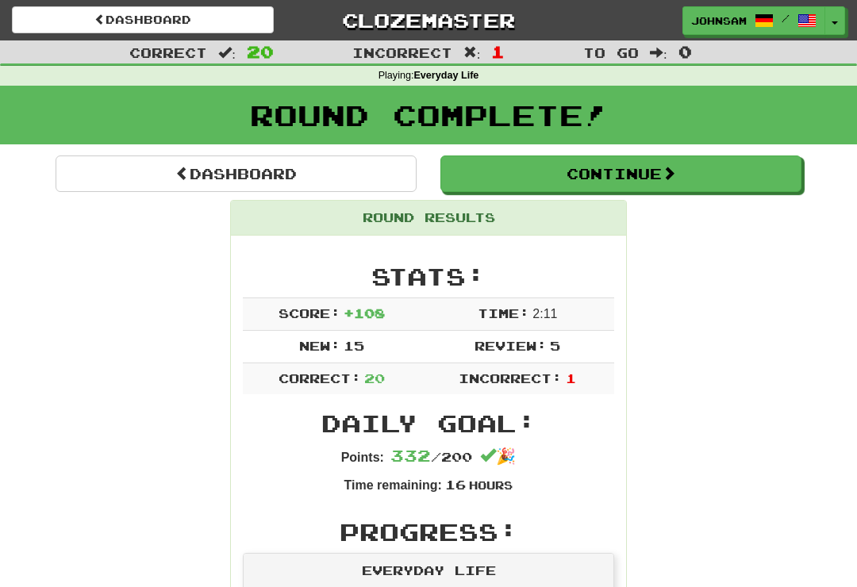
click at [117, 13] on link "Dashboard" at bounding box center [143, 19] width 262 height 27
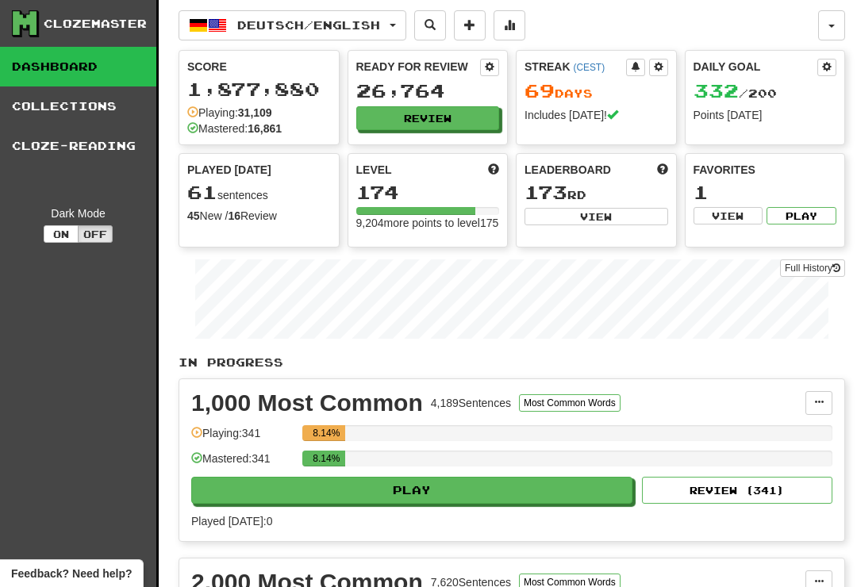
click at [91, 106] on link "Collections" at bounding box center [78, 107] width 156 height 40
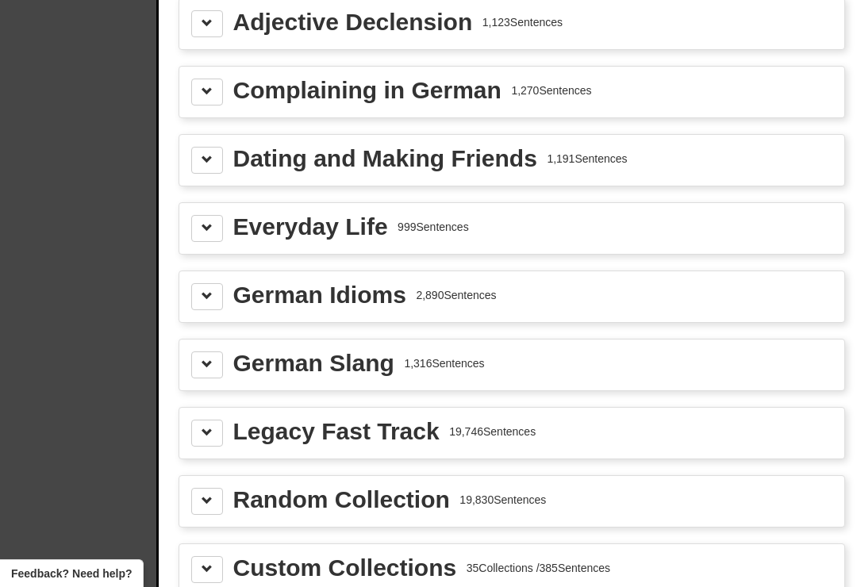
scroll to position [2067, 0]
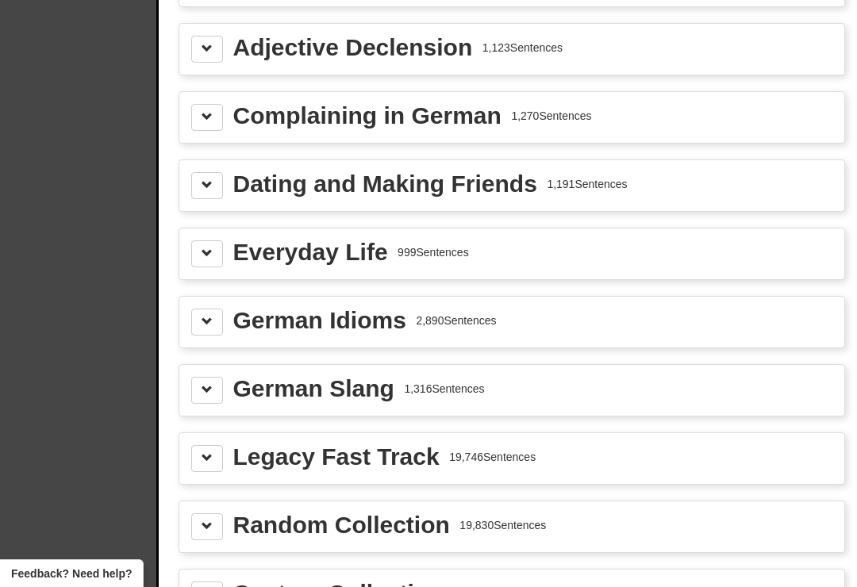
click at [375, 252] on div "Everyday Life" at bounding box center [310, 253] width 155 height 24
click at [208, 249] on span at bounding box center [207, 253] width 11 height 11
